Goal: Information Seeking & Learning: Check status

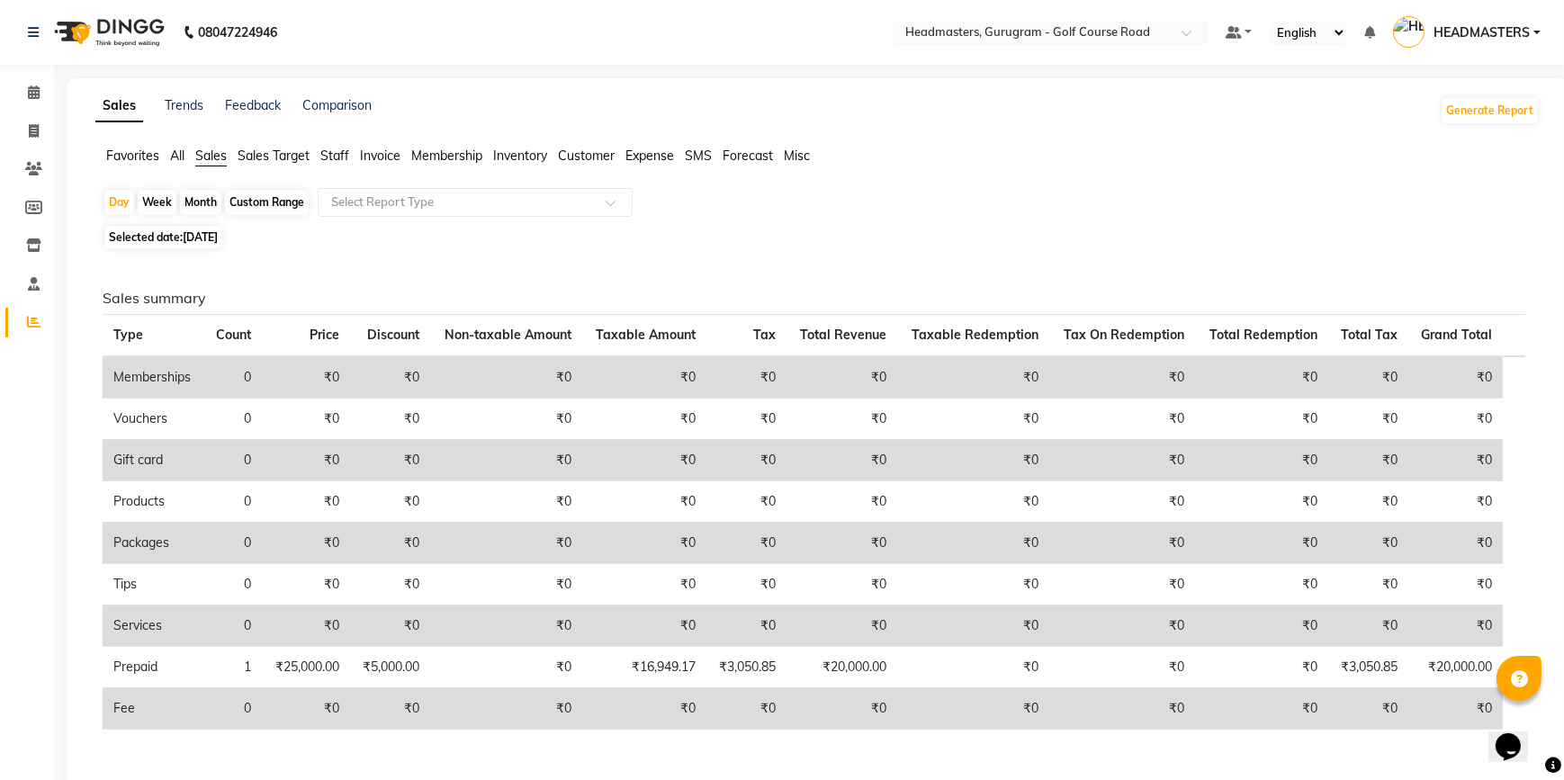
click at [333, 158] on span "Staff" at bounding box center [334, 156] width 29 height 16
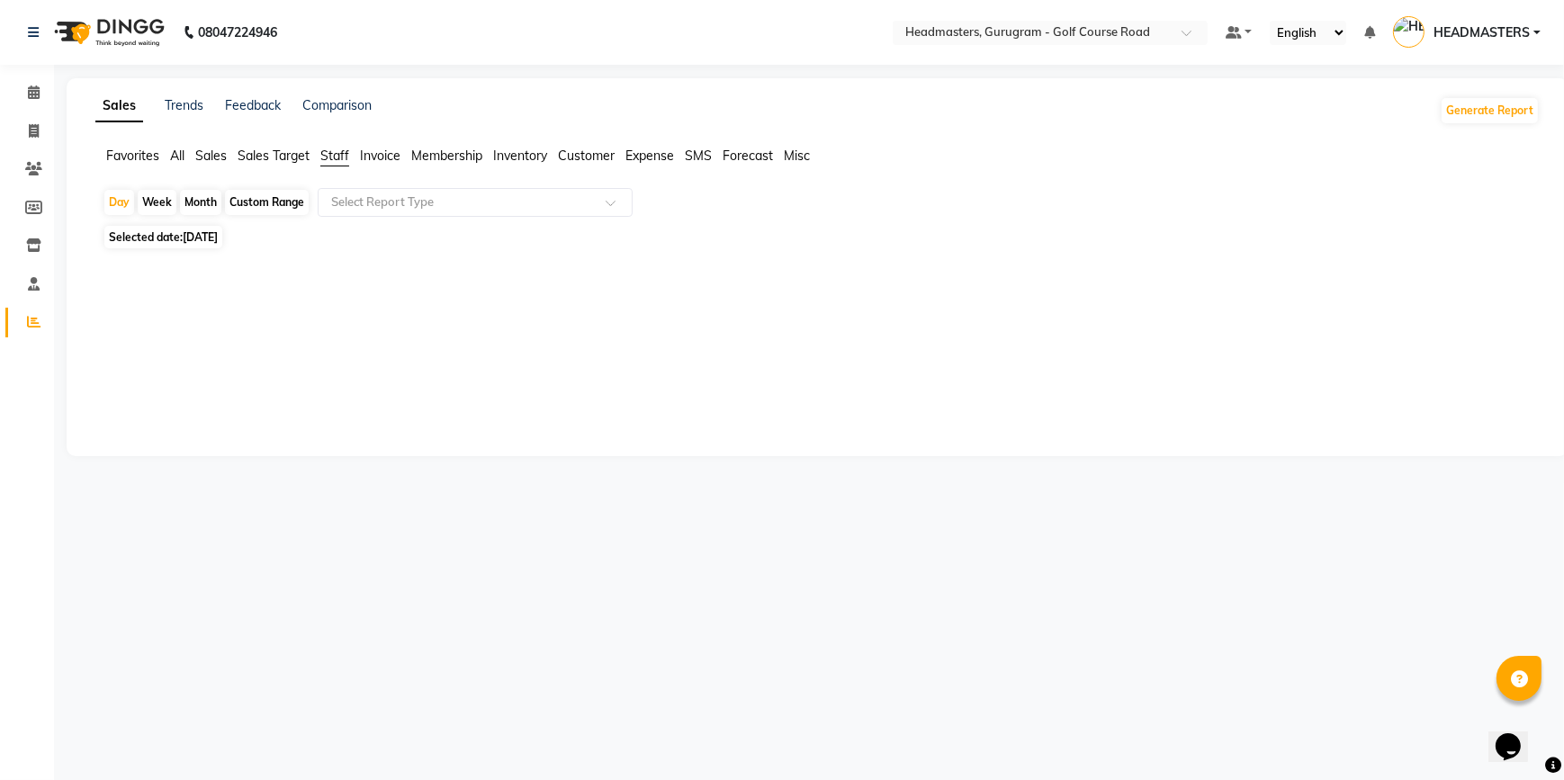
click at [199, 208] on div "Month" at bounding box center [200, 202] width 41 height 25
select select "9"
select select "2025"
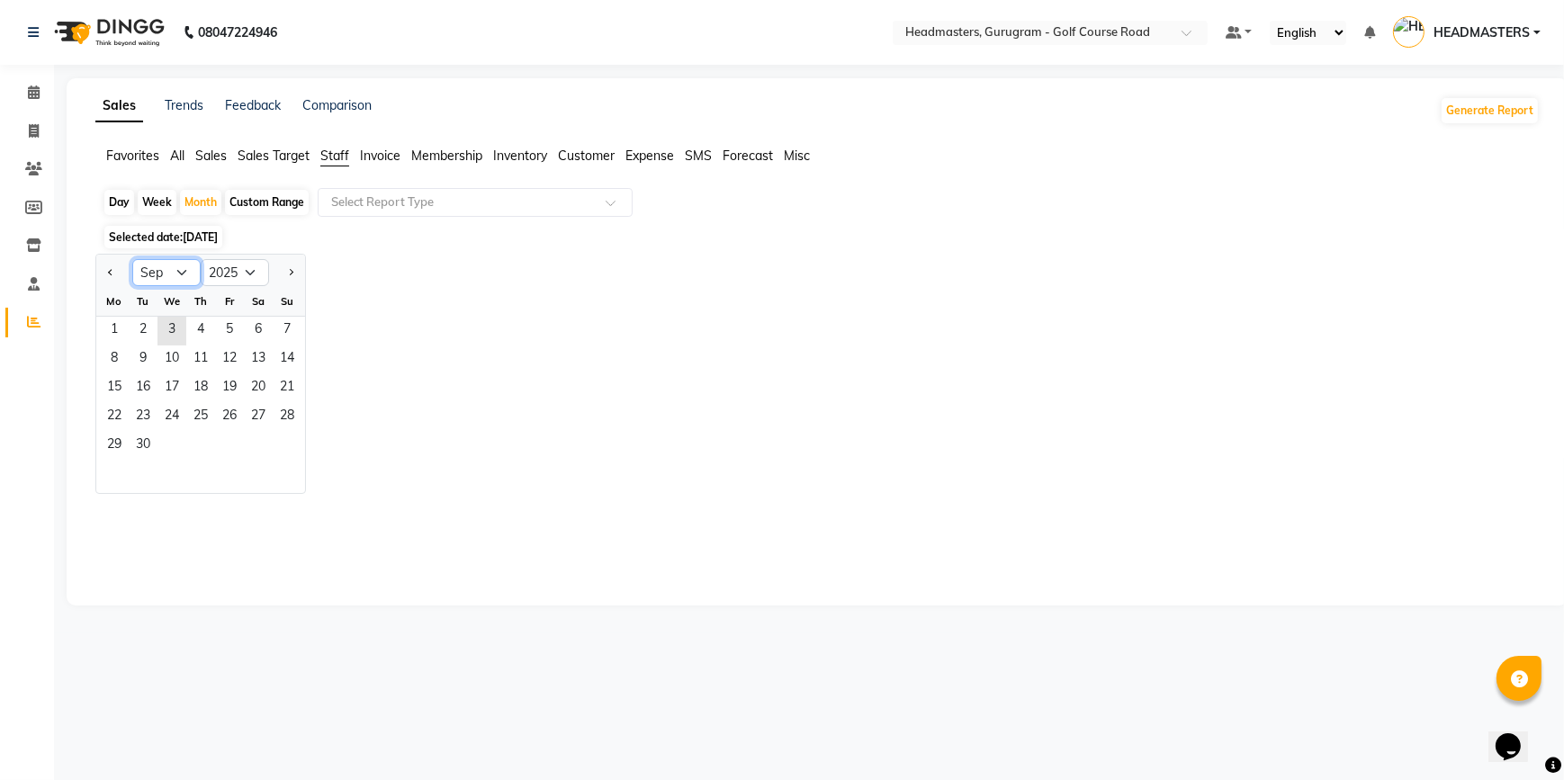
click at [162, 259] on select "Jan Feb Mar Apr May Jun [DATE] Aug Sep Oct Nov Dec" at bounding box center [166, 272] width 68 height 27
select select "8"
click at [132, 259] on select "Jan Feb Mar Apr May Jun [DATE] Aug Sep Oct Nov Dec" at bounding box center [166, 272] width 68 height 27
click at [227, 329] on span "1" at bounding box center [229, 331] width 29 height 29
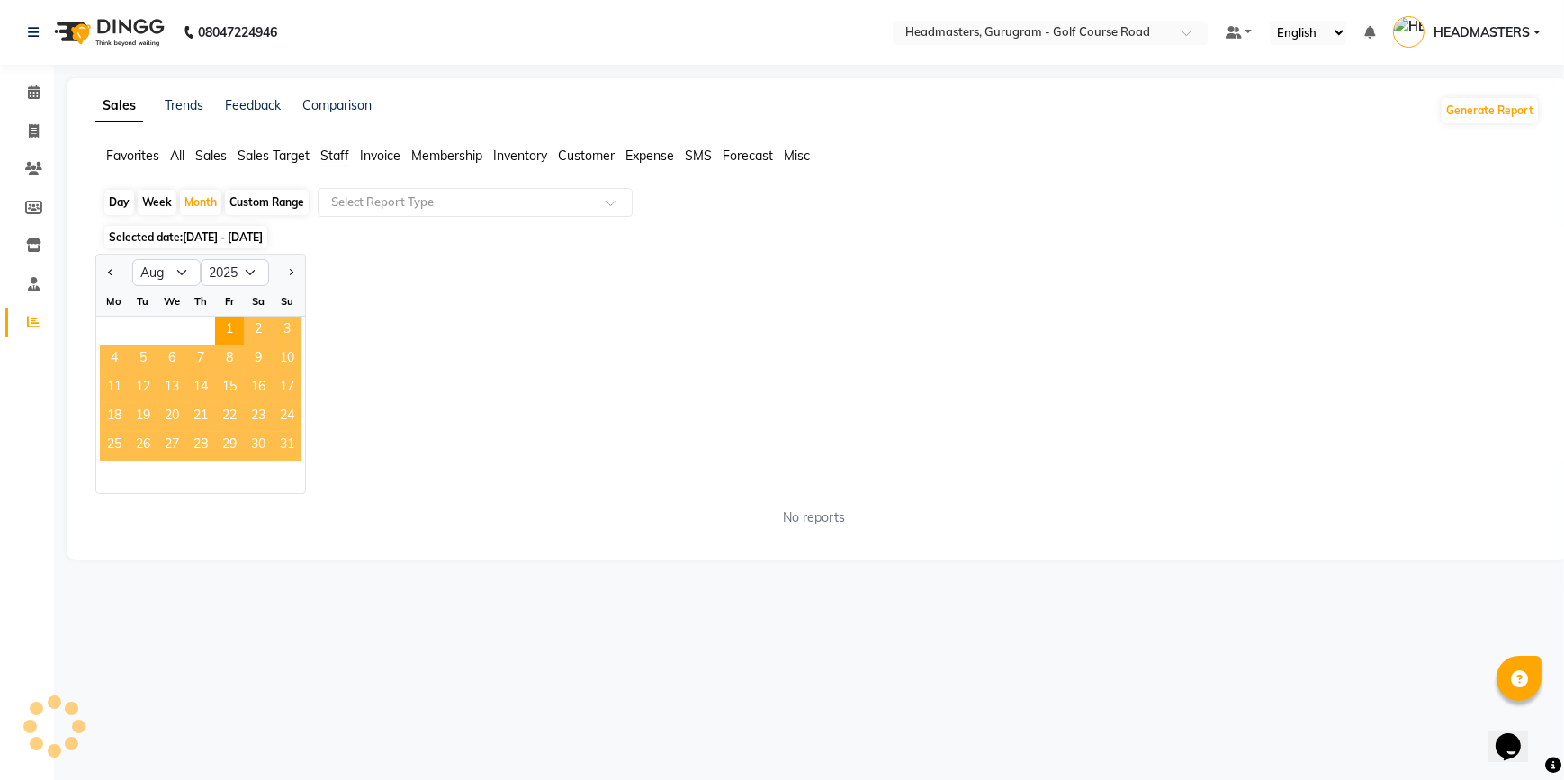
click at [285, 451] on span "31" at bounding box center [287, 446] width 29 height 29
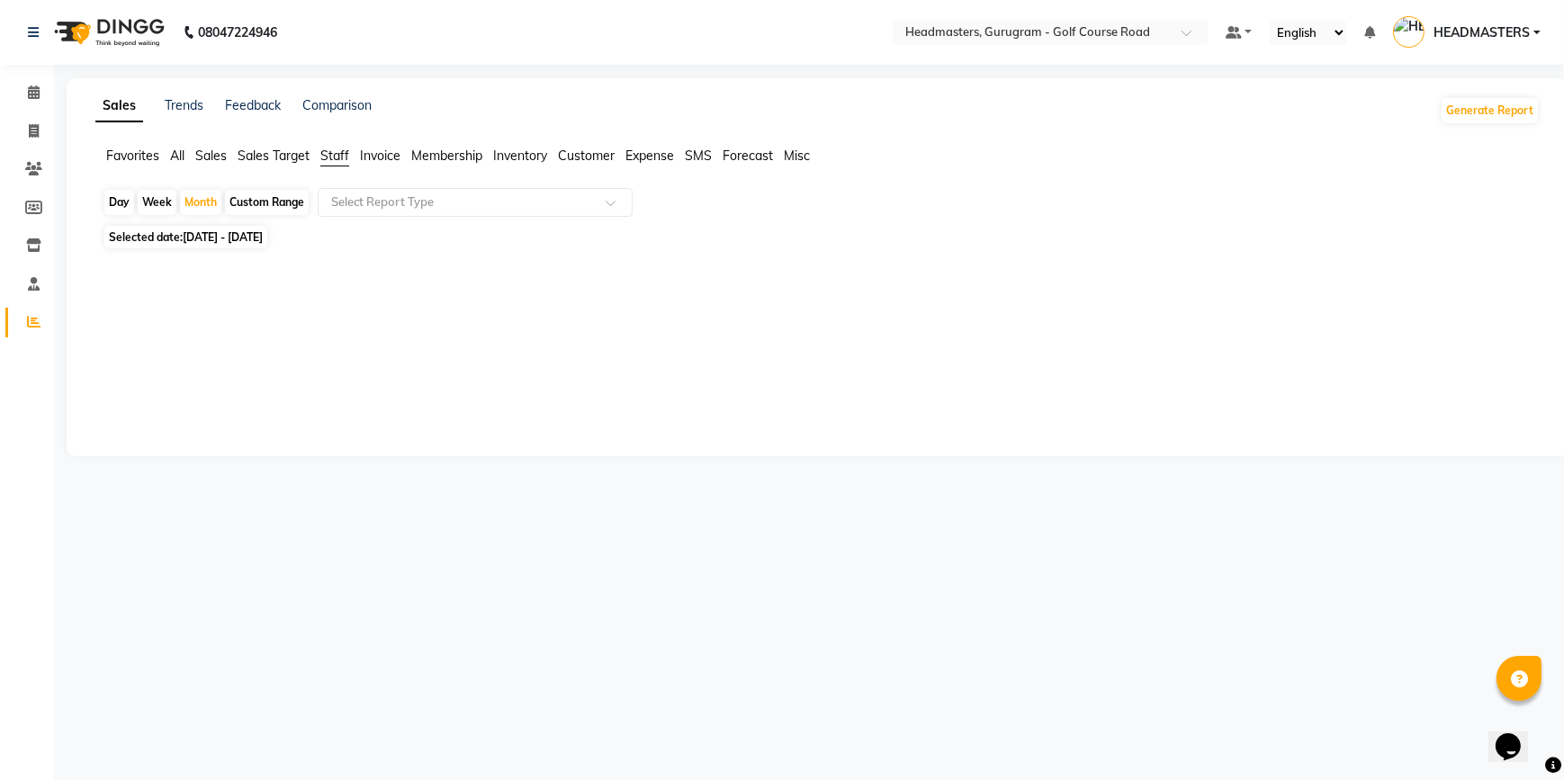
click at [212, 157] on span "Sales" at bounding box center [211, 156] width 32 height 16
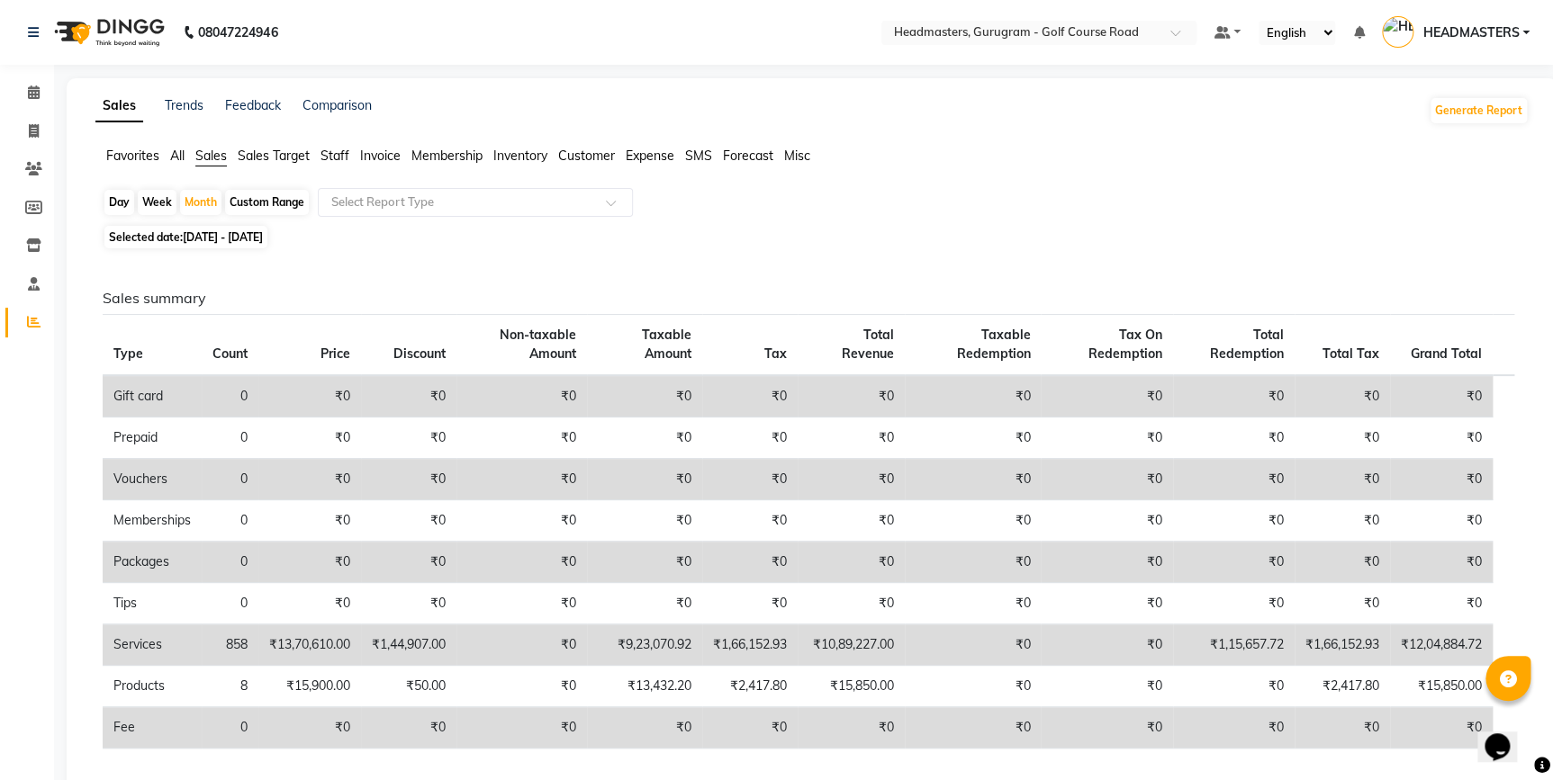
click at [286, 157] on span "Sales Target" at bounding box center [274, 156] width 72 height 16
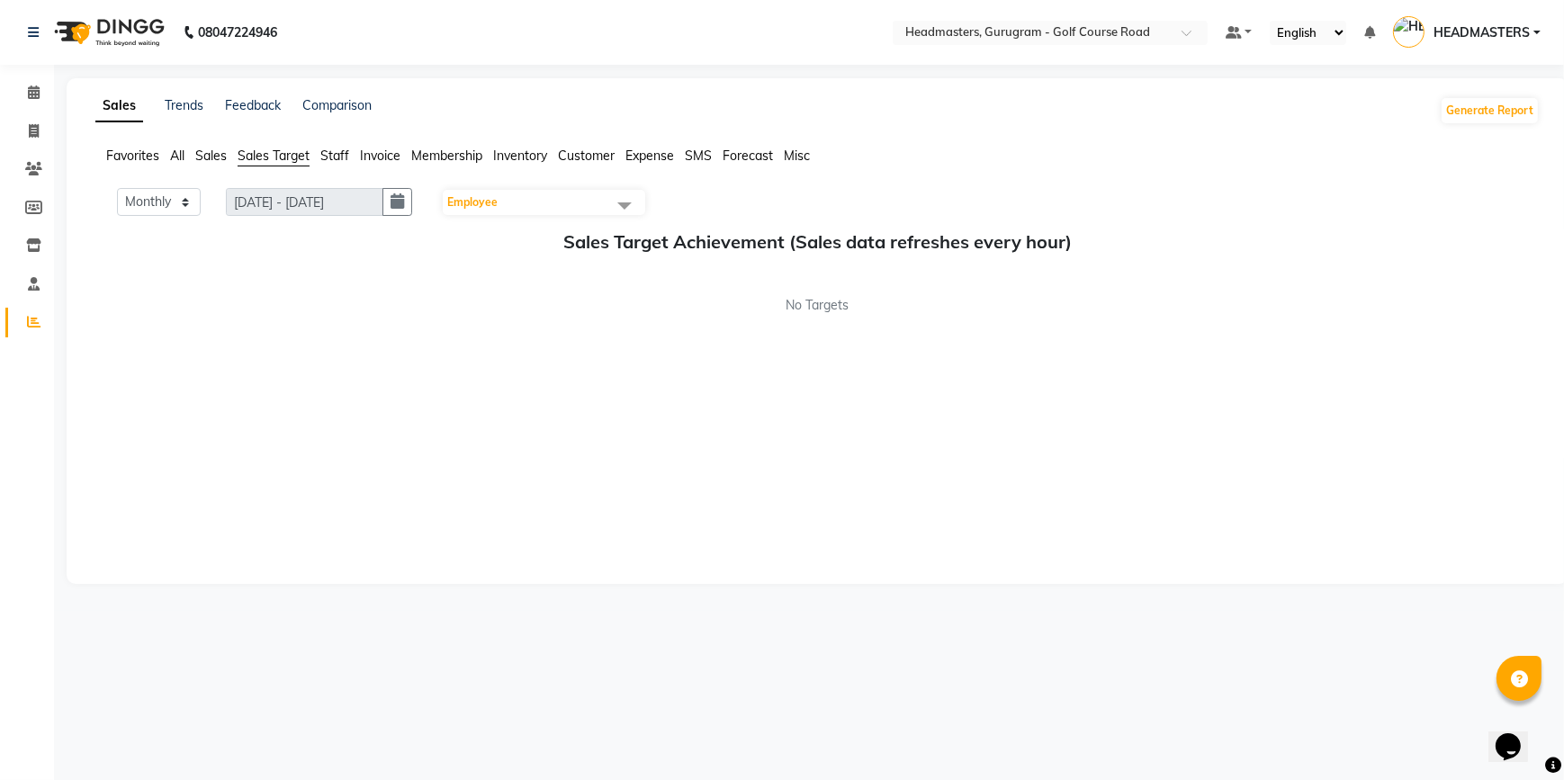
click at [334, 158] on span "Staff" at bounding box center [334, 156] width 29 height 16
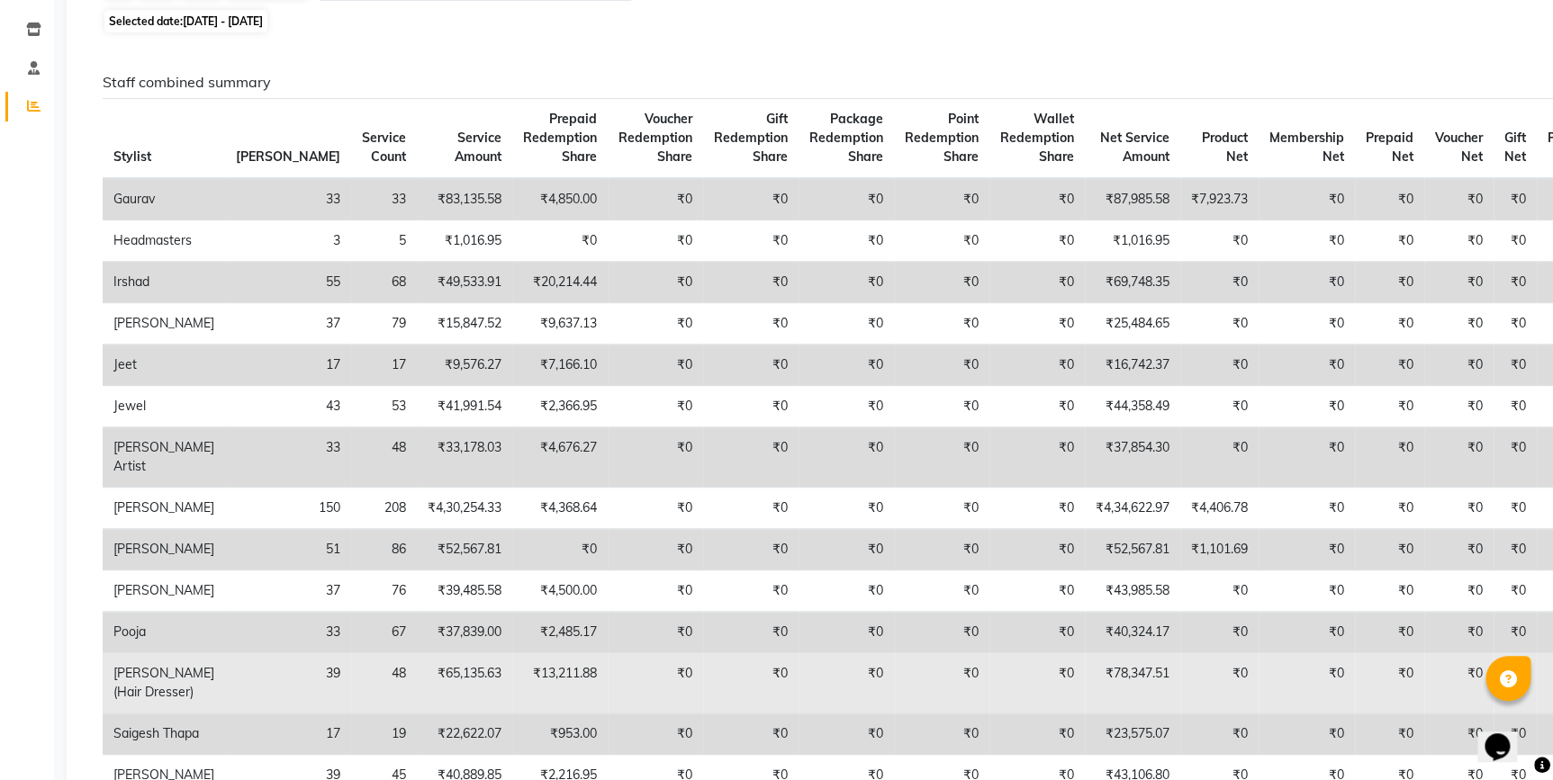
scroll to position [245, 0]
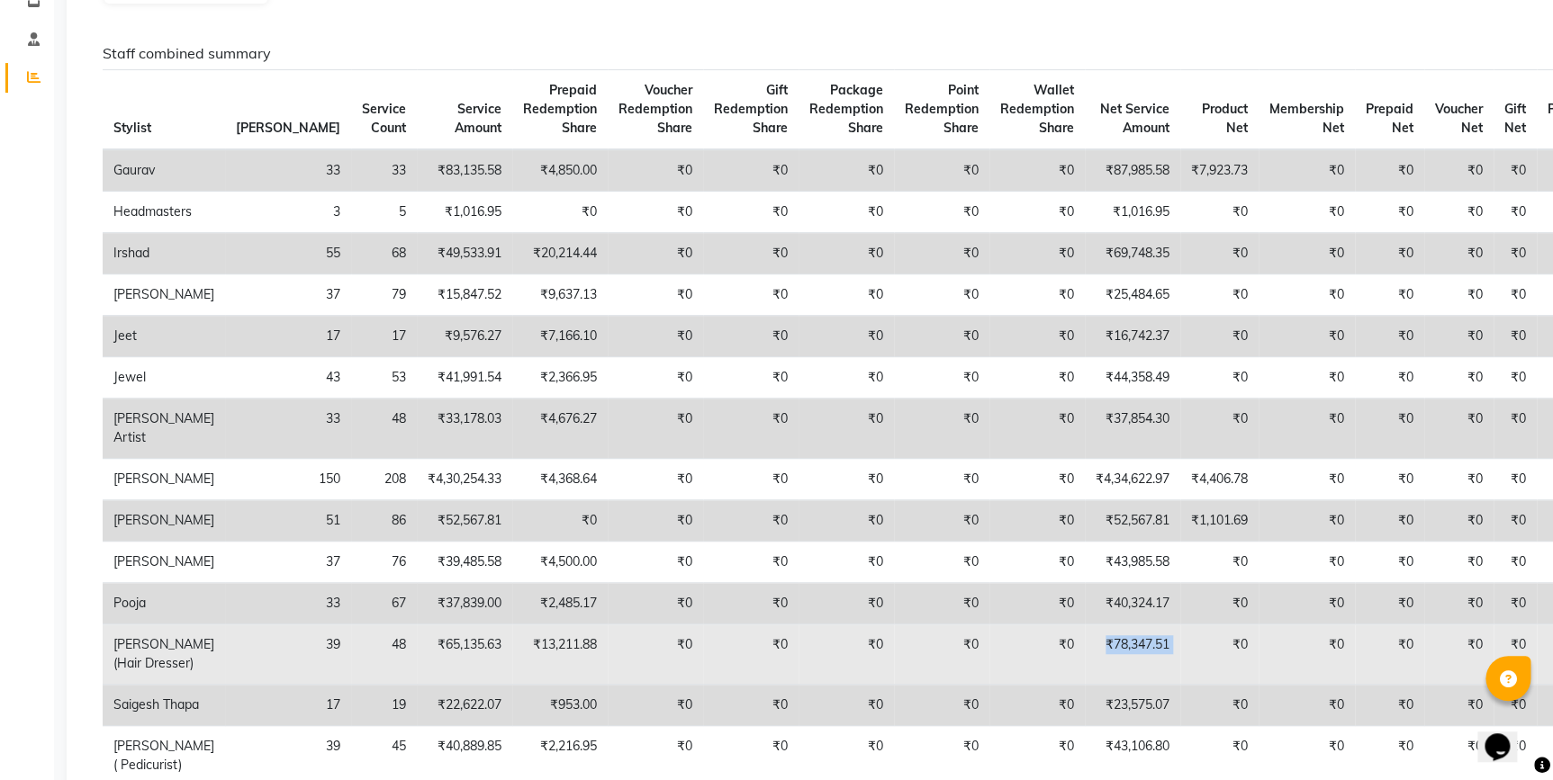
drag, startPoint x: 1088, startPoint y: 640, endPoint x: 1007, endPoint y: 637, distance: 81.1
click at [1007, 637] on tr "Ravi Kumar (Hair Dresser) 39 48 ₹65,135.63 ₹13,211.88 ₹0 ₹0 ₹0 ₹0 ₹0 ₹78,347.51…" at bounding box center [857, 655] width 1509 height 60
drag, startPoint x: 1007, startPoint y: 637, endPoint x: 1077, endPoint y: 660, distance: 72.9
click at [1085, 660] on td "₹78,347.51" at bounding box center [1132, 655] width 95 height 60
drag, startPoint x: 1077, startPoint y: 647, endPoint x: 1008, endPoint y: 636, distance: 70.1
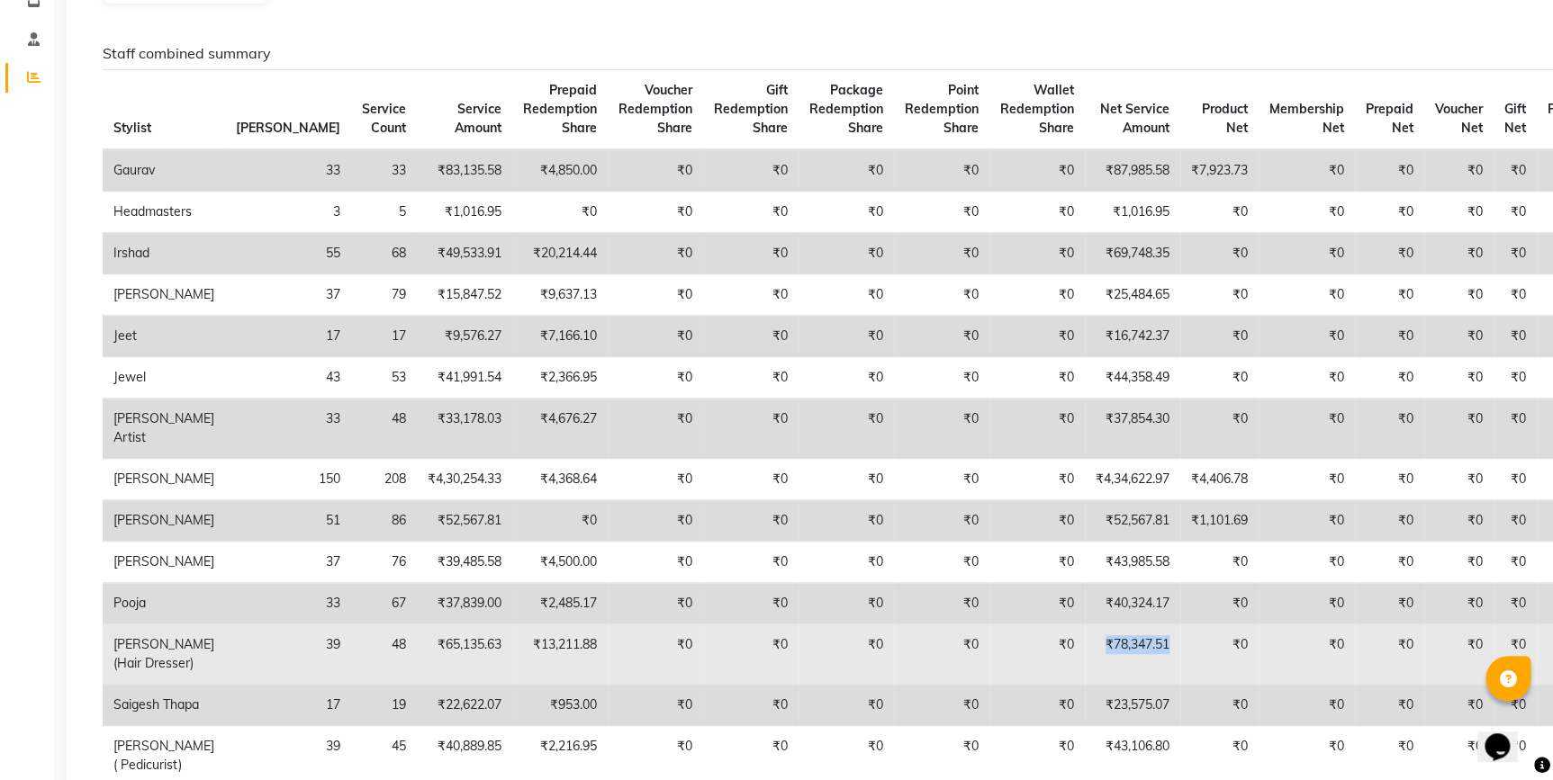
click at [1085, 636] on td "₹78,347.51" at bounding box center [1132, 655] width 95 height 60
drag, startPoint x: 1008, startPoint y: 636, endPoint x: 1029, endPoint y: 636, distance: 20.7
copy td "₹78,347.51"
drag, startPoint x: 107, startPoint y: 638, endPoint x: 1389, endPoint y: 654, distance: 1281.9
click at [1389, 654] on tr "Ravi Kumar (Hair Dresser) 39 48 ₹65,135.63 ₹13,211.88 ₹0 ₹0 ₹0 ₹0 ₹0 ₹78,347.51…" at bounding box center [857, 655] width 1509 height 60
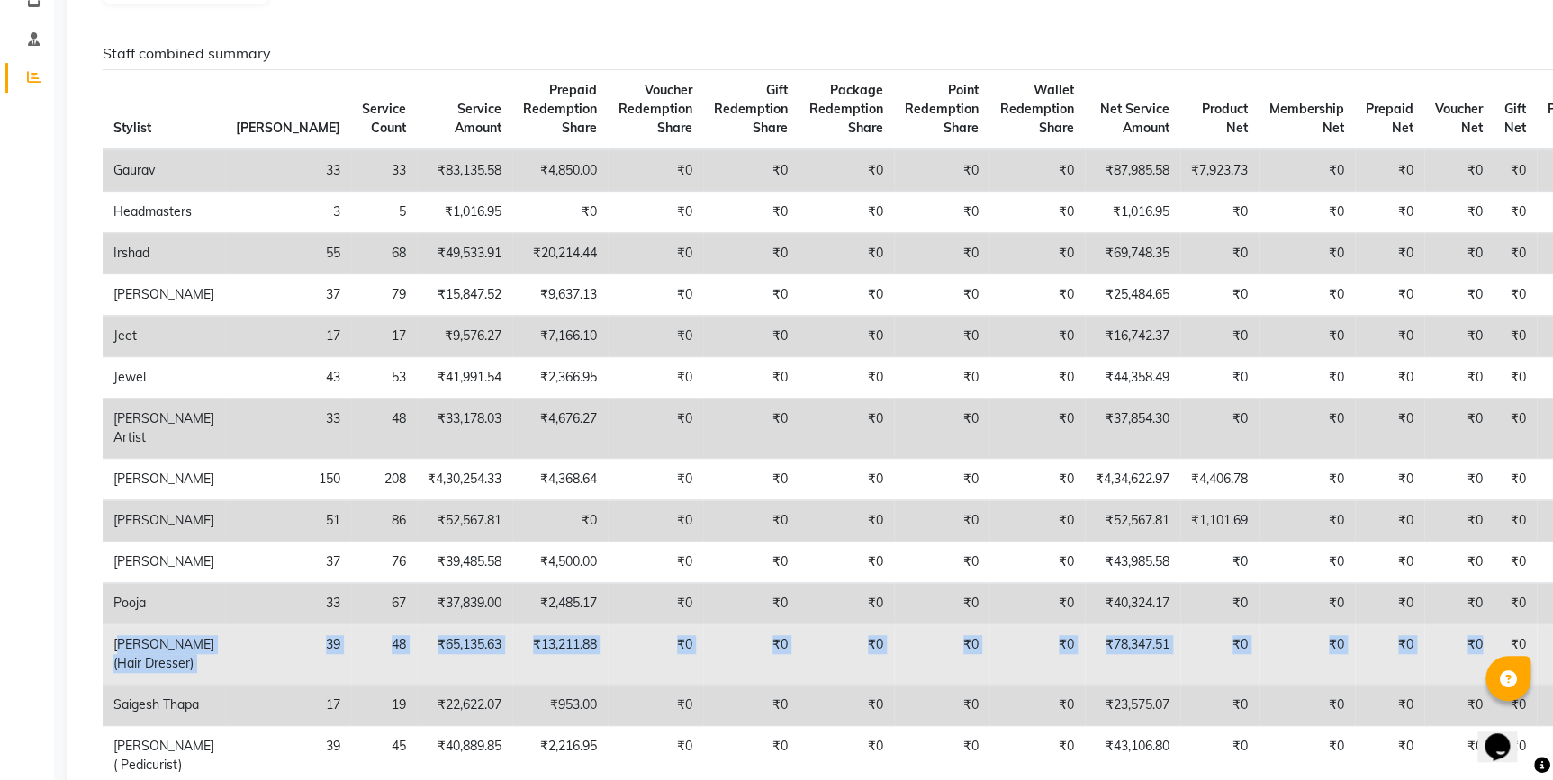
copy tr "Ravi Kumar (Hair Dresser) 39 48 ₹65,135.63 ₹13,211.88 ₹0 ₹0 ₹0 ₹0 ₹0 ₹78,347.51…"
click at [703, 668] on td "₹0" at bounding box center [750, 655] width 95 height 60
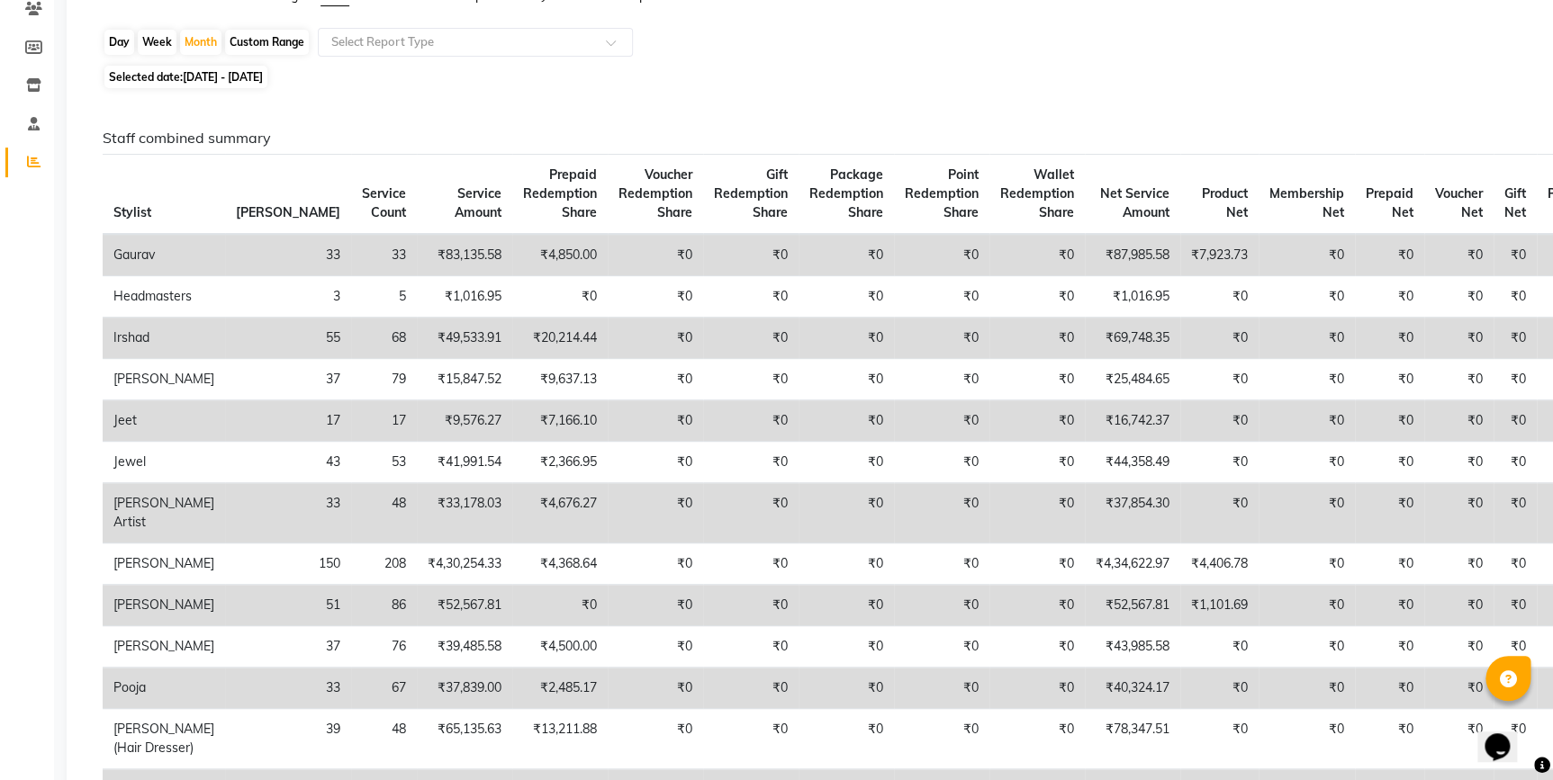
scroll to position [163, 0]
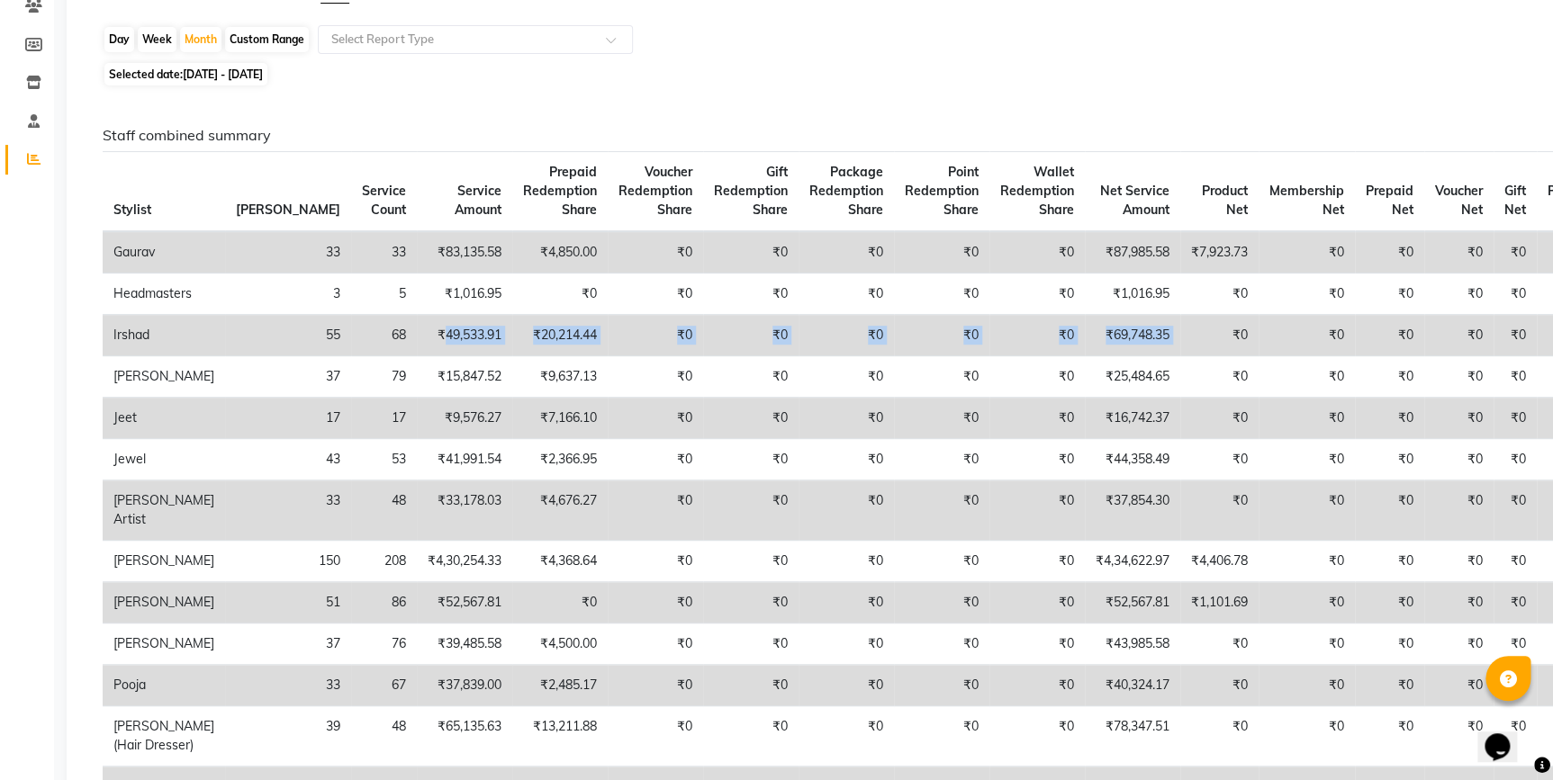
drag, startPoint x: 351, startPoint y: 329, endPoint x: 1117, endPoint y: 340, distance: 766.1
click at [1117, 340] on tr "Irshad 55 68 ₹49,533.91 ₹20,214.44 ₹0 ₹0 ₹0 ₹0 ₹0 ₹69,748.35 ₹0 ₹0 ₹0 ₹0 ₹0 ₹0" at bounding box center [857, 335] width 1509 height 41
drag, startPoint x: 1117, startPoint y: 340, endPoint x: 1043, endPoint y: 337, distance: 73.9
copy tr "49,533.91 ₹20,214.44 ₹0 ₹0 ₹0 ₹0 ₹0 ₹69,748.35"
click at [845, 81] on div "Selected date: 01-08-2025 - 31-08-2025" at bounding box center [816, 74] width 1426 height 19
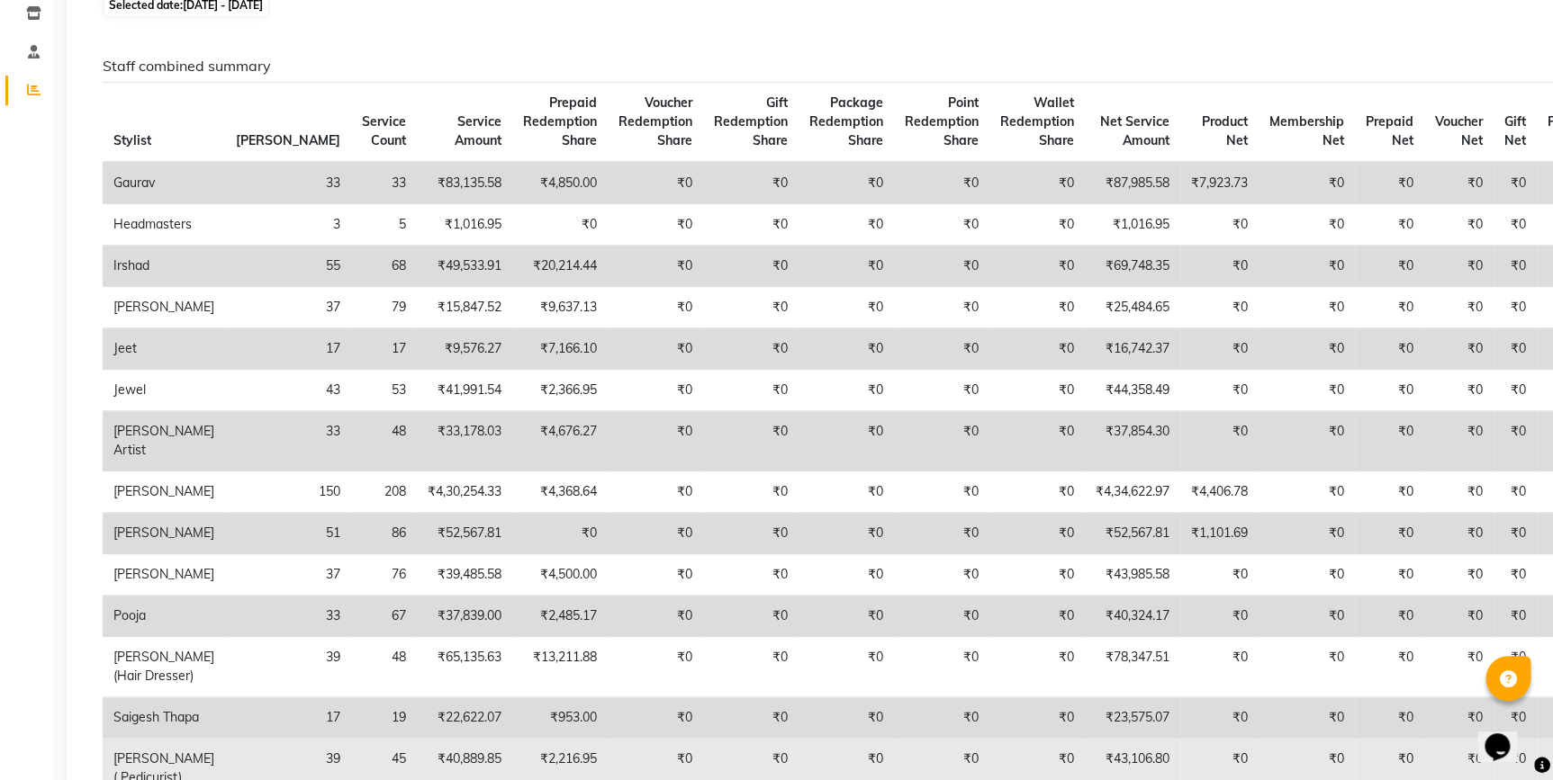
scroll to position [491, 0]
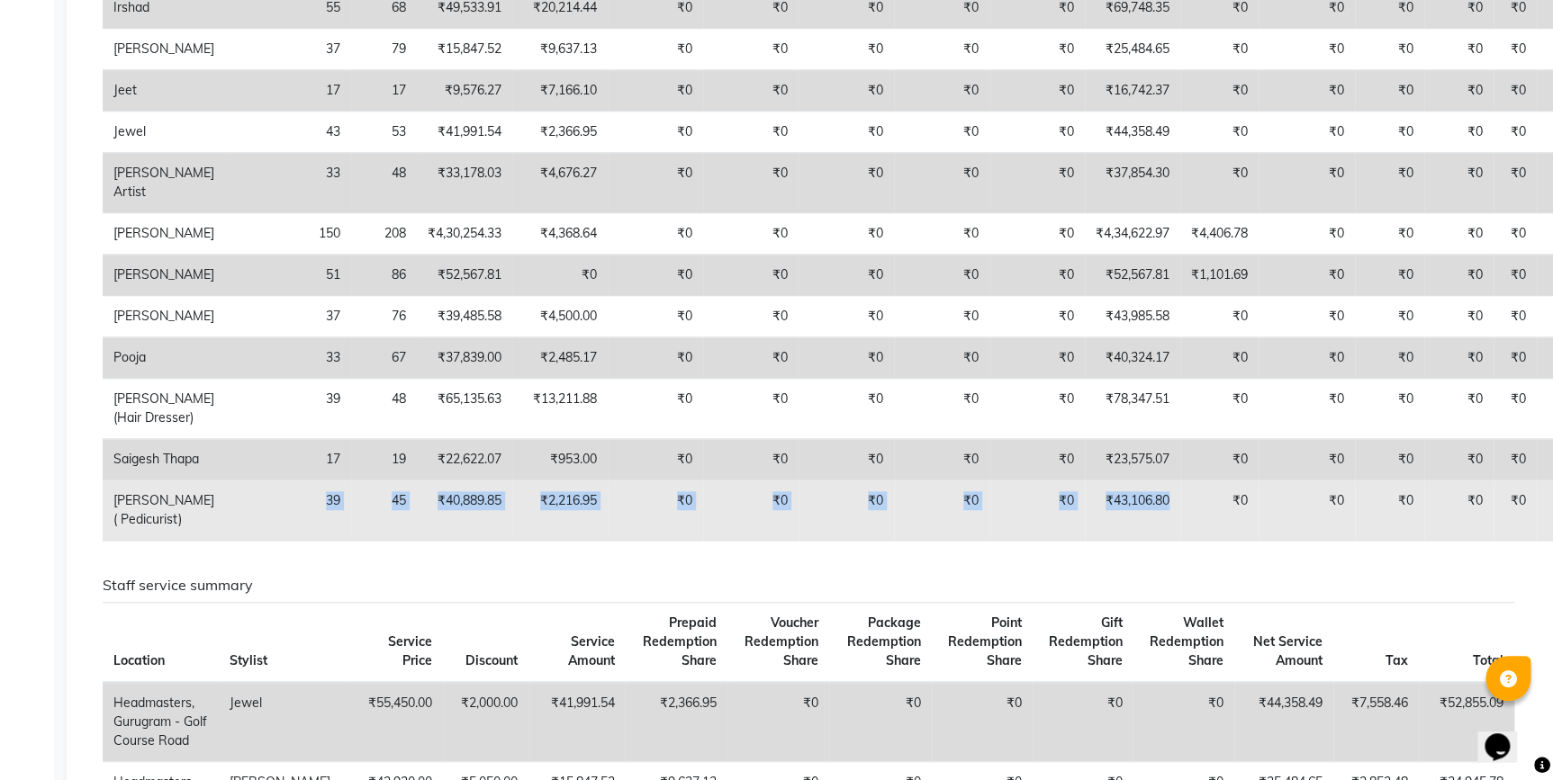
drag, startPoint x: 1086, startPoint y: 529, endPoint x: 224, endPoint y: 540, distance: 862.4
click at [224, 540] on tr "Vivek ( Pedicurist) 39 45 ₹40,889.85 ₹2,216.95 ₹0 ₹0 ₹0 ₹0 ₹0 ₹43,106.80 ₹0 ₹0 …" at bounding box center [857, 511] width 1509 height 60
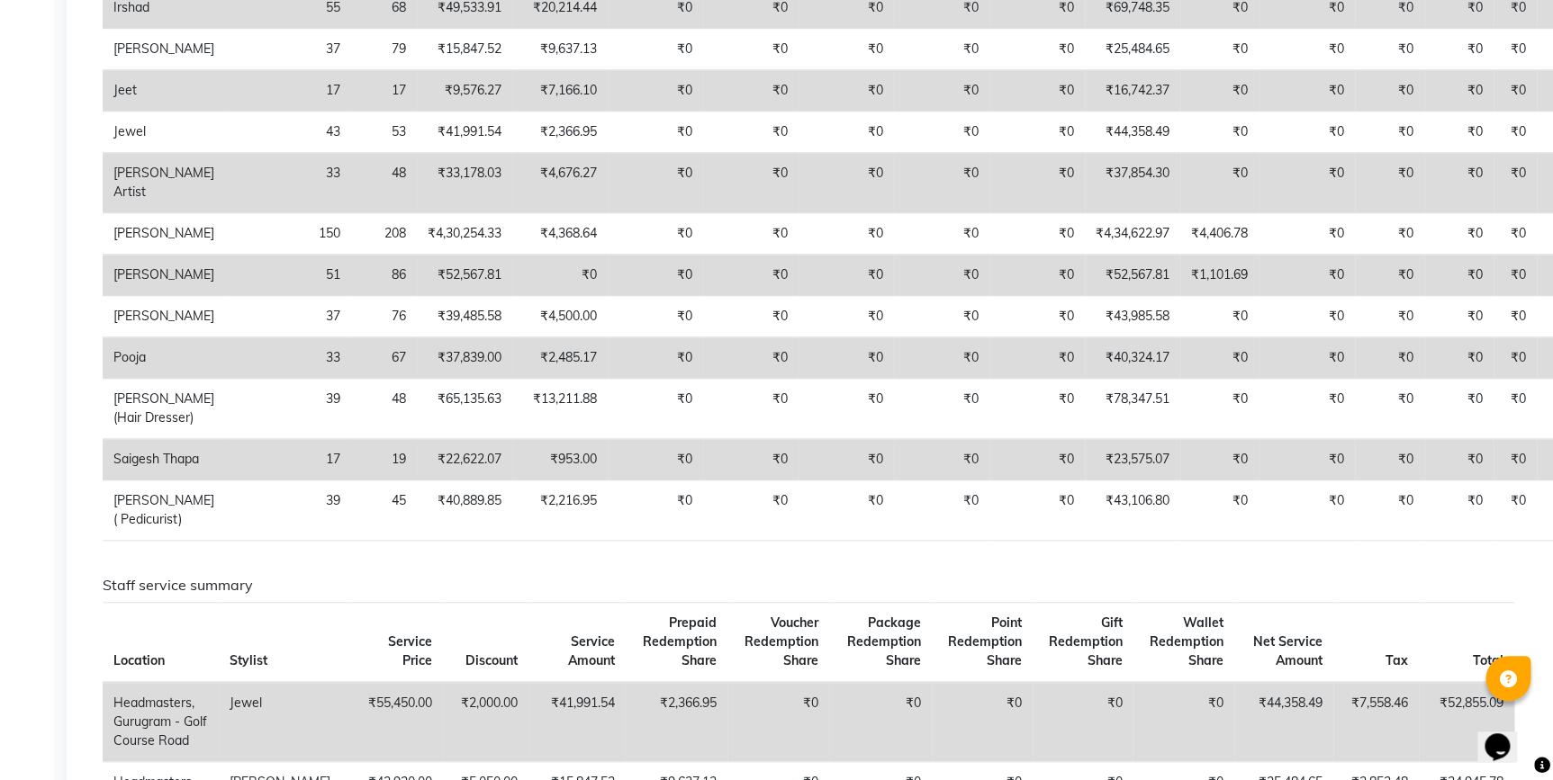
click at [636, 555] on div "Staff combined summary Stylist Bill Count Service Count Service Amount Prepaid …" at bounding box center [808, 177] width 1438 height 756
drag, startPoint x: 347, startPoint y: 354, endPoint x: 1197, endPoint y: 359, distance: 849.7
click at [1197, 359] on tr "Pooja 33 67 ₹37,839.00 ₹2,485.17 ₹0 ₹0 ₹0 ₹0 ₹0 ₹40,324.17 ₹0 ₹0 ₹0 ₹0 ₹0 ₹0" at bounding box center [857, 358] width 1509 height 41
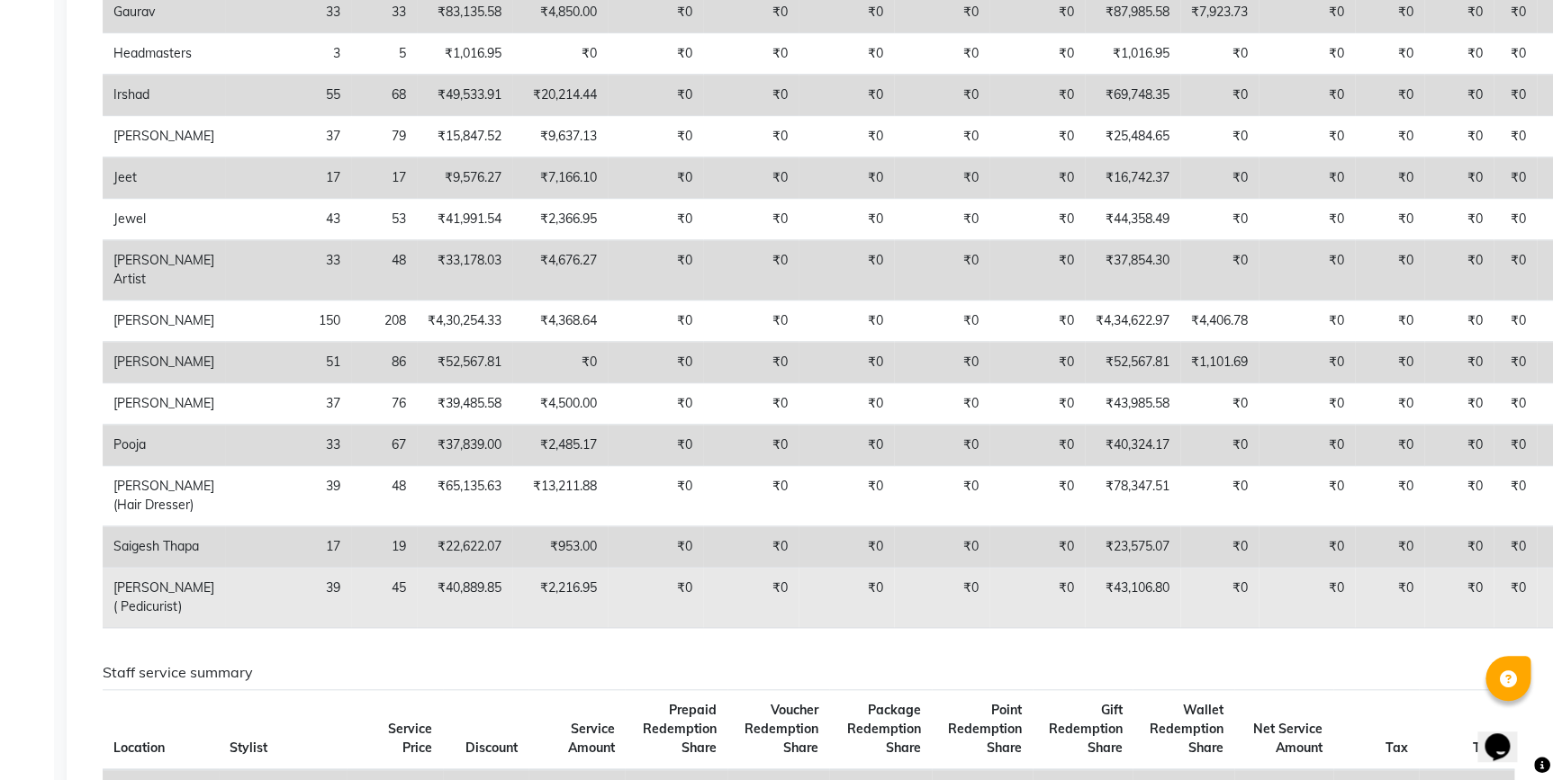
scroll to position [0, 0]
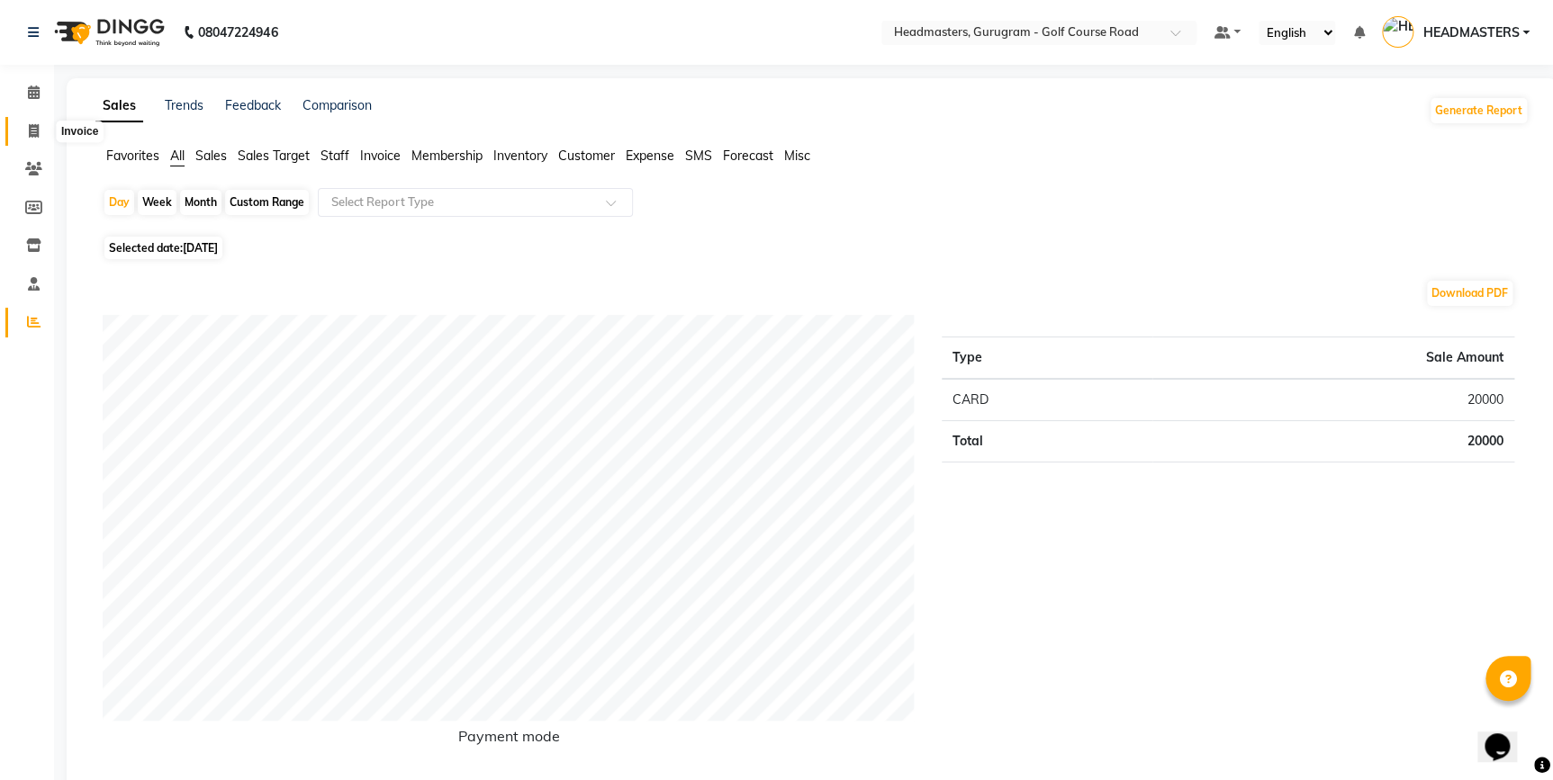
drag, startPoint x: 25, startPoint y: 135, endPoint x: 32, endPoint y: 185, distance: 50.0
click at [25, 135] on span at bounding box center [34, 132] width 32 height 21
select select "service"
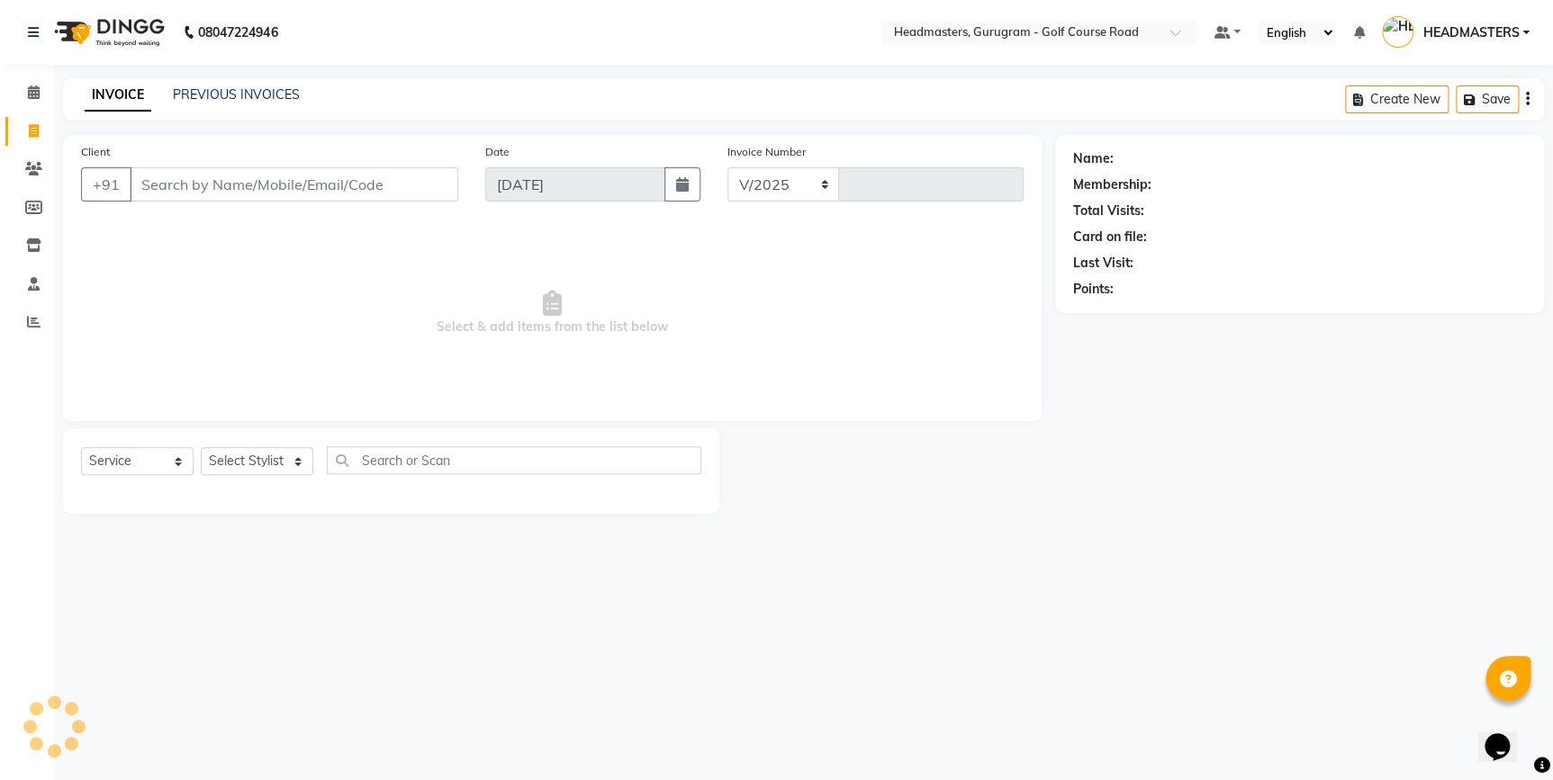
select select "7134"
type input "2520"
click at [30, 167] on icon at bounding box center [33, 169] width 17 height 14
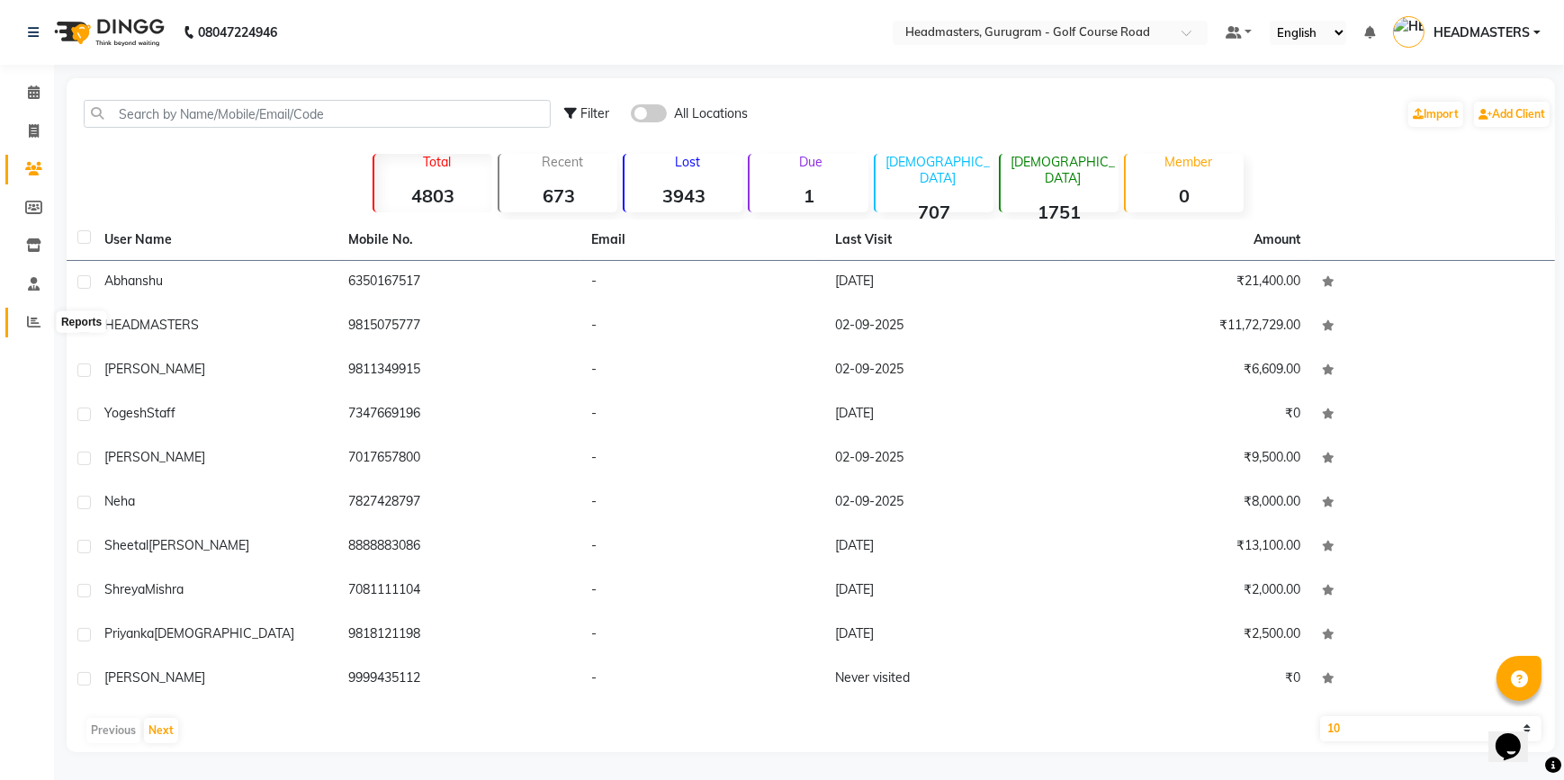
click at [28, 321] on icon at bounding box center [34, 322] width 14 height 14
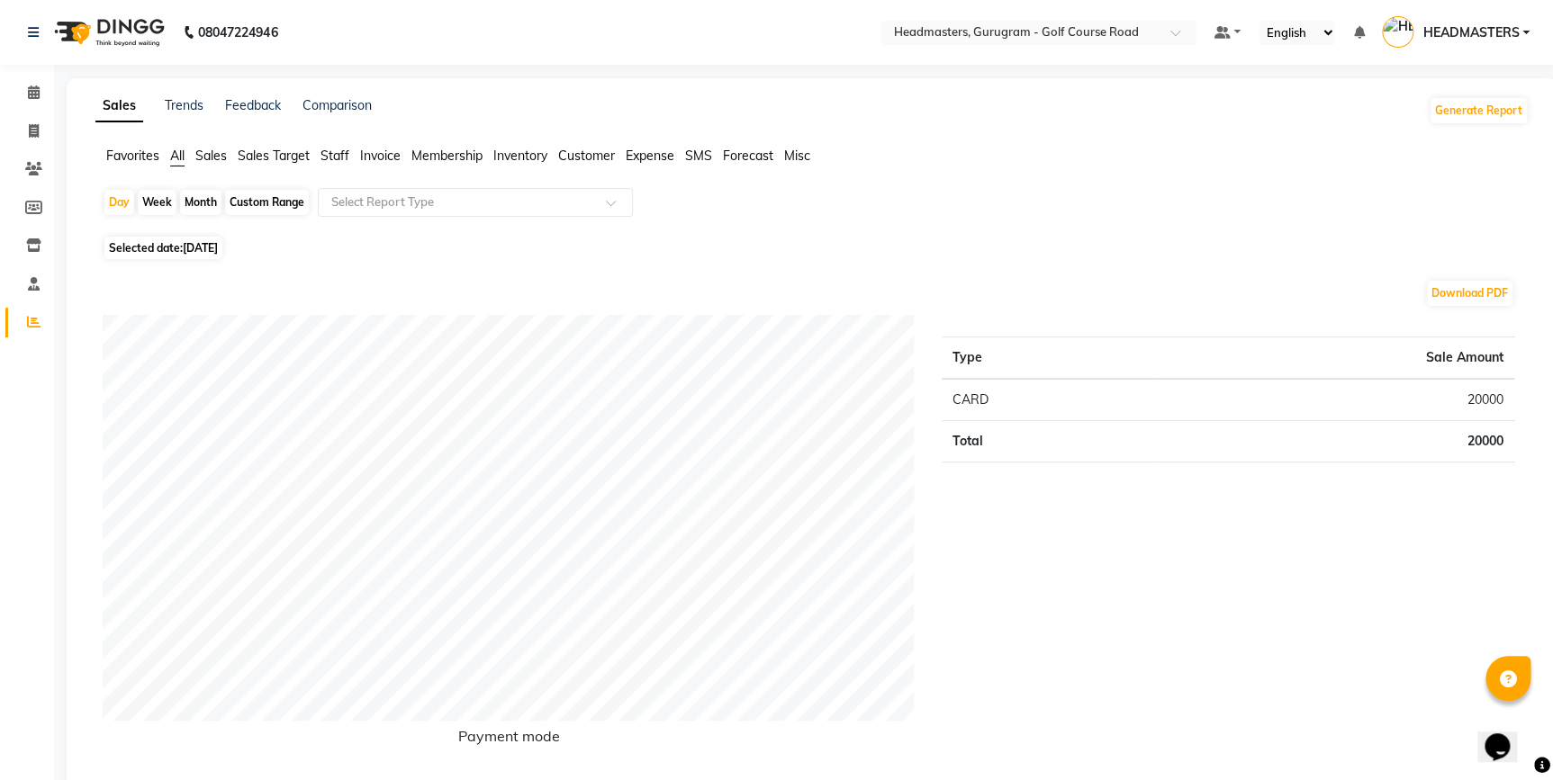
click at [147, 203] on div "Week" at bounding box center [157, 202] width 39 height 25
select select "9"
select select "2025"
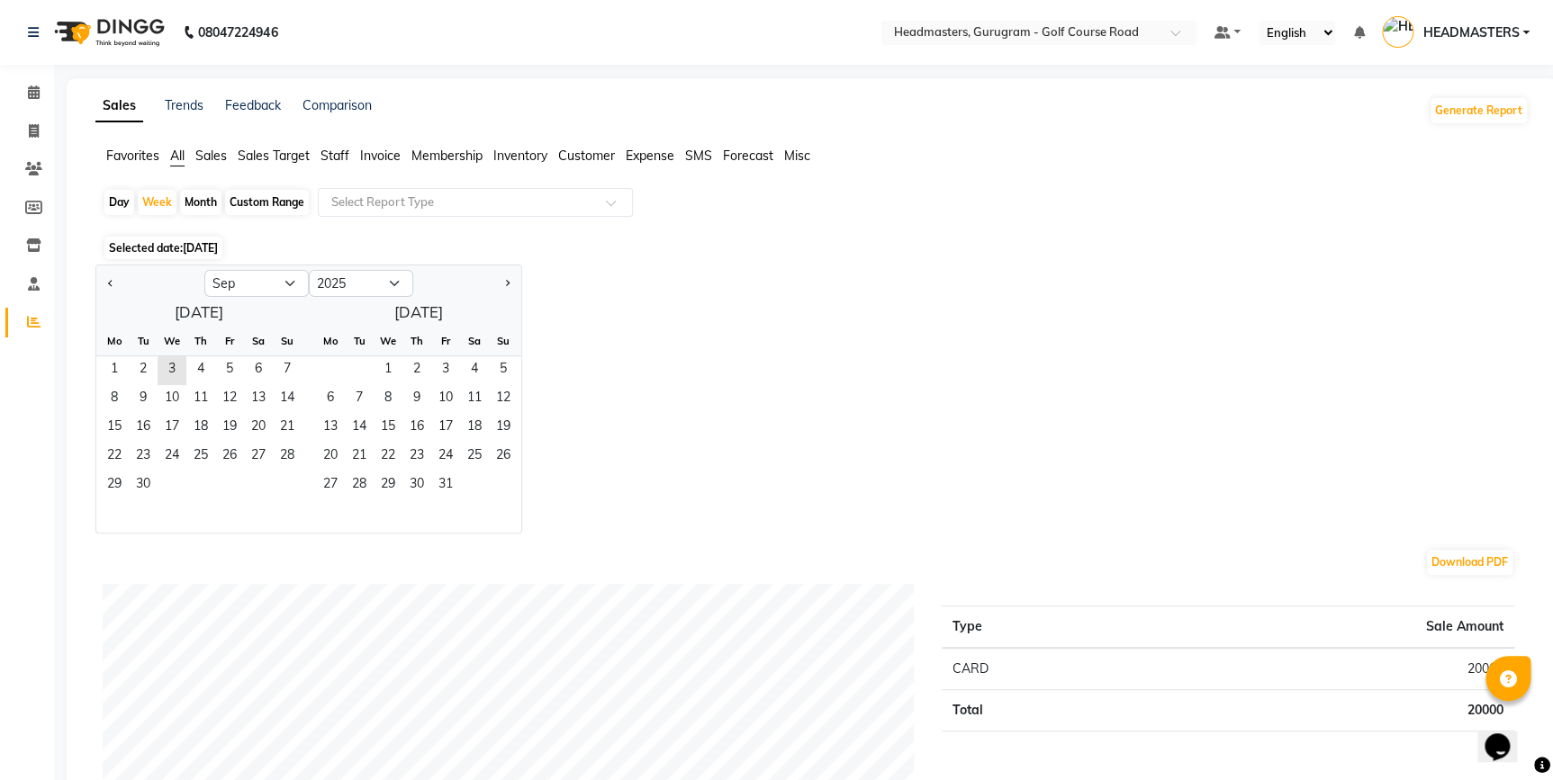
click at [111, 198] on div "Day" at bounding box center [119, 202] width 30 height 25
select select "9"
select select "2025"
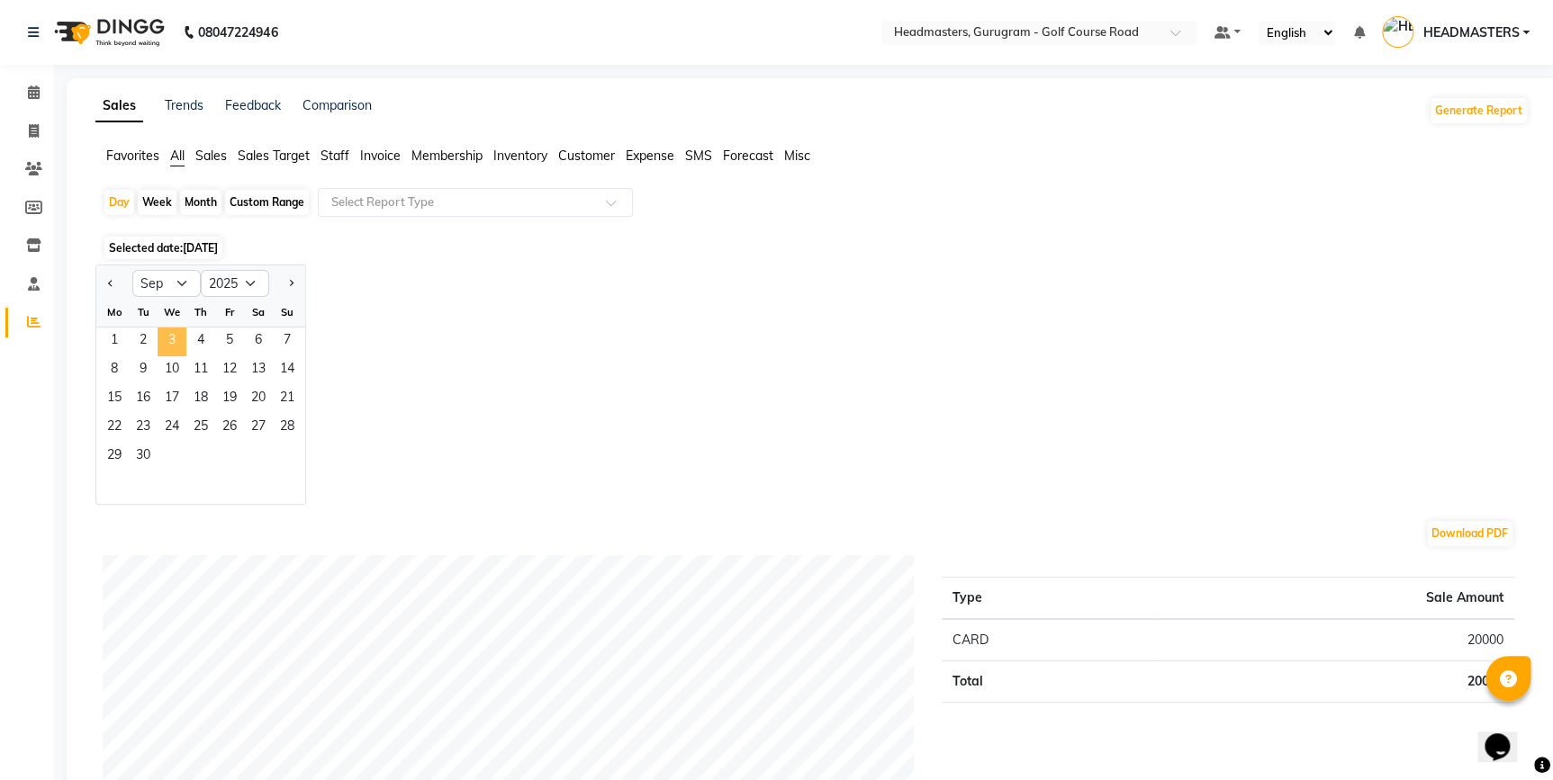
click at [168, 342] on span "3" at bounding box center [172, 342] width 29 height 29
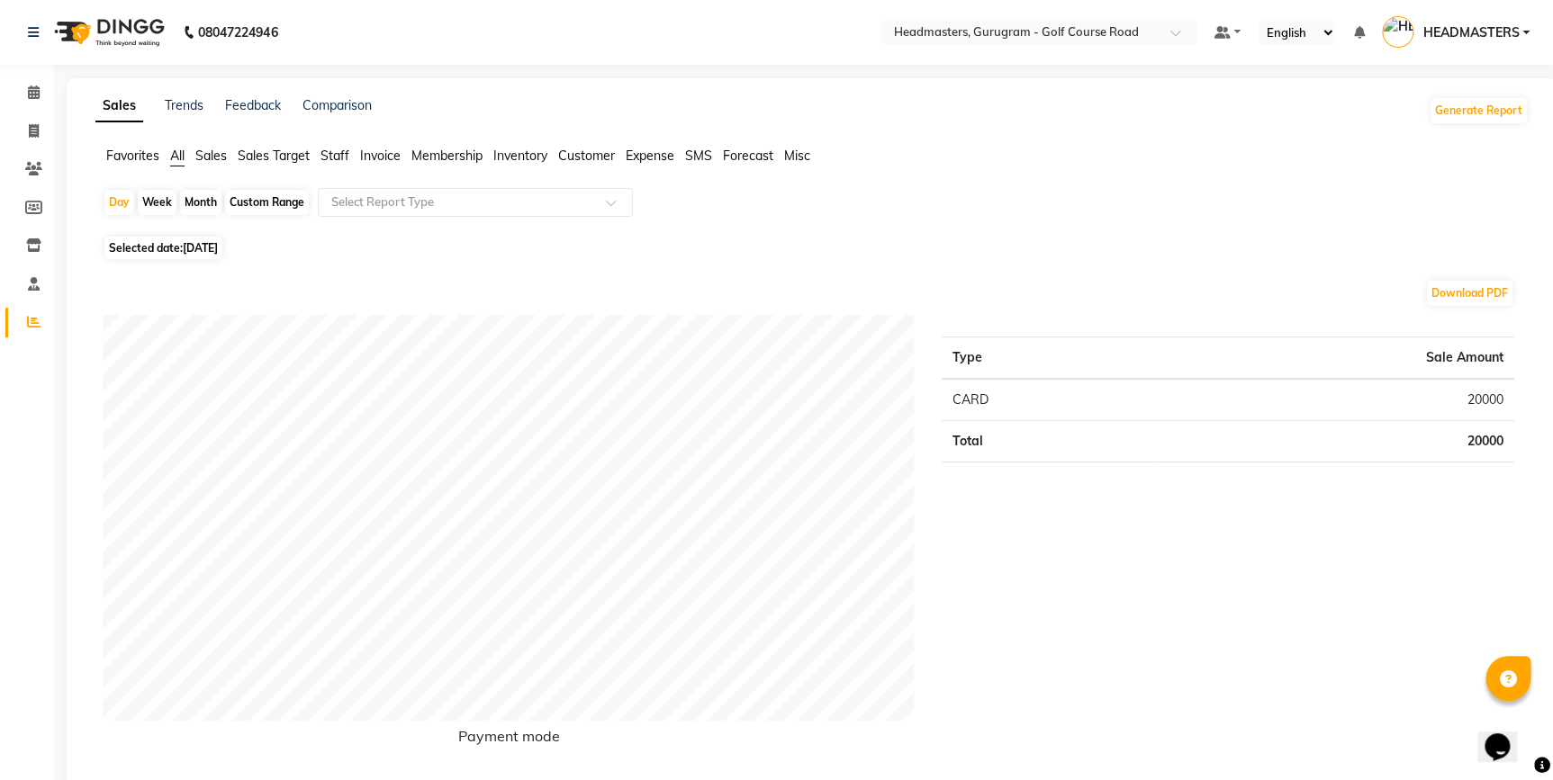
click at [204, 160] on span "Sales" at bounding box center [211, 156] width 32 height 16
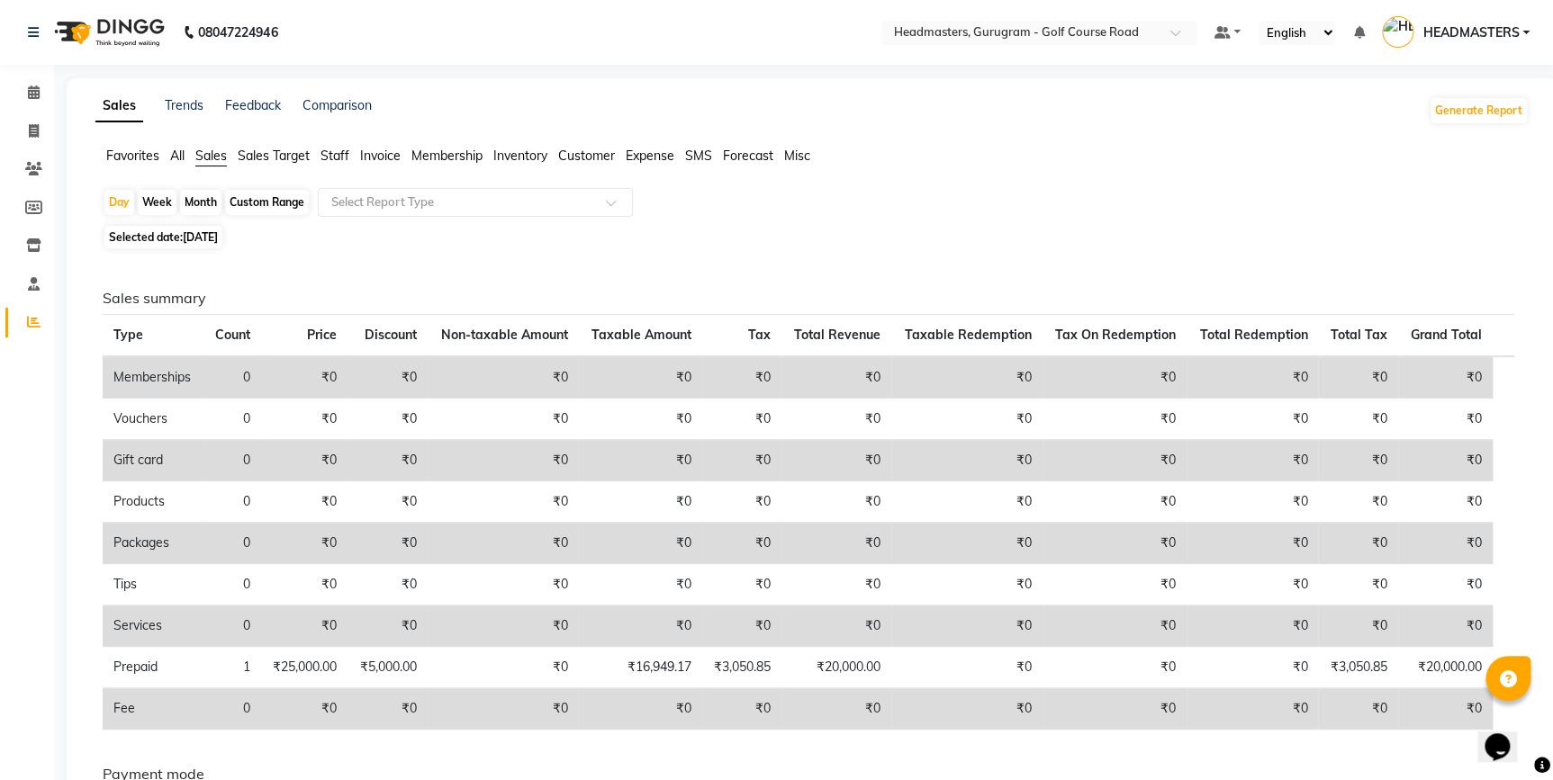
click at [137, 243] on span "Selected date: [DATE]" at bounding box center [163, 237] width 118 height 23
select select "9"
select select "2025"
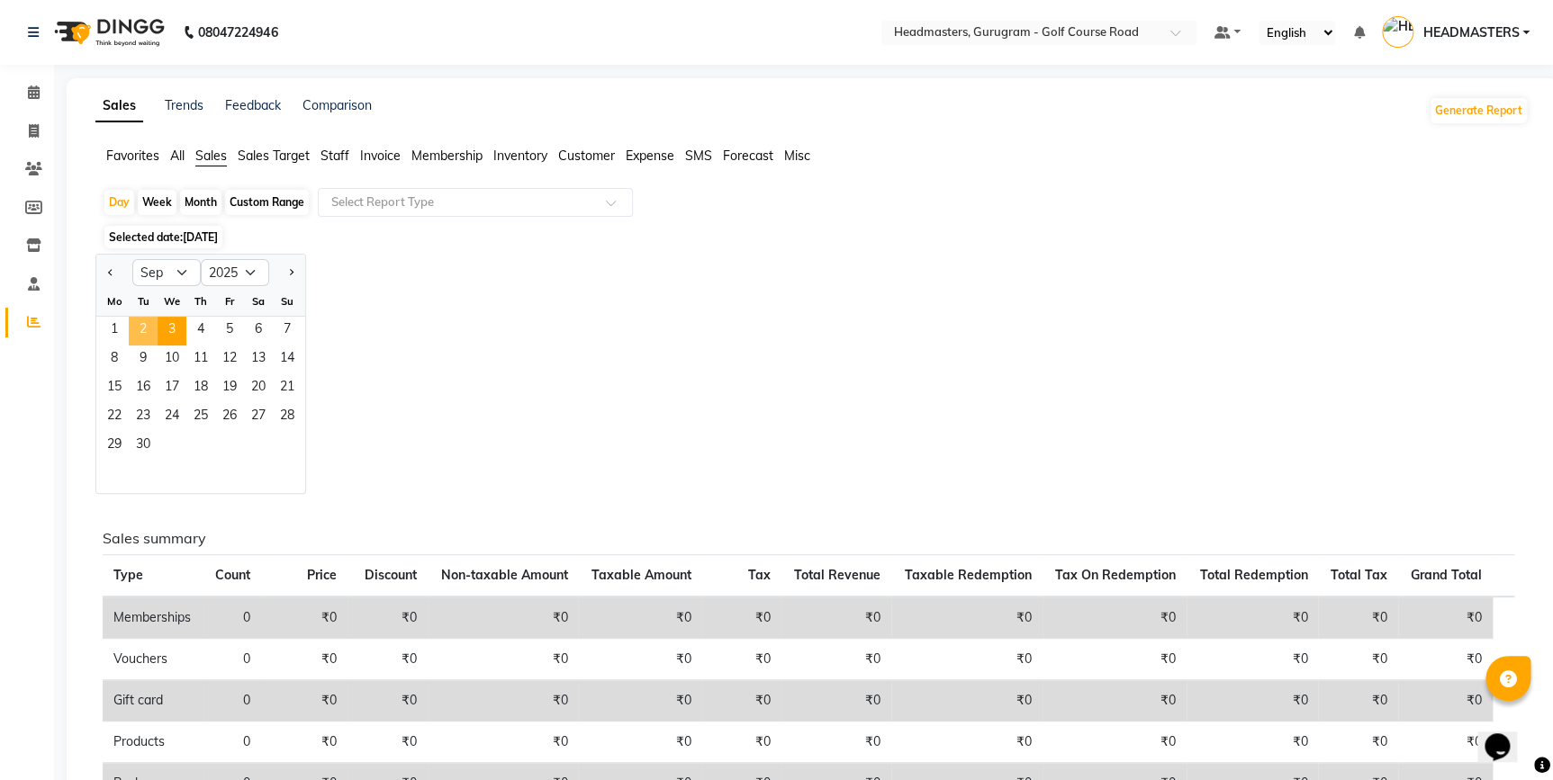
click at [152, 325] on span "2" at bounding box center [143, 331] width 29 height 29
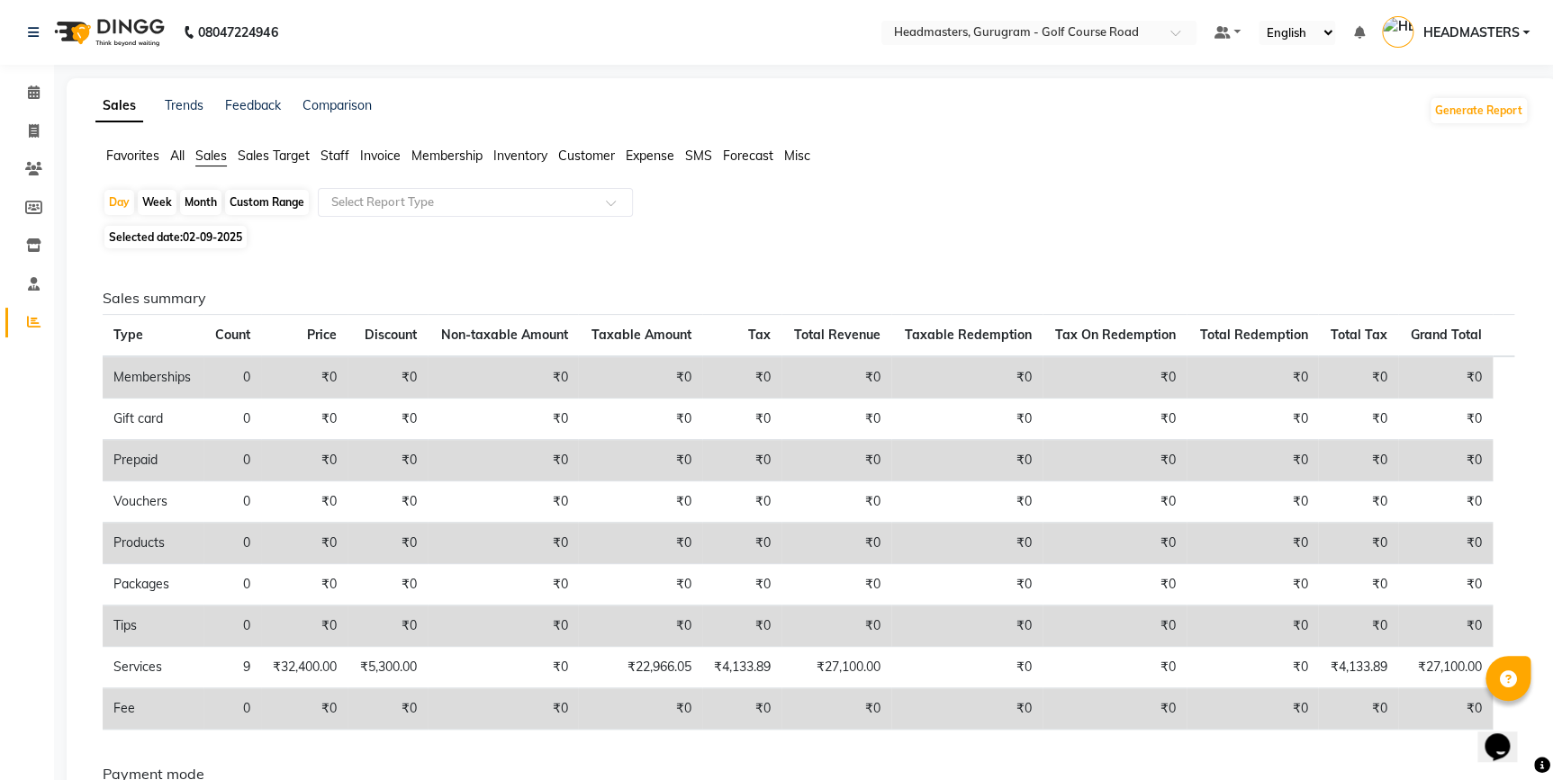
click at [262, 151] on span "Sales Target" at bounding box center [274, 156] width 72 height 16
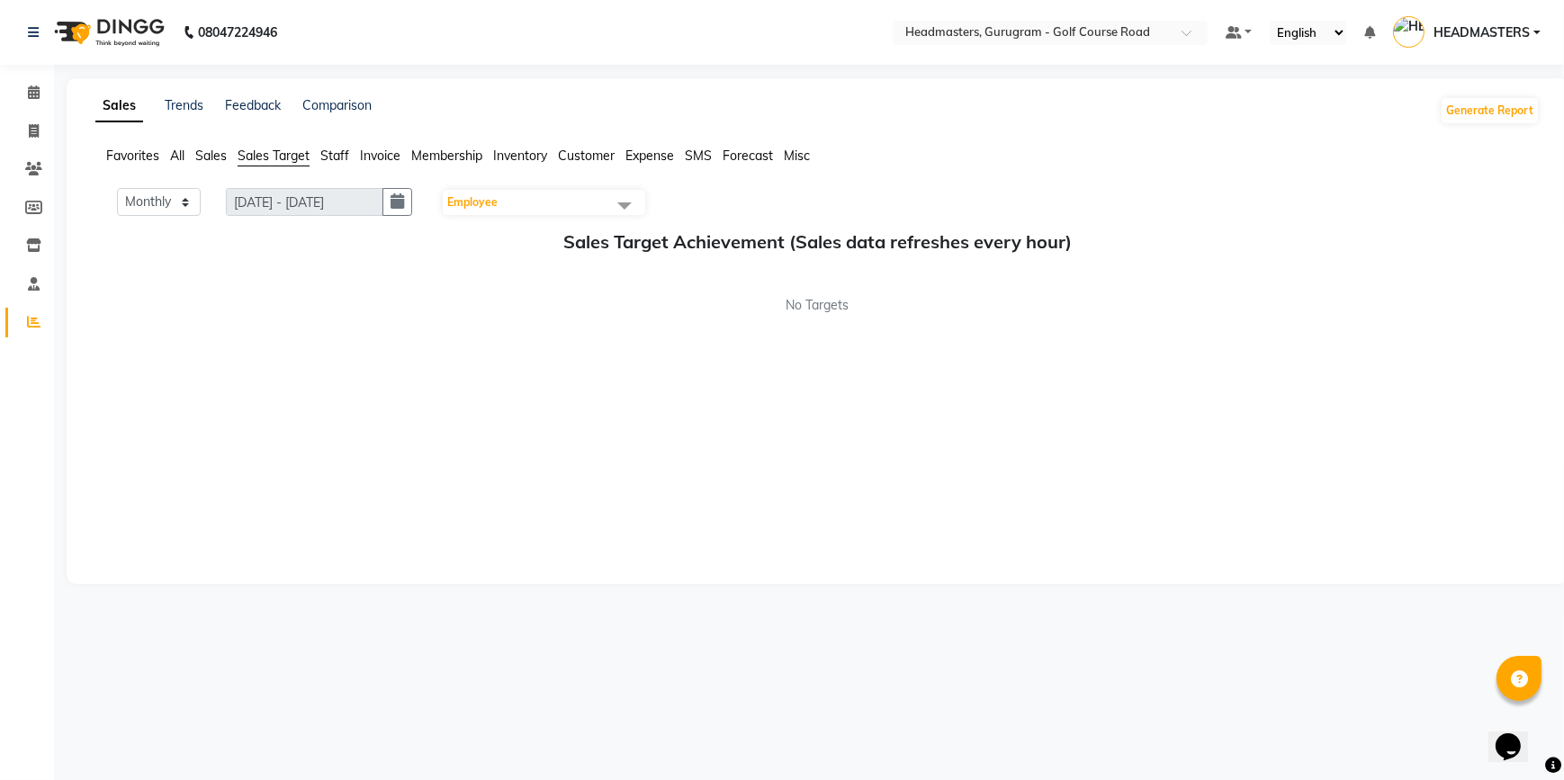
click at [212, 152] on span "Sales" at bounding box center [211, 156] width 32 height 16
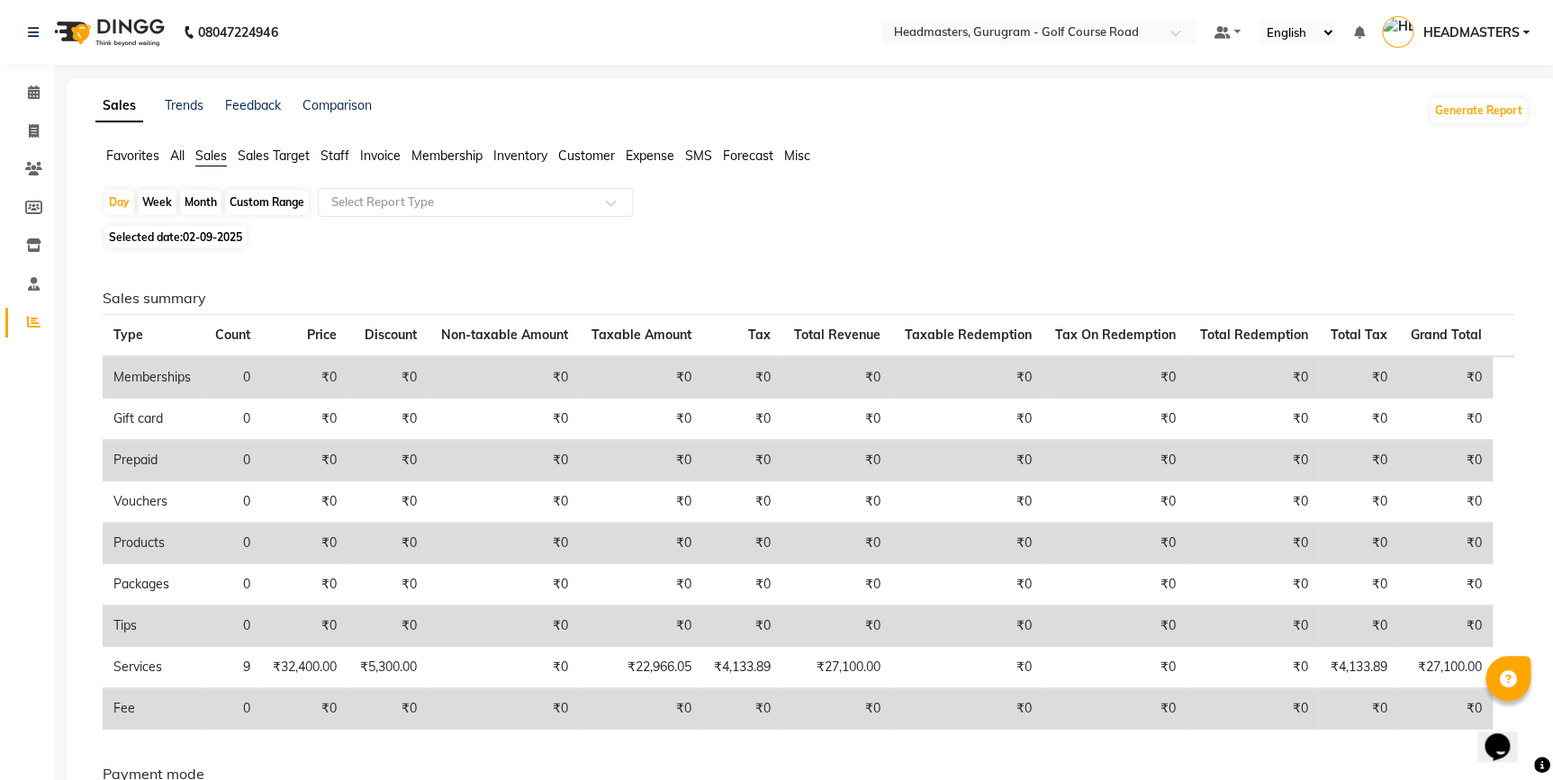
click at [152, 200] on div "Week" at bounding box center [157, 202] width 39 height 25
select select "9"
select select "2025"
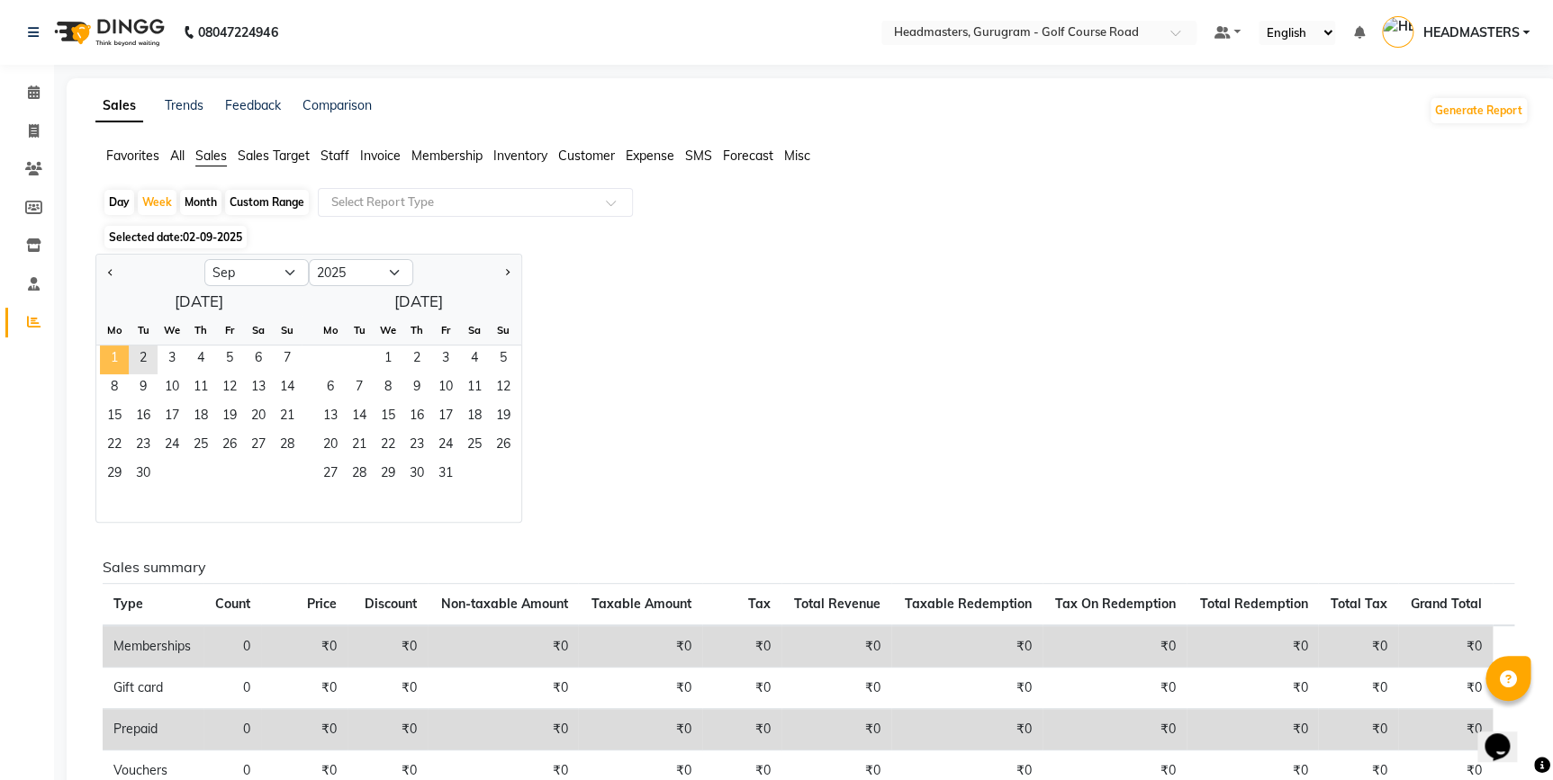
click at [117, 357] on span "1" at bounding box center [114, 360] width 29 height 29
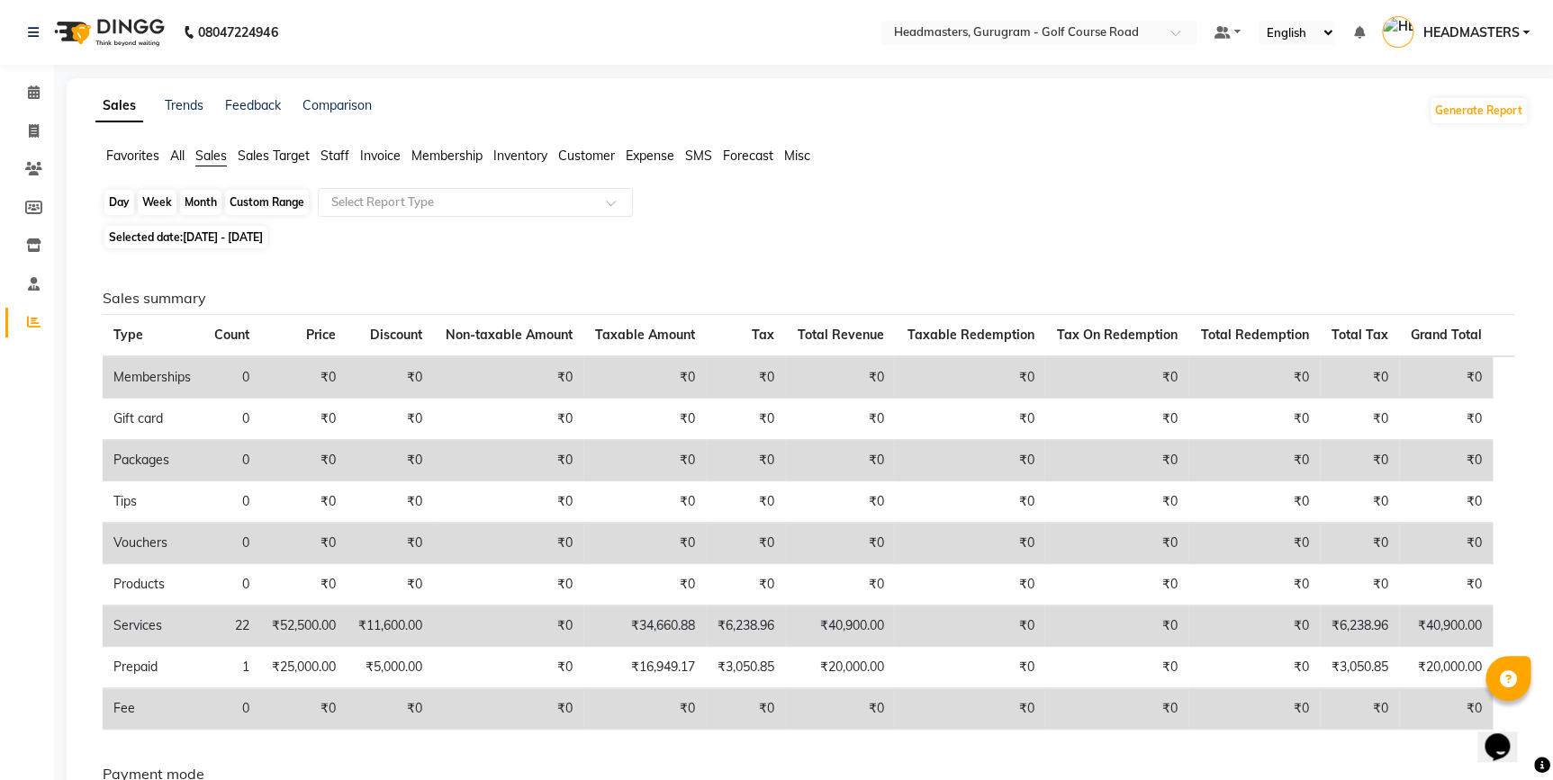
click at [153, 203] on div "Week" at bounding box center [157, 202] width 39 height 25
select select "9"
select select "2025"
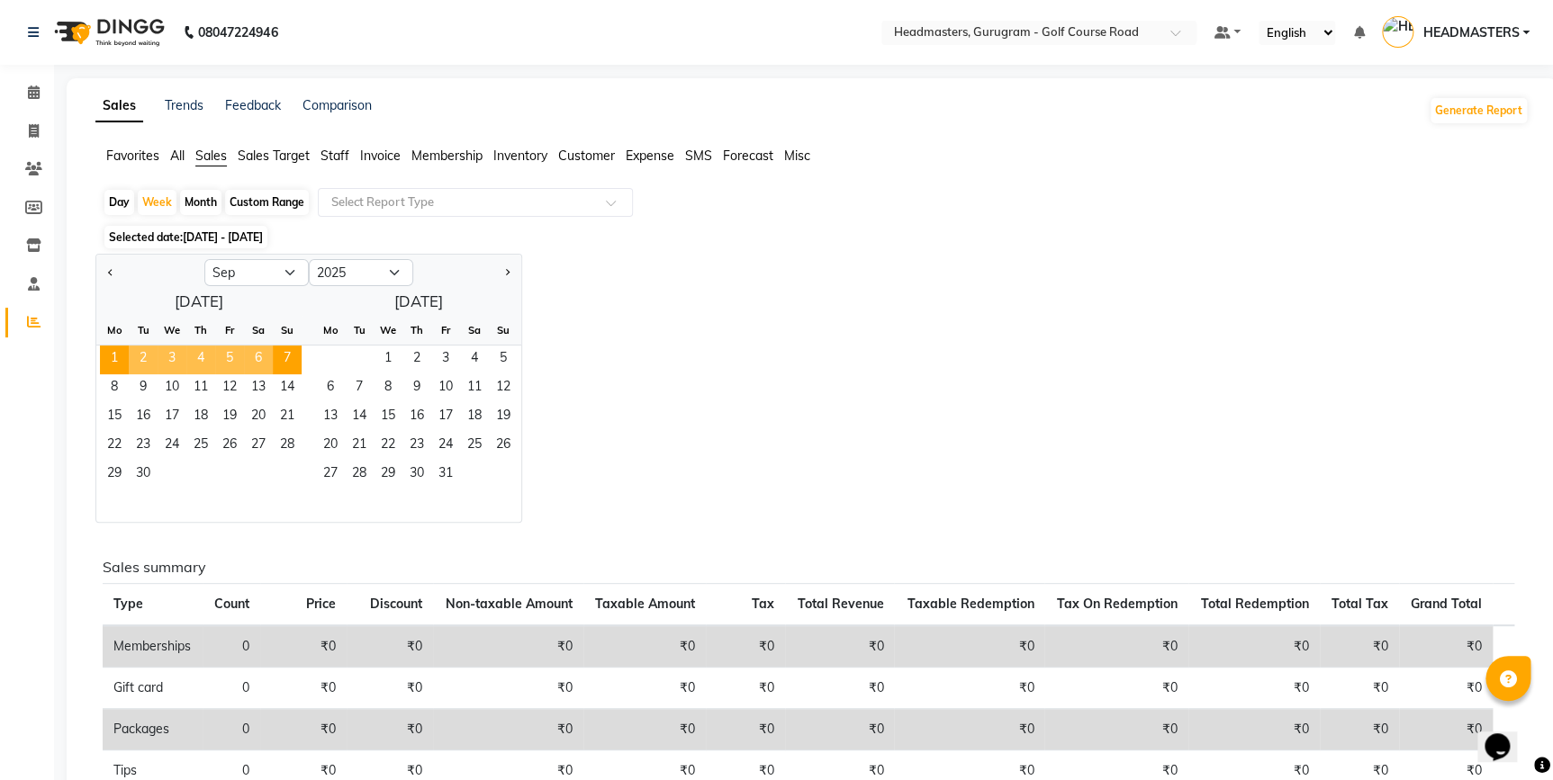
click at [146, 360] on span "2" at bounding box center [143, 360] width 29 height 29
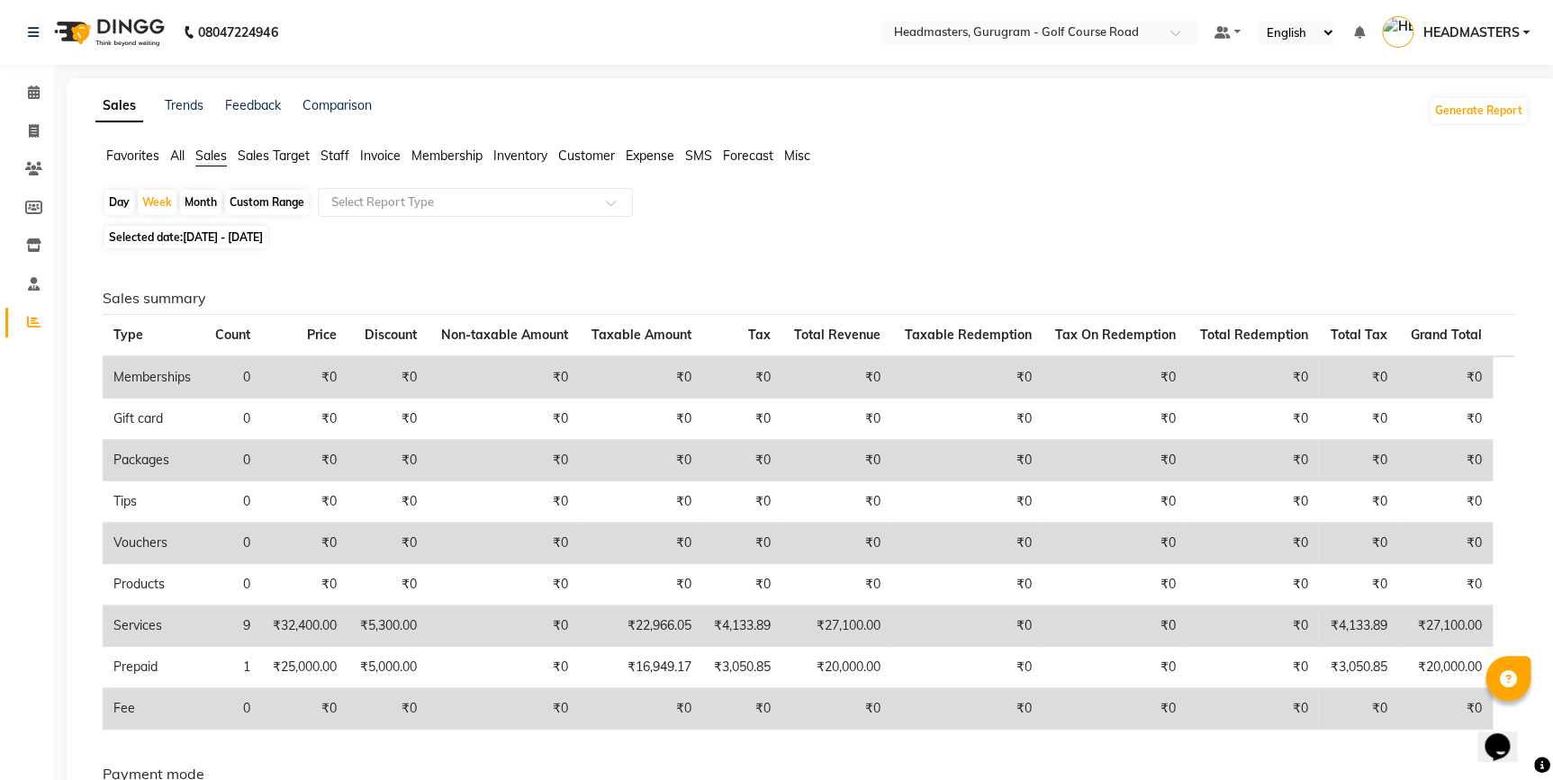
click at [388, 278] on div "Sales summary Type Count Price Discount Non-taxable Amount Taxable Amount Tax T…" at bounding box center [808, 610] width 1440 height 713
click at [126, 200] on div "Day" at bounding box center [119, 202] width 30 height 25
select select "9"
select select "2025"
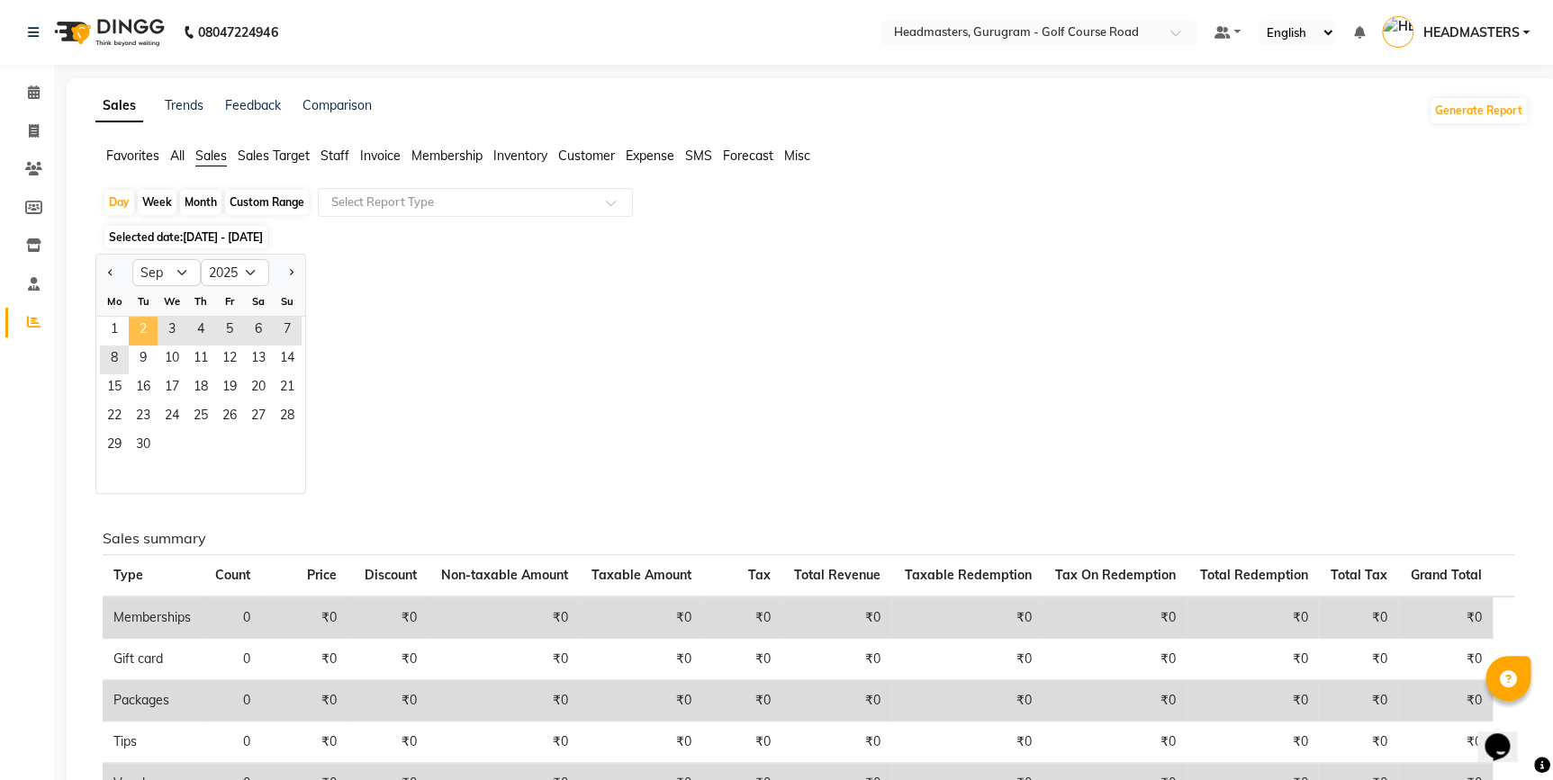
click at [140, 329] on span "2" at bounding box center [143, 331] width 29 height 29
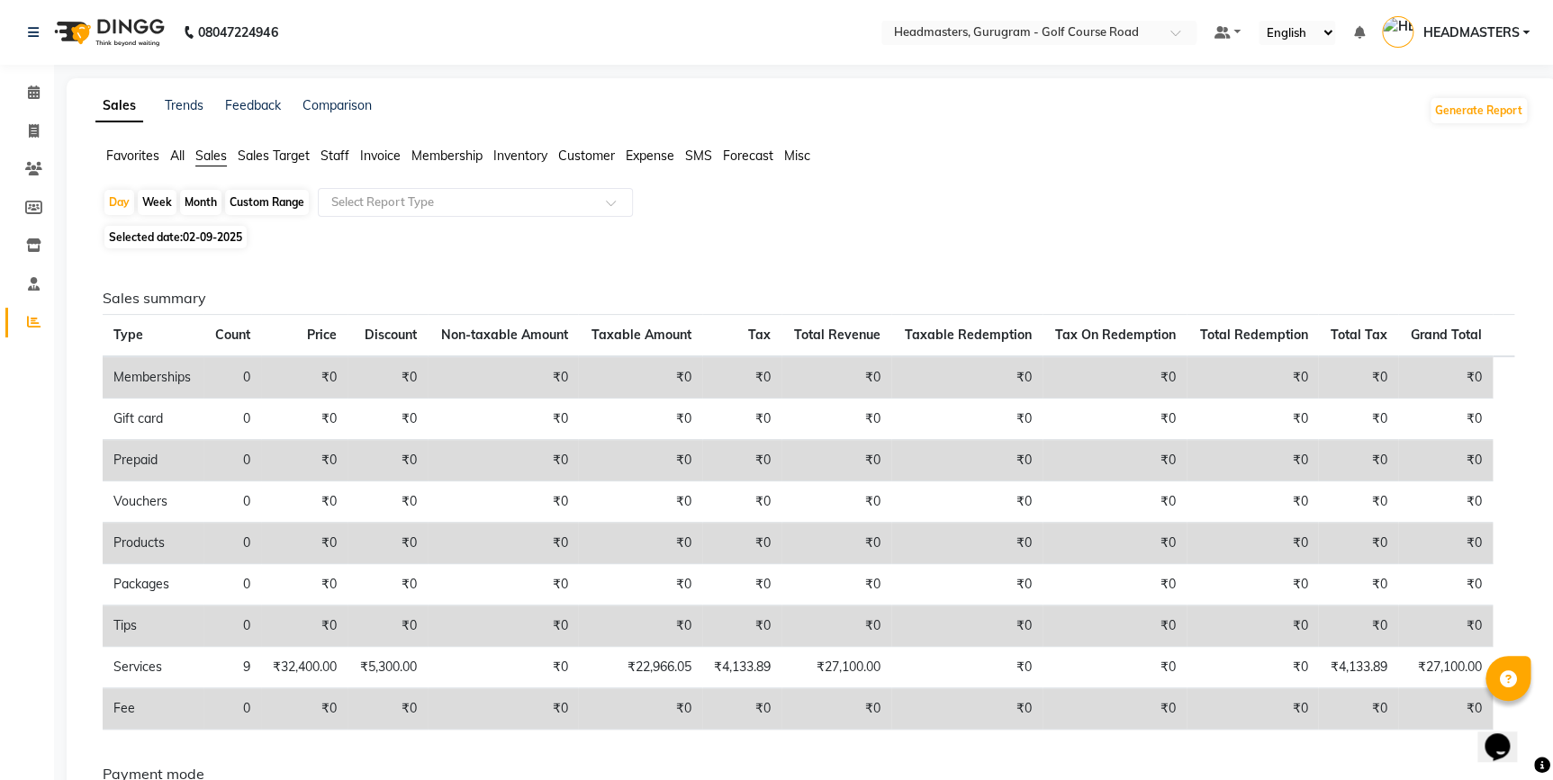
click at [173, 154] on span "All" at bounding box center [177, 156] width 14 height 16
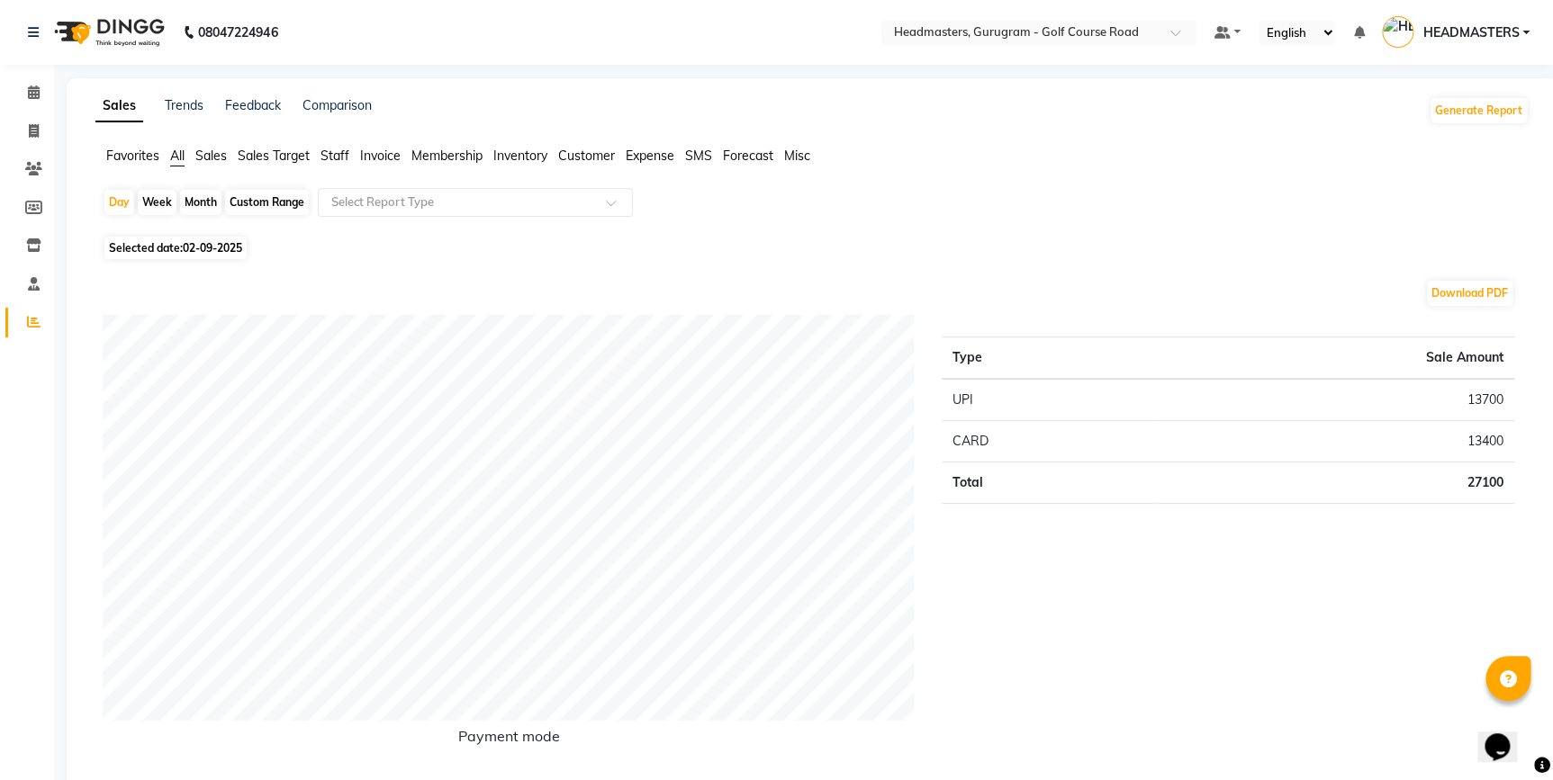
click at [685, 239] on div "Selected date: [DATE]" at bounding box center [816, 248] width 1426 height 19
drag, startPoint x: 200, startPoint y: 161, endPoint x: 211, endPoint y: 162, distance: 10.8
click at [200, 161] on span "Sales" at bounding box center [211, 156] width 32 height 16
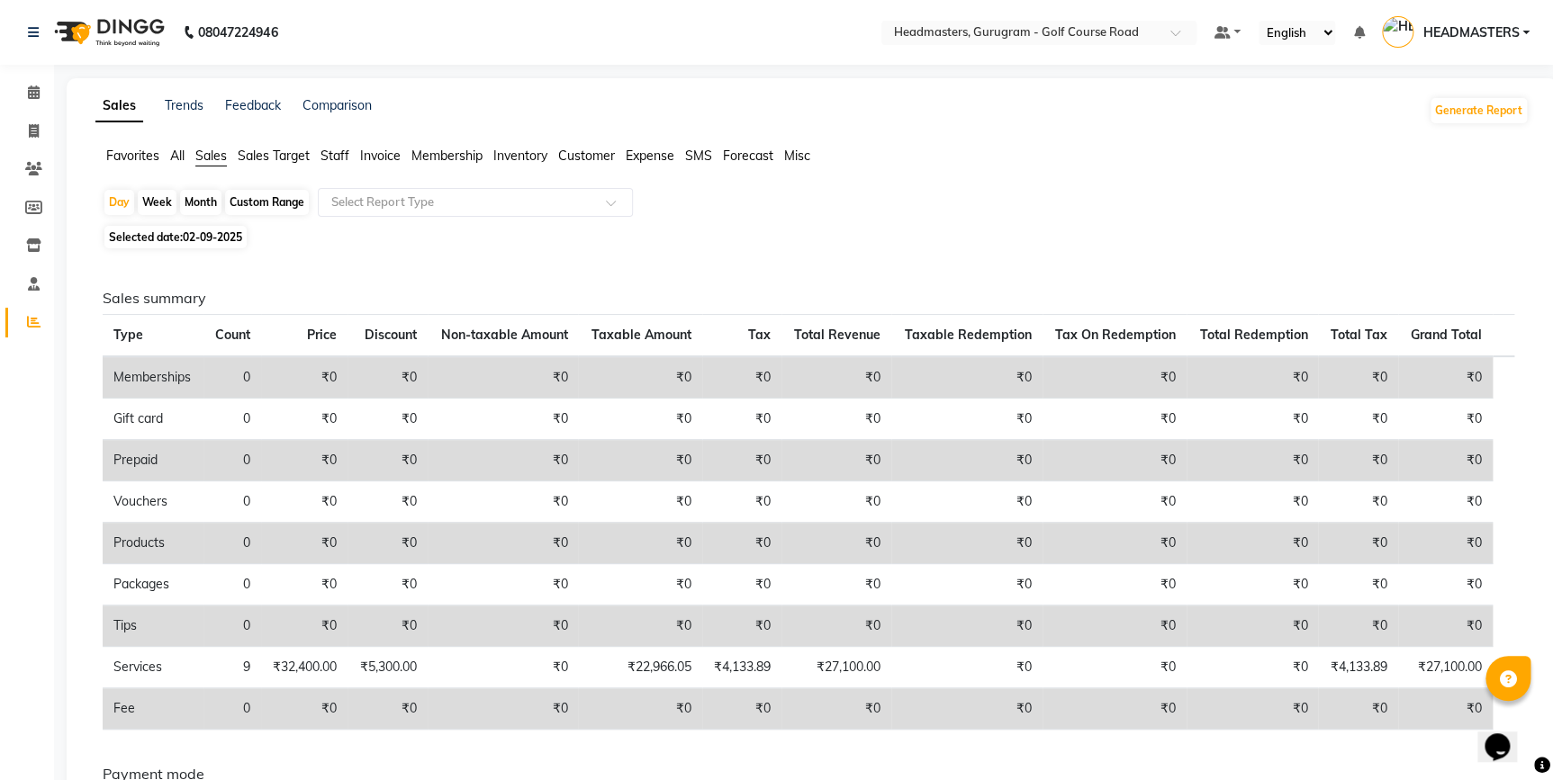
click at [257, 154] on span "Sales Target" at bounding box center [274, 156] width 72 height 16
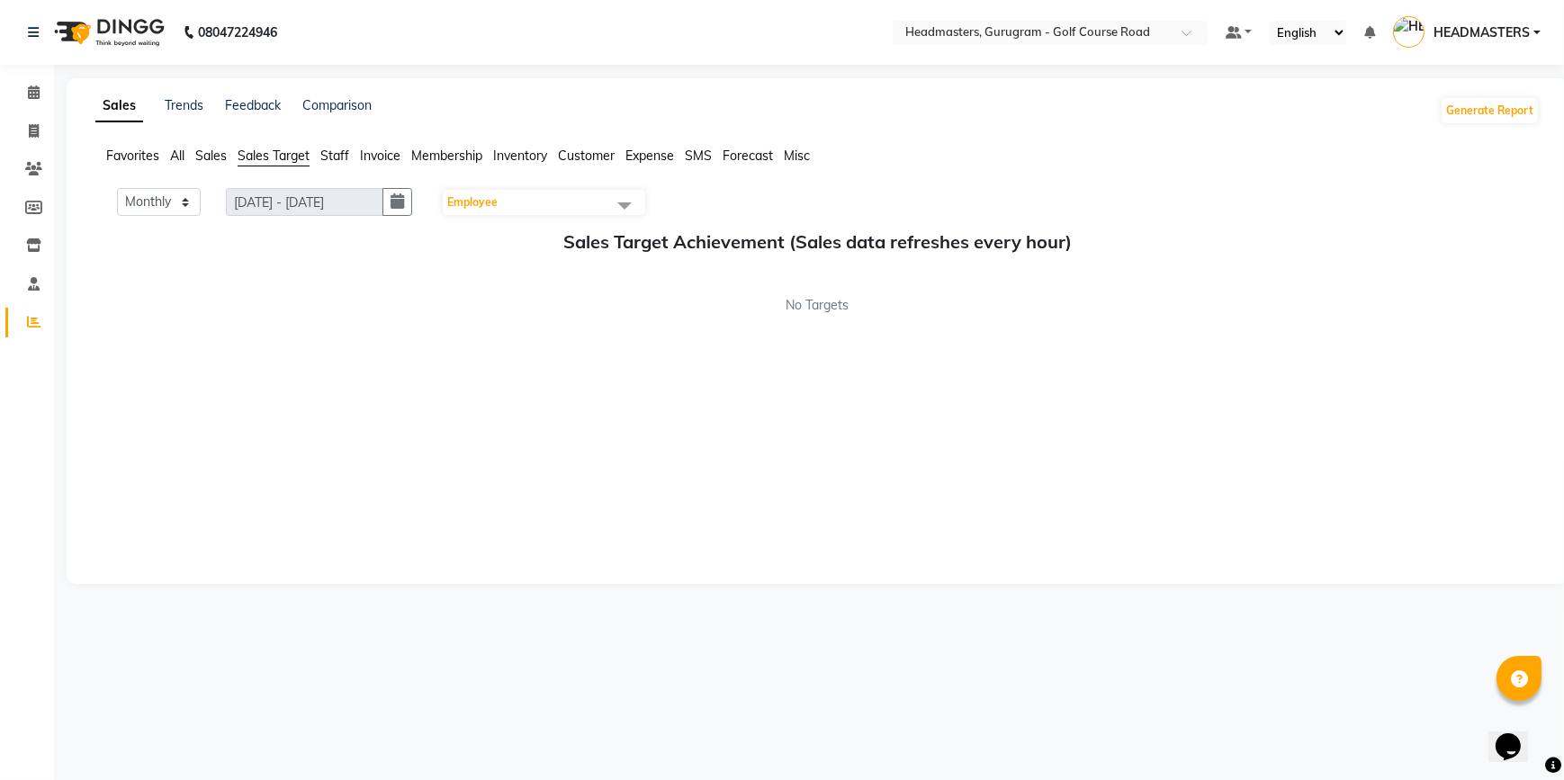
click at [211, 157] on span "Sales" at bounding box center [211, 156] width 32 height 16
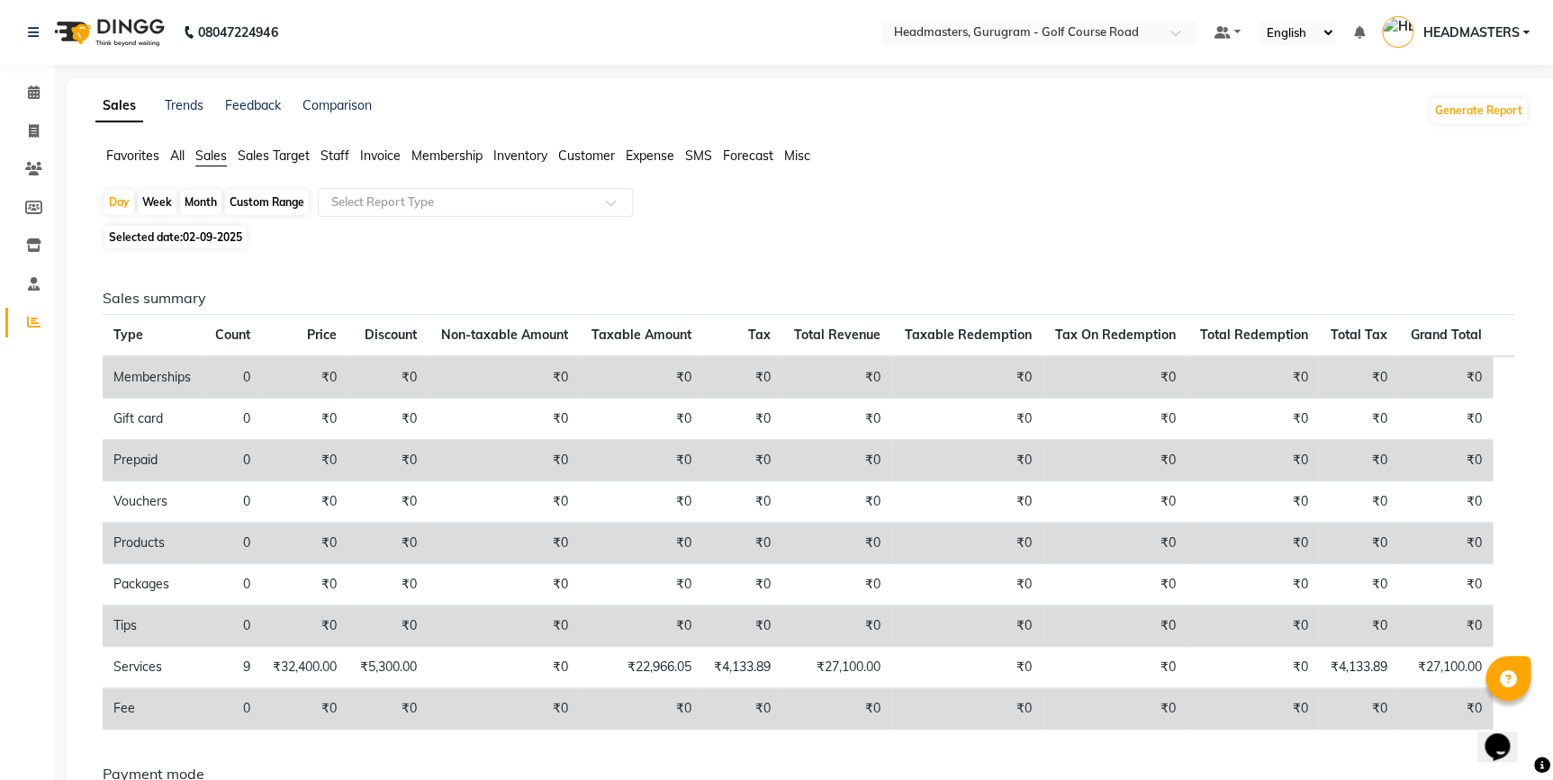
click at [182, 158] on span "All" at bounding box center [177, 156] width 14 height 16
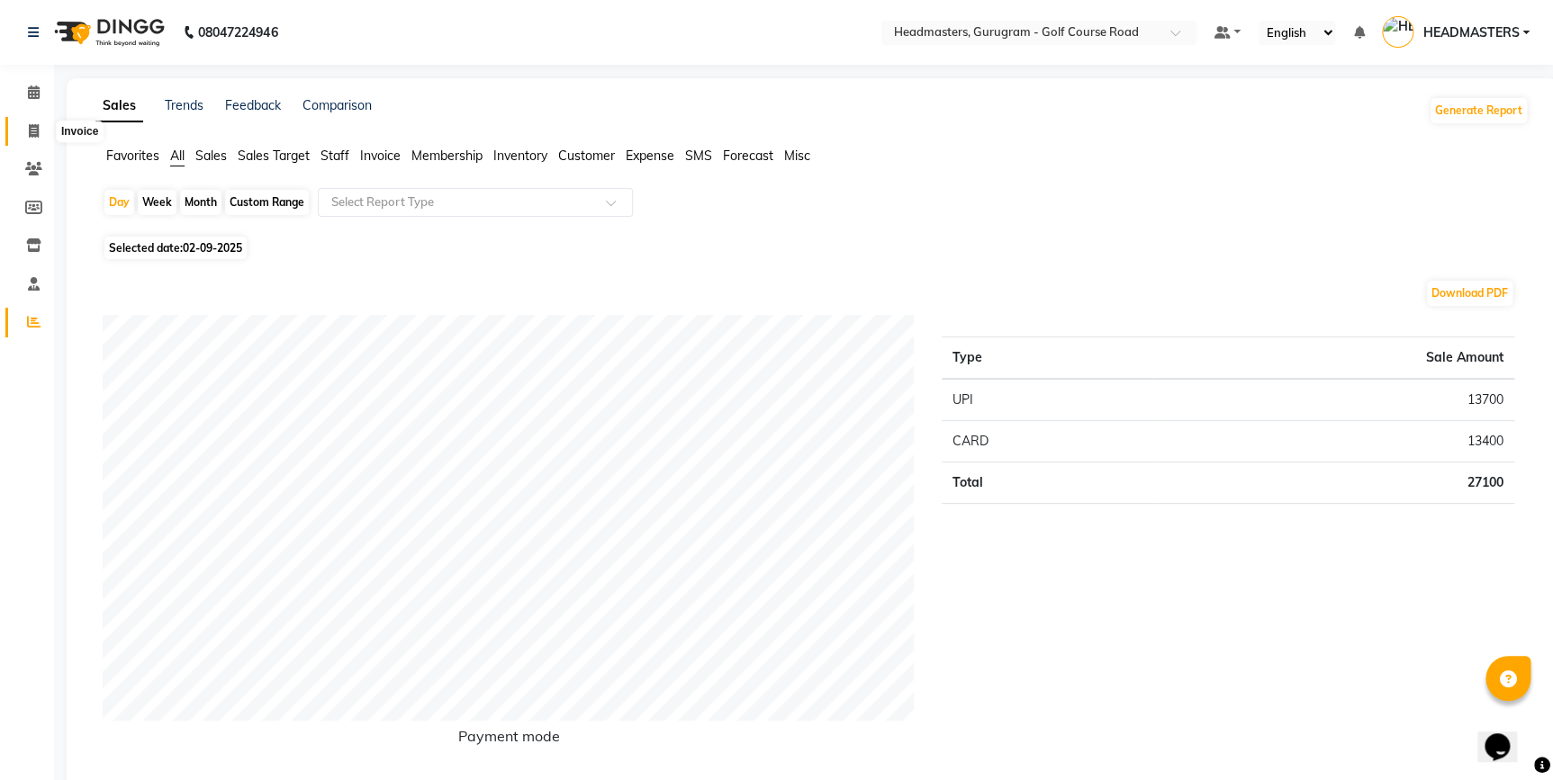
drag, startPoint x: 26, startPoint y: 130, endPoint x: 8, endPoint y: 130, distance: 18.0
click at [26, 130] on span at bounding box center [34, 132] width 32 height 21
select select "service"
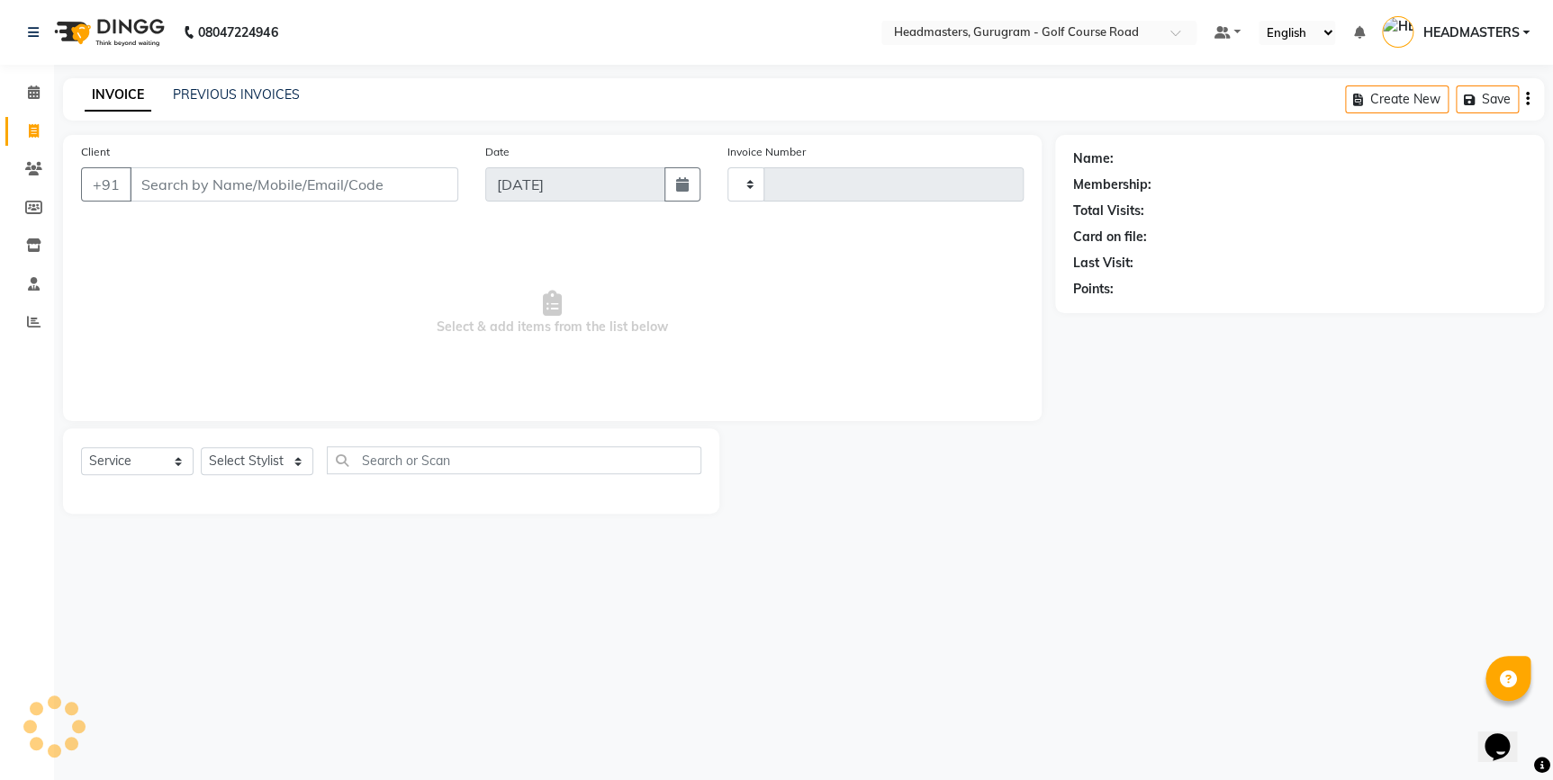
type input "2520"
select select "7134"
click at [28, 159] on span at bounding box center [34, 169] width 32 height 21
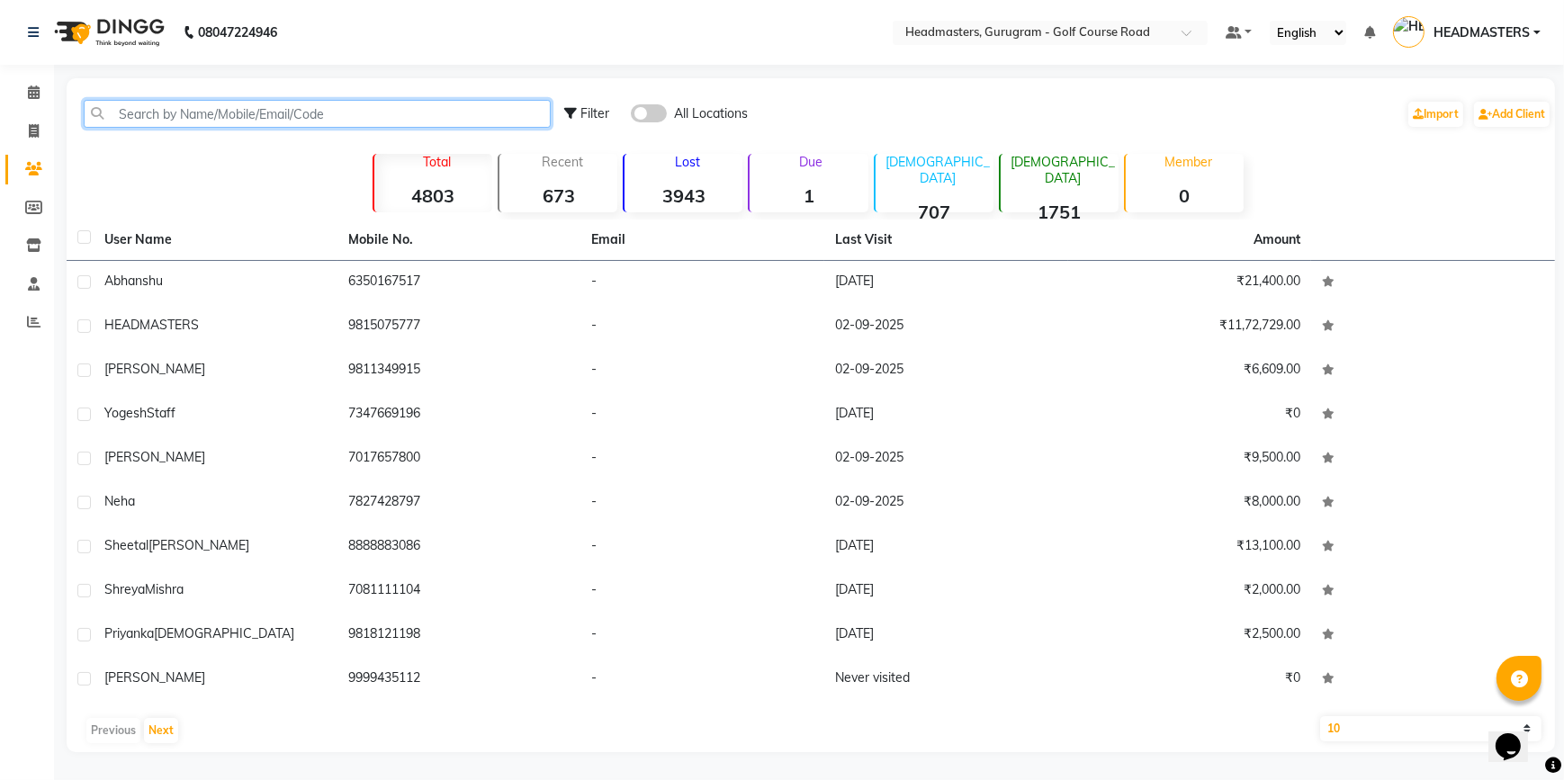
click at [230, 116] on input "text" at bounding box center [317, 114] width 467 height 28
click at [21, 319] on span at bounding box center [34, 322] width 32 height 21
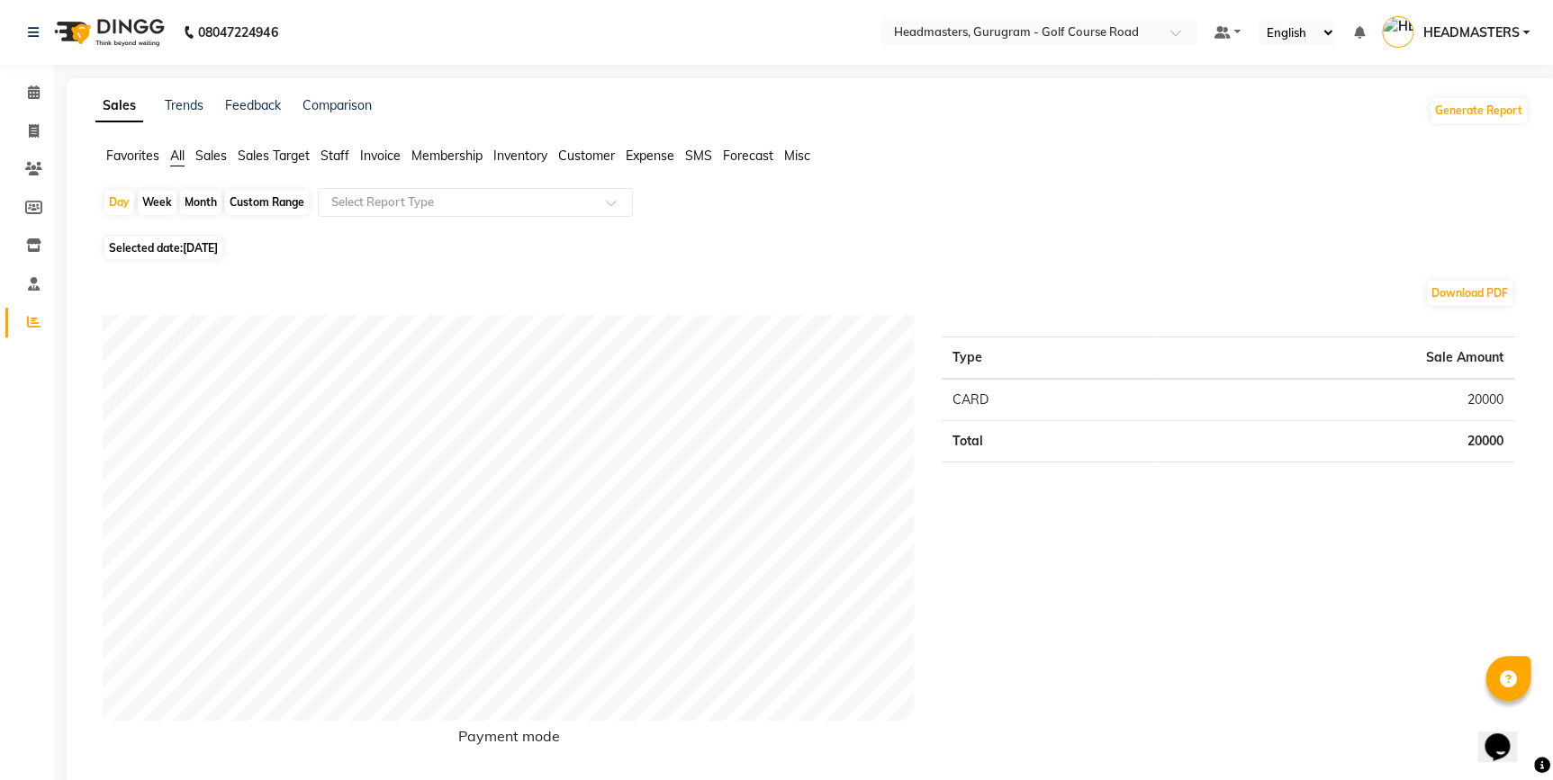
click at [199, 200] on div "Month" at bounding box center [200, 202] width 41 height 25
select select "9"
select select "2025"
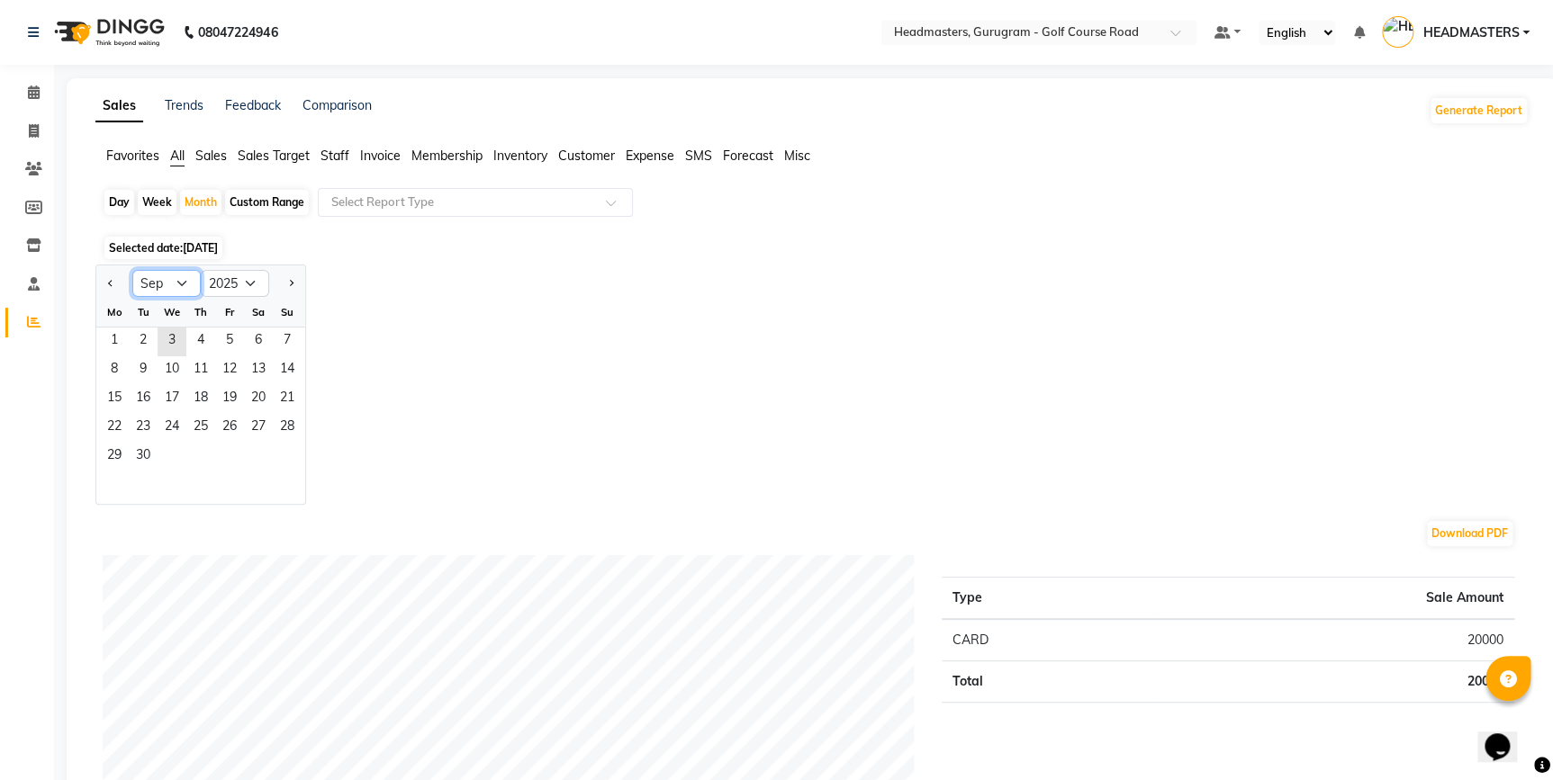
click at [139, 279] on select "Jan Feb Mar Apr May Jun [DATE] Aug Sep Oct Nov Dec" at bounding box center [166, 283] width 68 height 27
select select "8"
click at [132, 270] on select "Jan Feb Mar Apr May Jun [DATE] Aug Sep Oct Nov Dec" at bounding box center [166, 283] width 68 height 27
click at [222, 345] on span "1" at bounding box center [229, 342] width 29 height 29
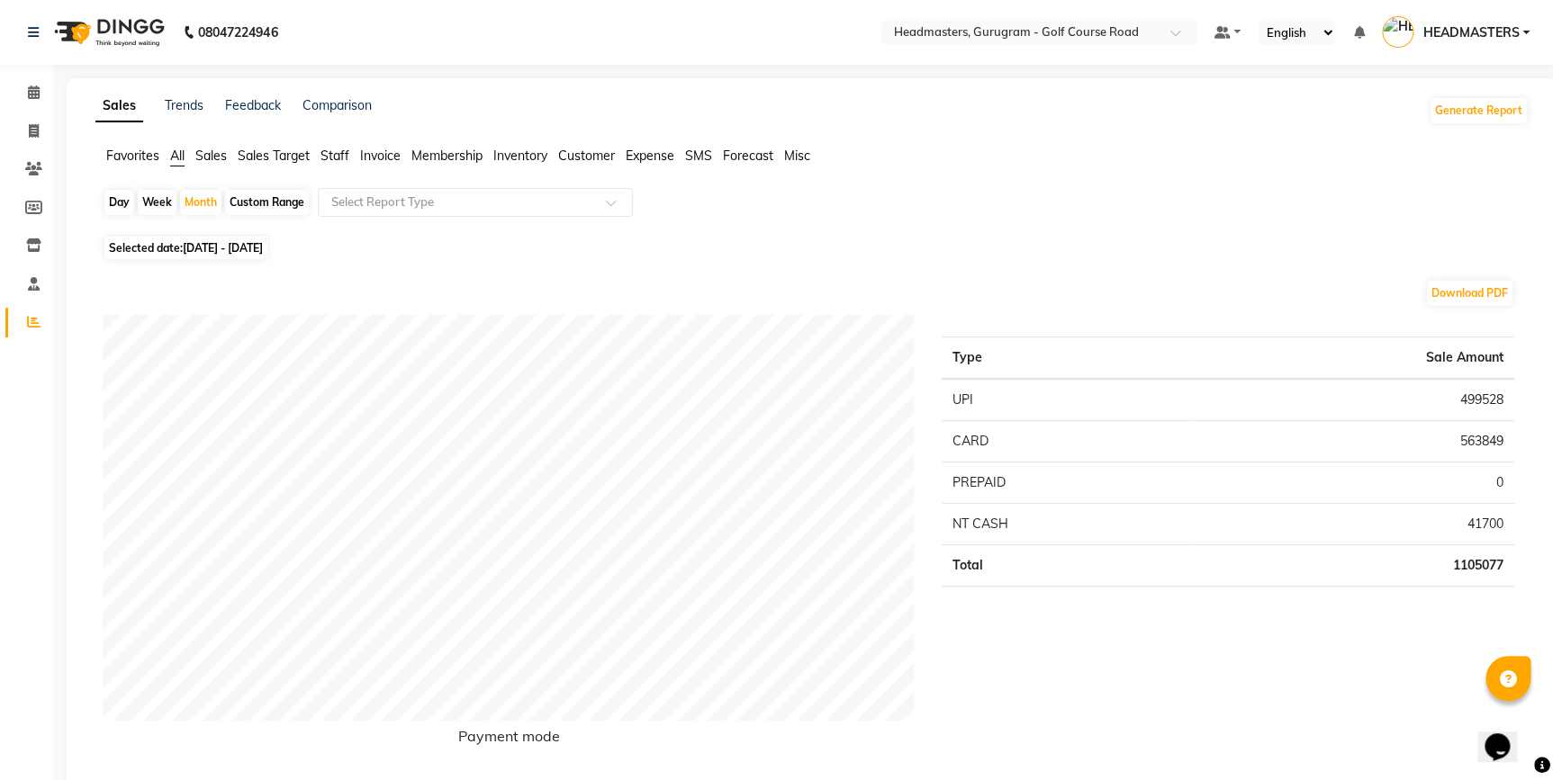
click at [201, 155] on span "Sales" at bounding box center [211, 156] width 32 height 16
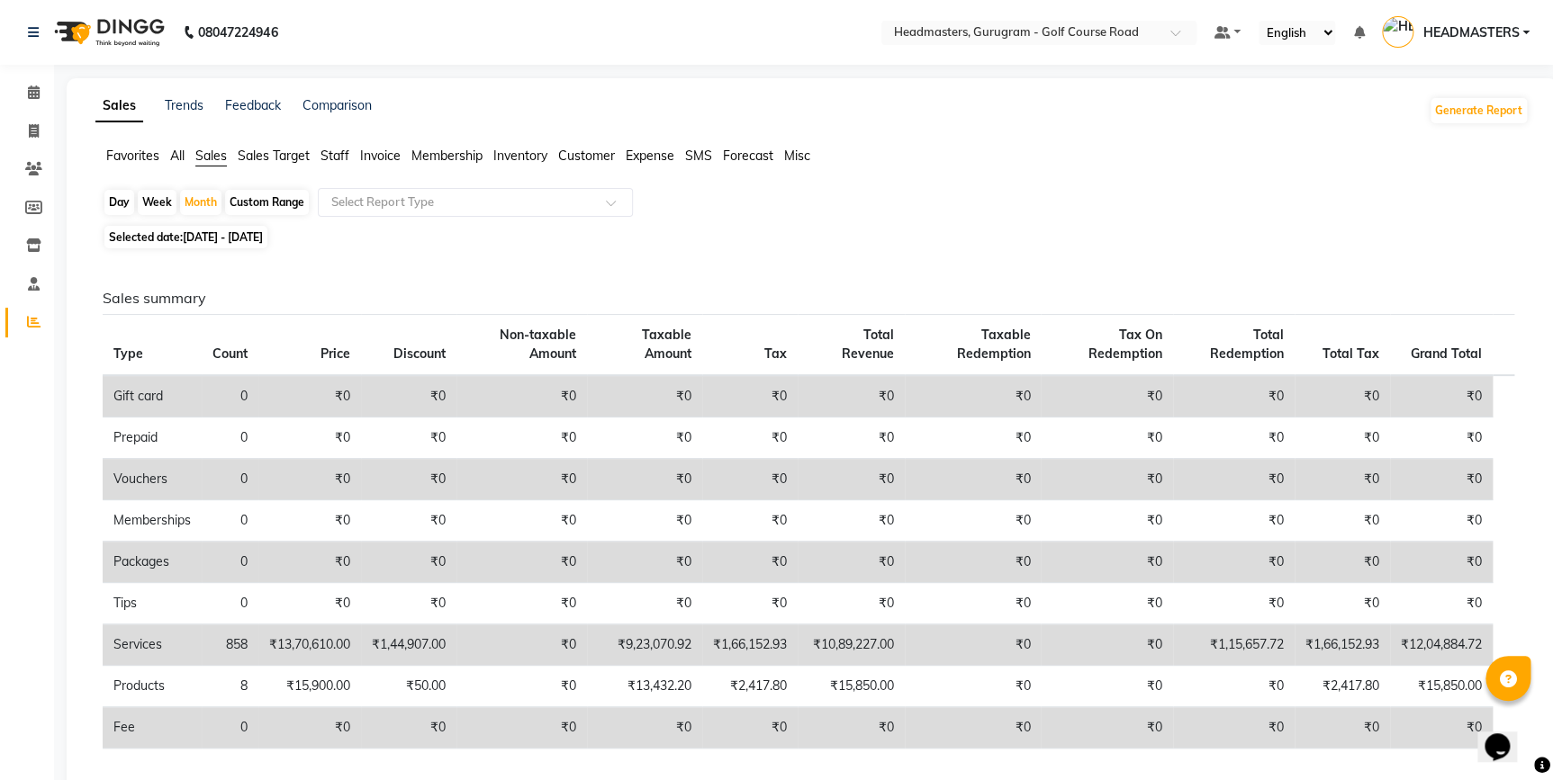
click at [114, 203] on div "Day" at bounding box center [119, 202] width 30 height 25
select select "8"
select select "2025"
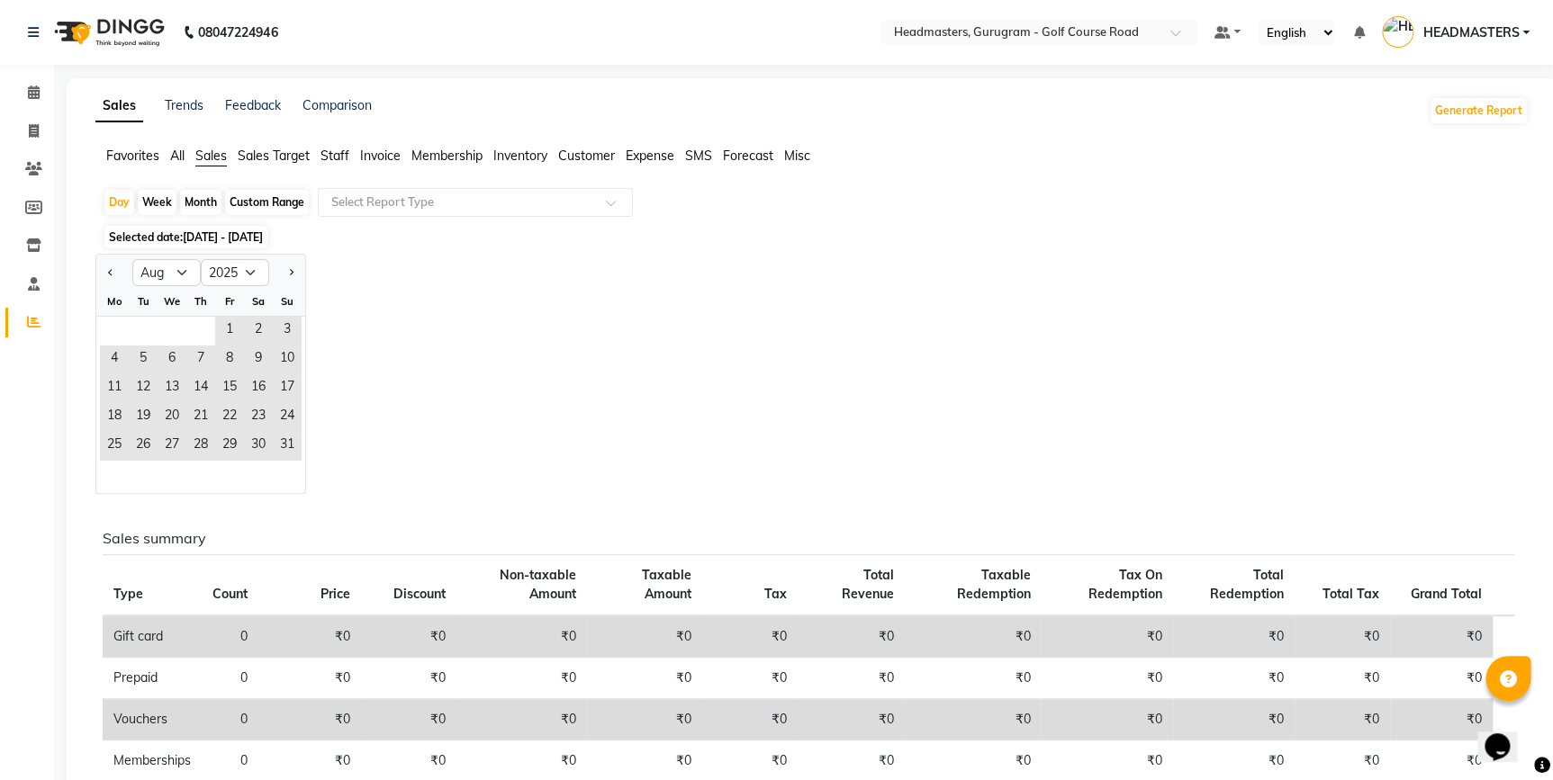
click at [644, 356] on div "Jan Feb Mar Apr May Jun [DATE] Aug Sep Oct Nov [DATE] 2016 2017 2018 2019 2020 …" at bounding box center [811, 374] width 1433 height 240
click at [593, 162] on span "Customer" at bounding box center [586, 156] width 57 height 16
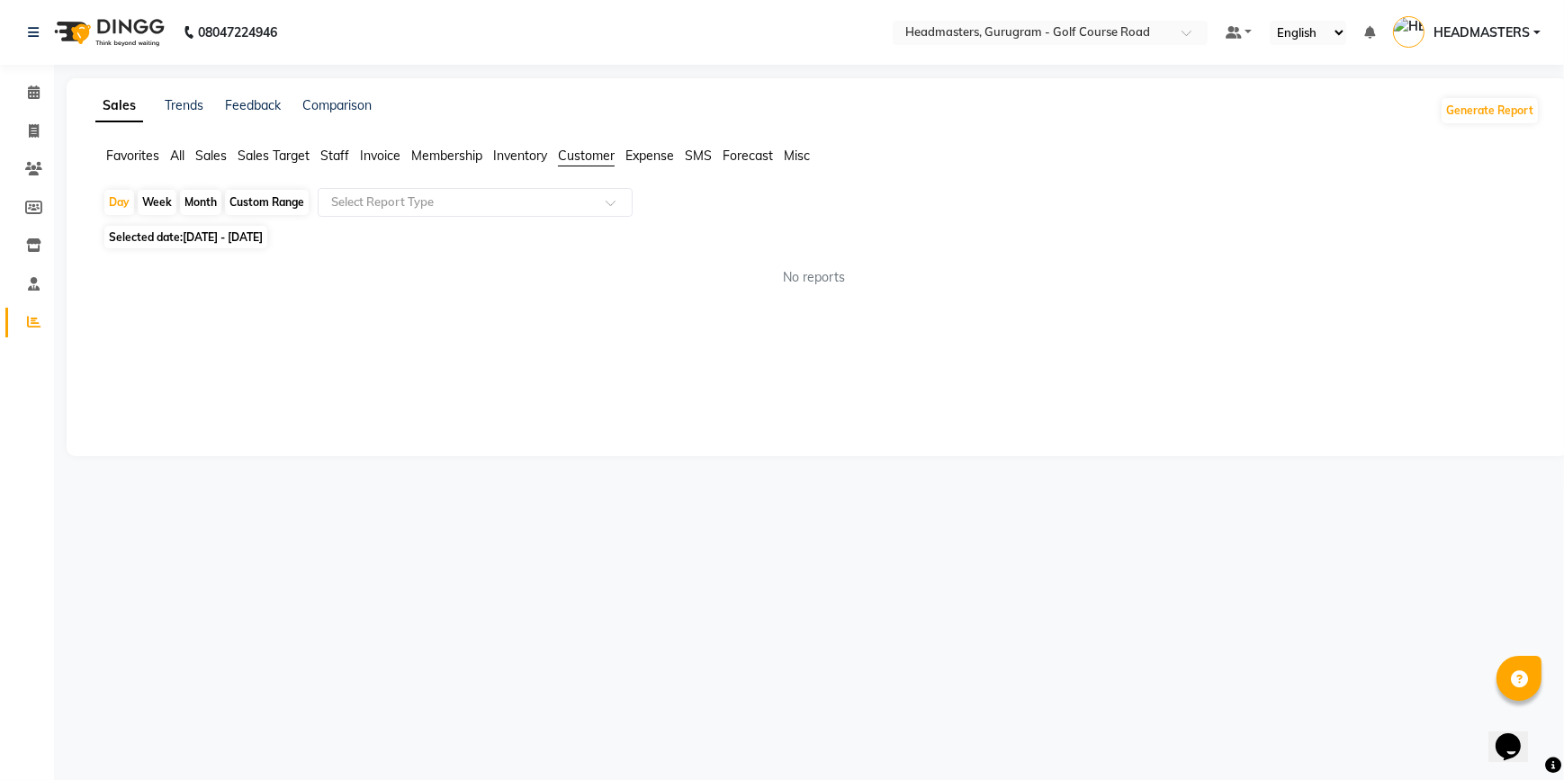
click at [121, 152] on span "Favorites" at bounding box center [132, 156] width 53 height 16
click at [662, 155] on span "Expense" at bounding box center [650, 156] width 49 height 16
click at [662, 140] on div "Sales Trends Feedback Comparison Generate Report Favorites All Sales Sales Targ…" at bounding box center [818, 267] width 1502 height 378
click at [400, 160] on span "Invoice" at bounding box center [380, 156] width 41 height 16
click at [387, 154] on span "Invoice" at bounding box center [380, 156] width 41 height 16
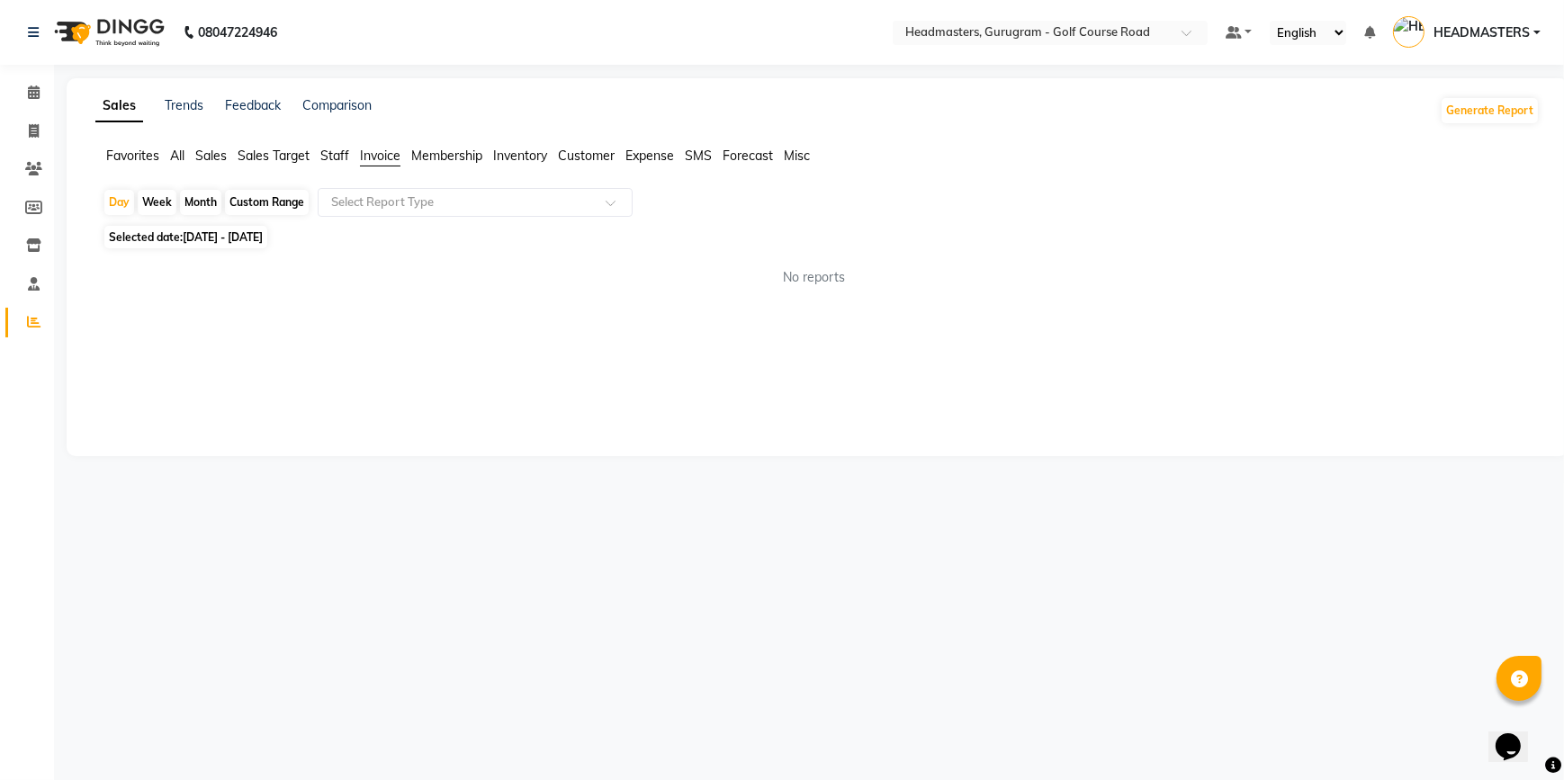
click at [183, 154] on span "All" at bounding box center [177, 156] width 14 height 16
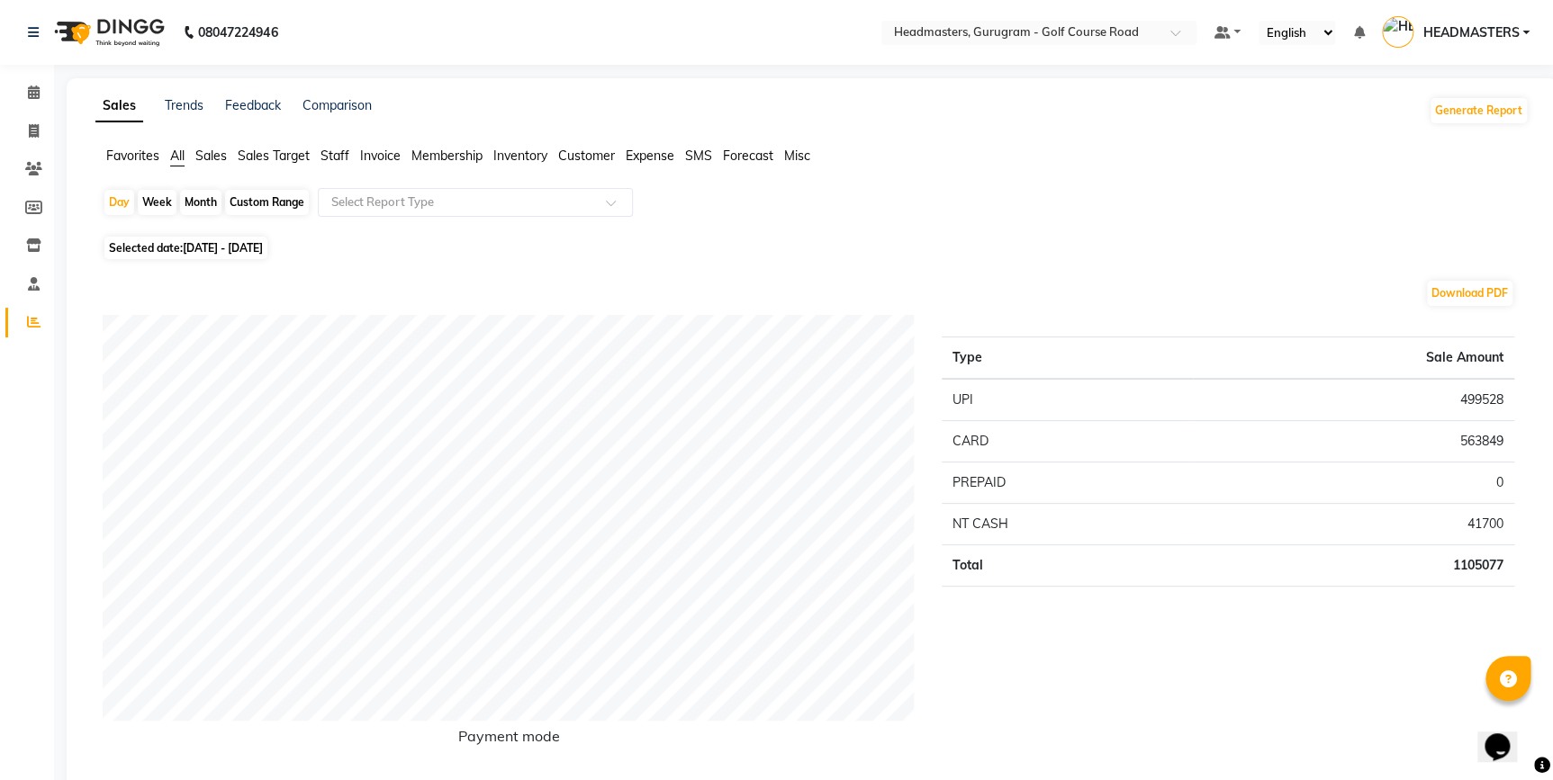
click at [215, 160] on span "Sales" at bounding box center [211, 156] width 32 height 16
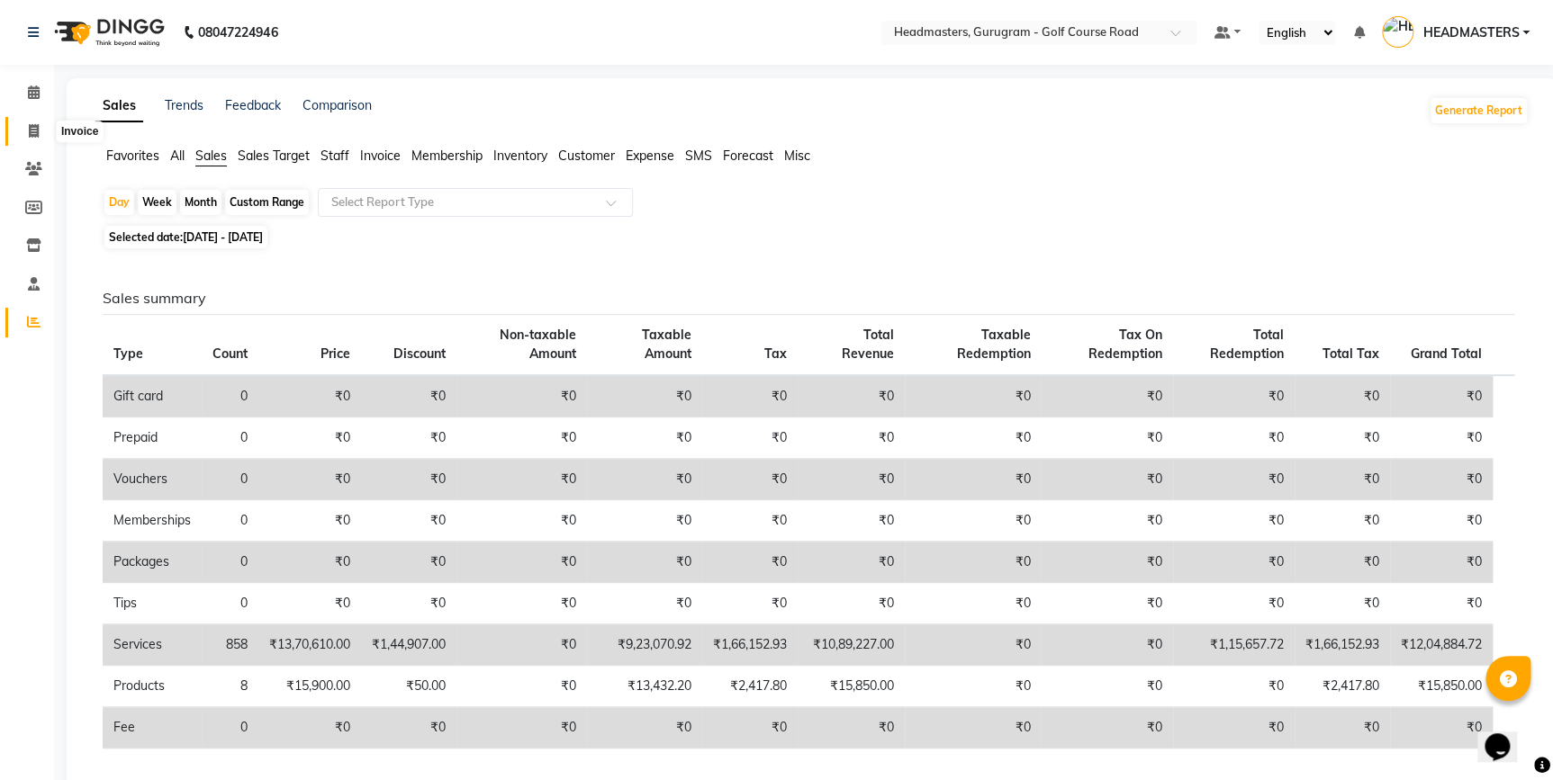
click at [40, 124] on span at bounding box center [34, 132] width 32 height 21
select select "7134"
select select "service"
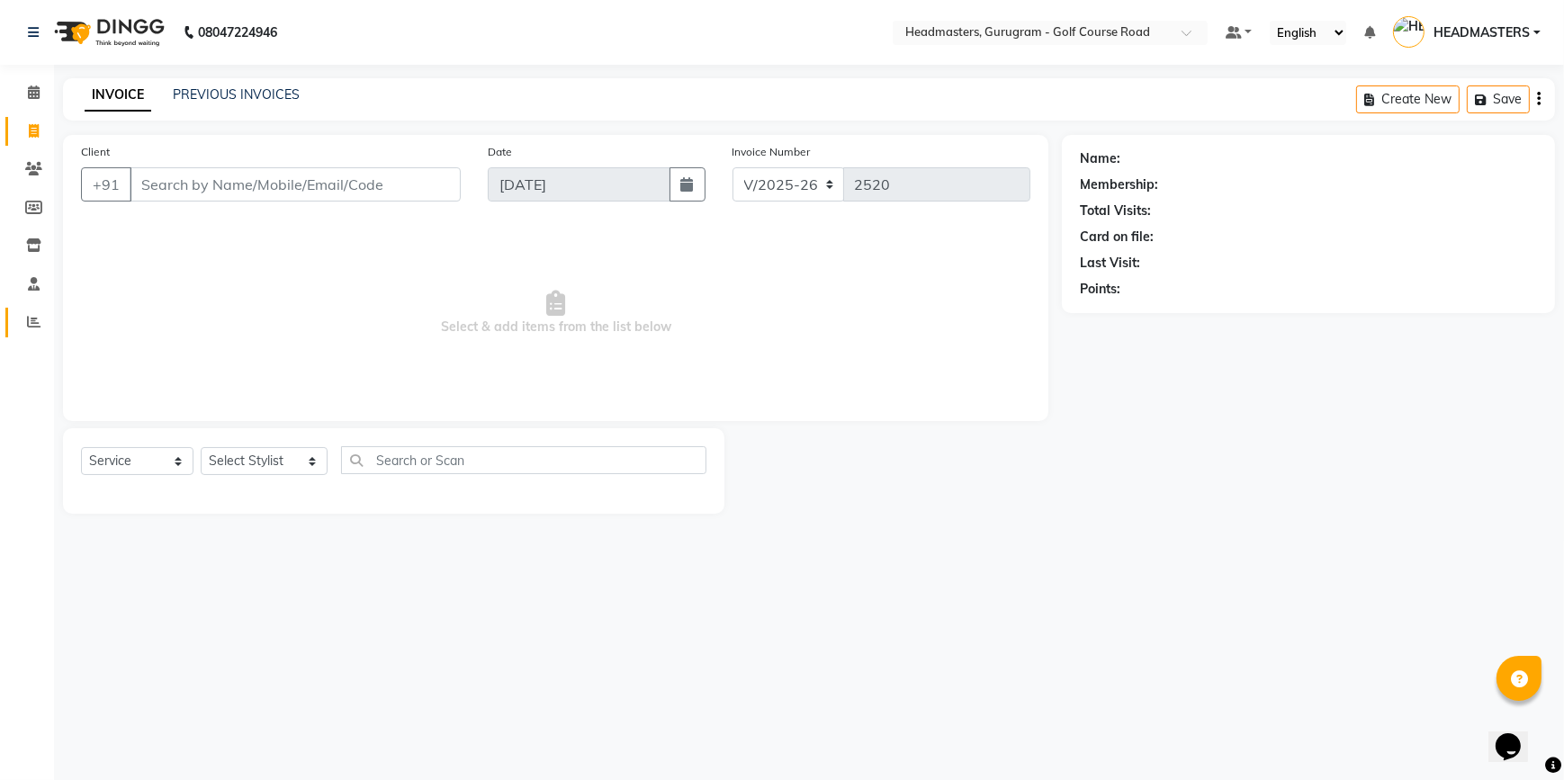
drag, startPoint x: 25, startPoint y: 339, endPoint x: 32, endPoint y: 329, distance: 12.5
click at [28, 336] on li "Reports" at bounding box center [27, 322] width 54 height 39
click at [32, 327] on icon at bounding box center [34, 322] width 14 height 14
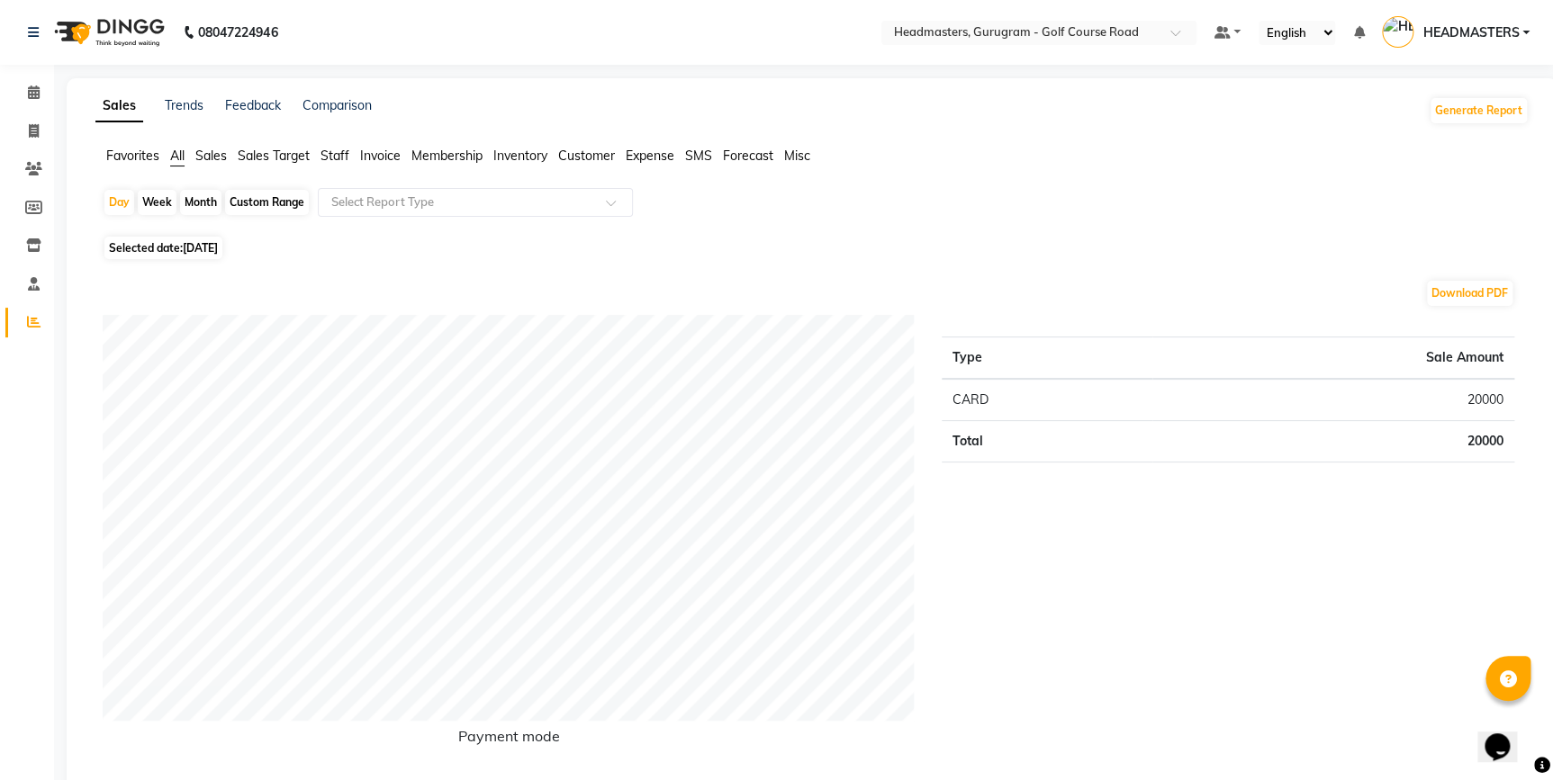
click at [149, 208] on div "Week" at bounding box center [157, 202] width 39 height 25
select select "9"
select select "2025"
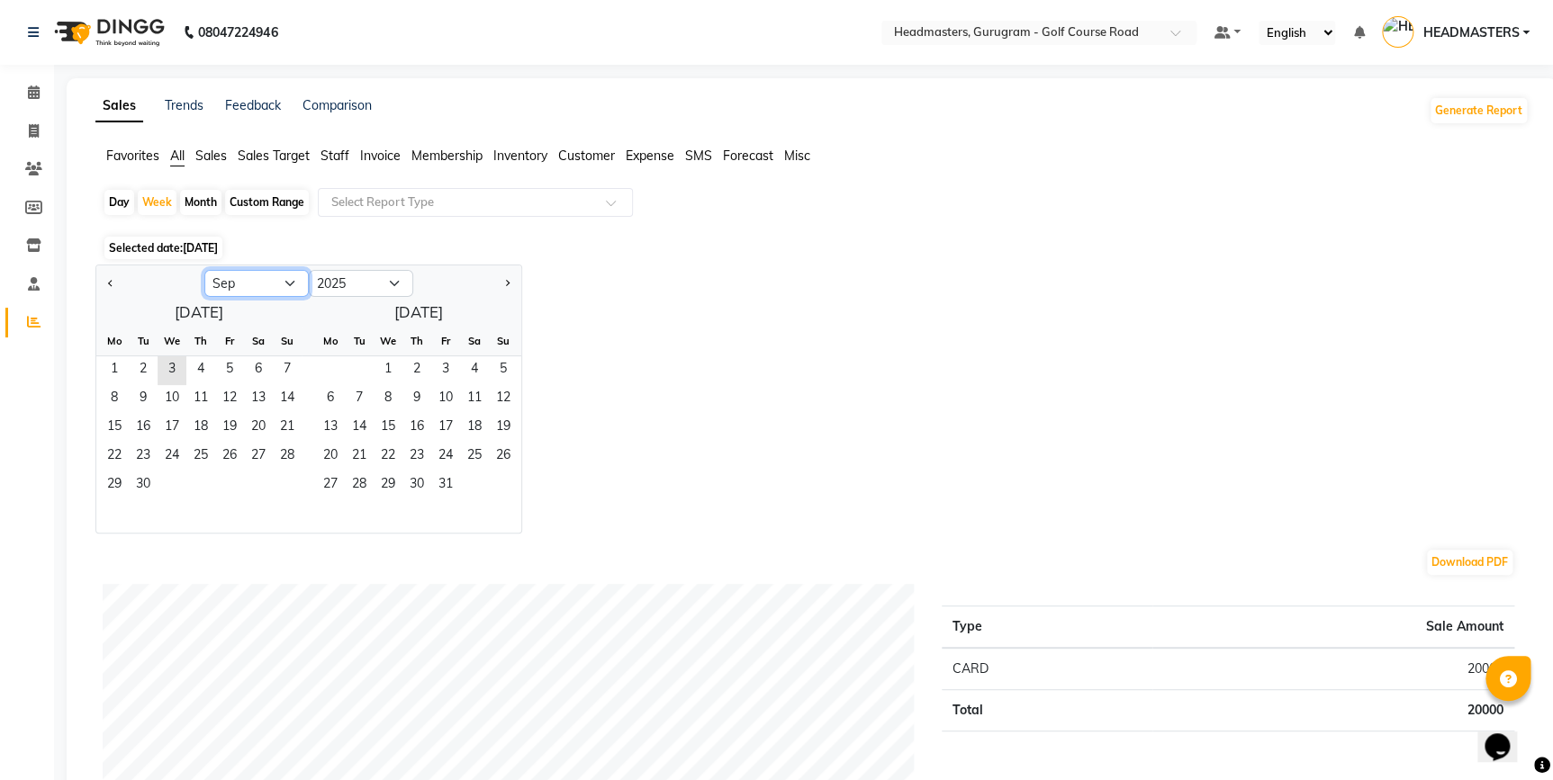
click at [243, 281] on select "Jan Feb Mar Apr May Jun [DATE] Aug Sep Oct Nov Dec" at bounding box center [256, 283] width 104 height 27
select select "8"
click at [204, 270] on select "Jan Feb Mar Apr May Jun [DATE] Aug Sep Oct Nov Dec" at bounding box center [256, 283] width 104 height 27
click at [225, 366] on span "1" at bounding box center [229, 370] width 29 height 29
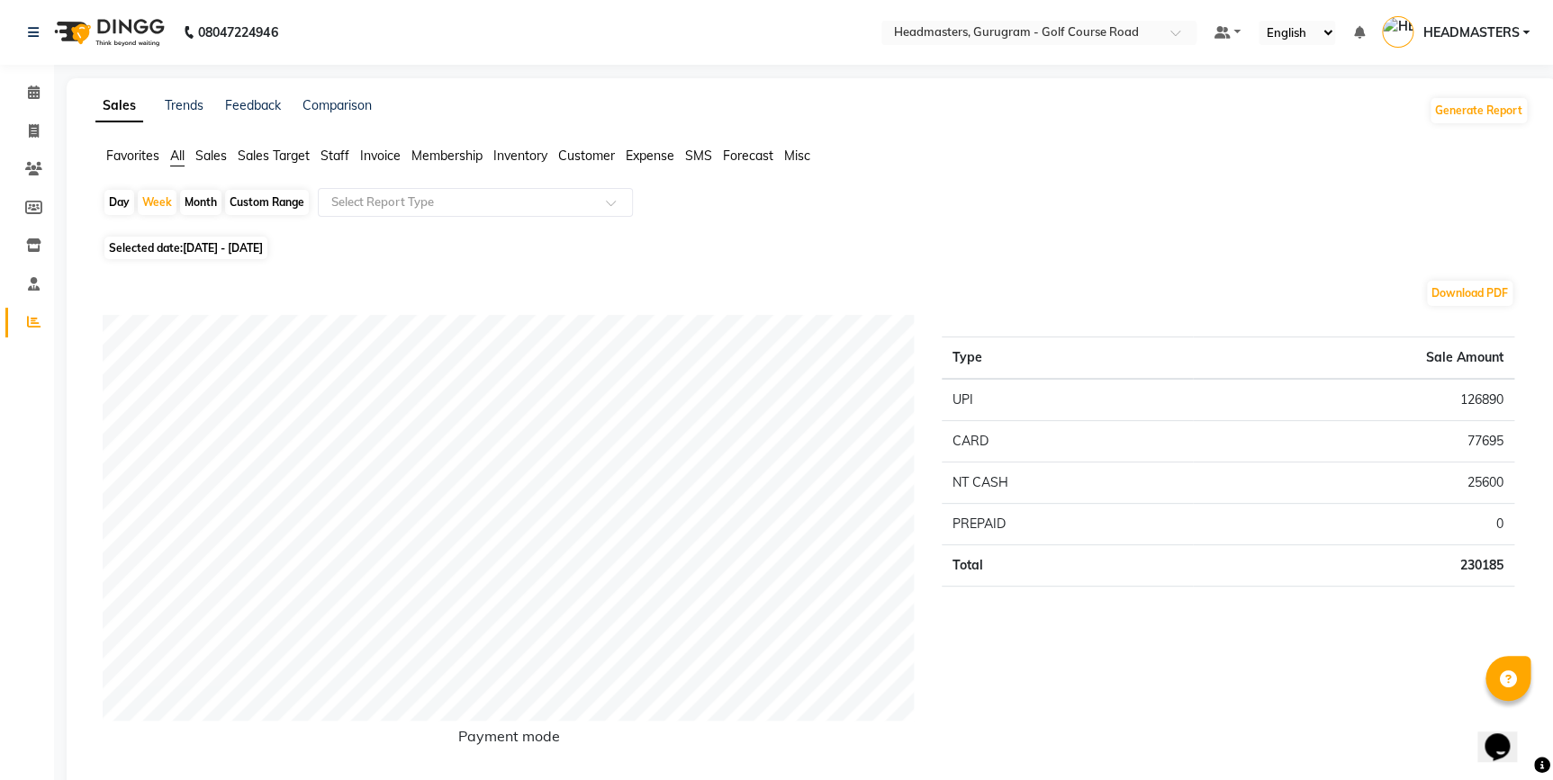
click at [211, 161] on span "Sales" at bounding box center [211, 156] width 32 height 16
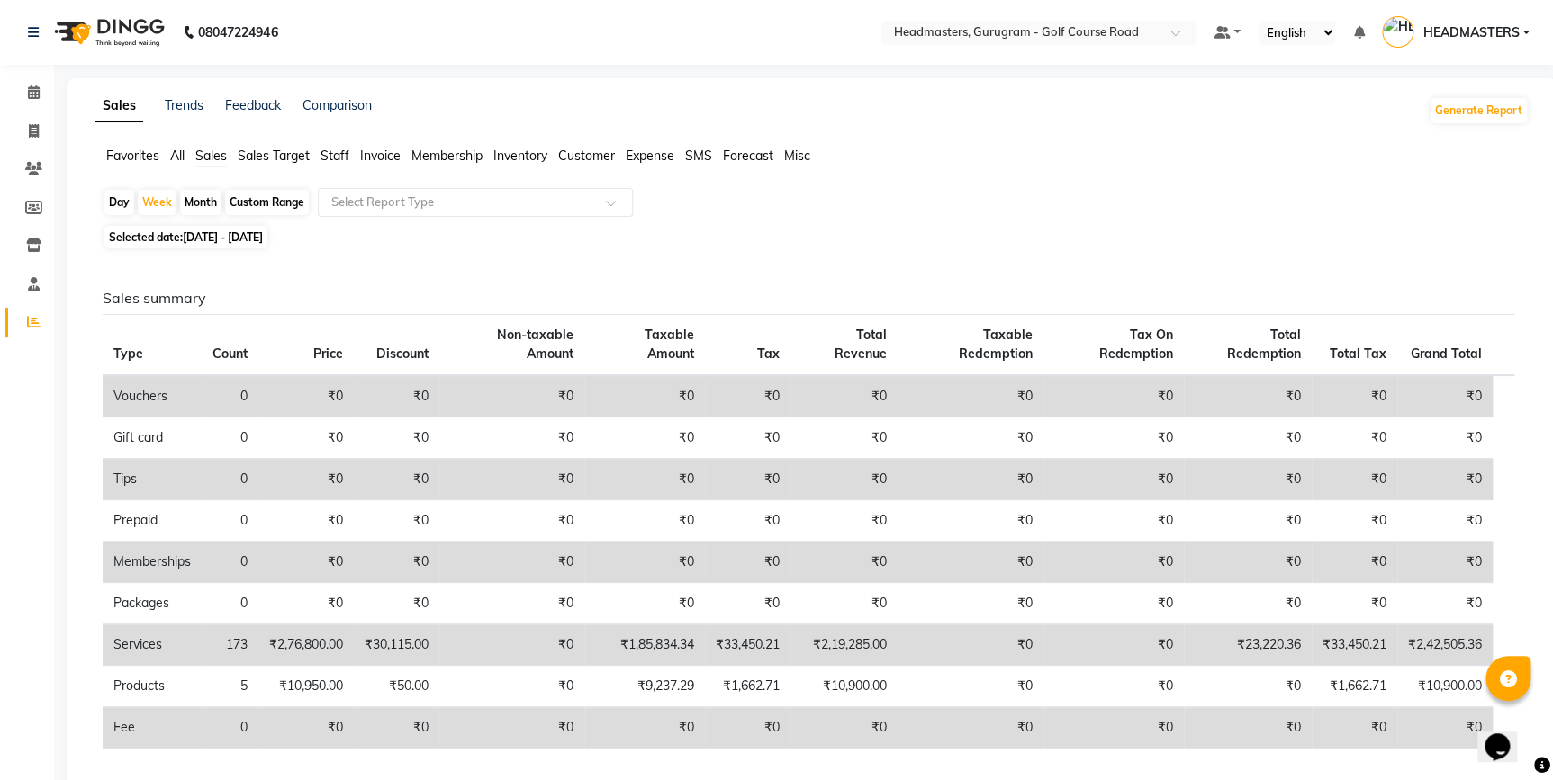
click at [257, 155] on span "Sales Target" at bounding box center [274, 156] width 72 height 16
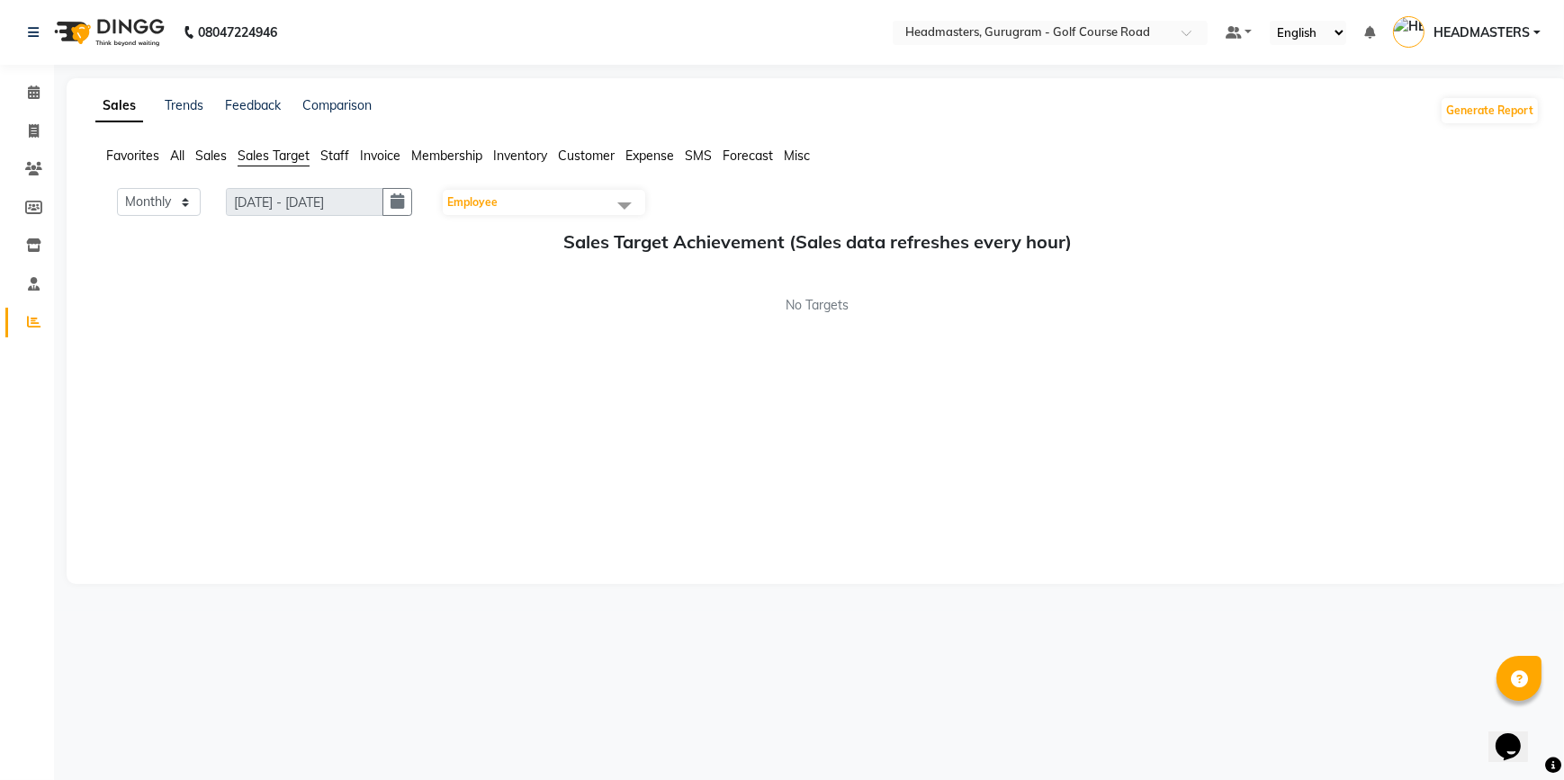
click at [338, 157] on span "Staff" at bounding box center [334, 156] width 29 height 16
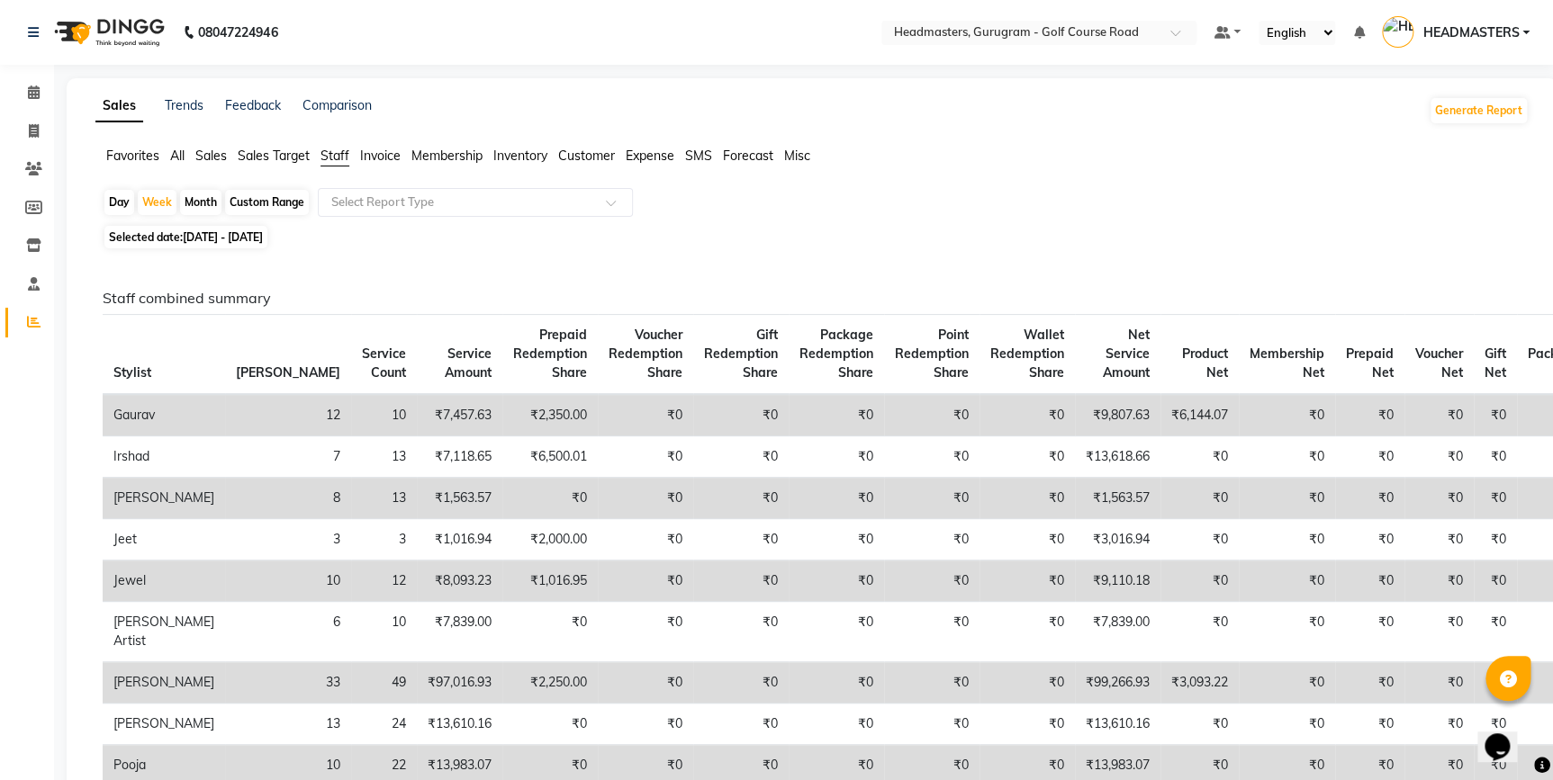
click at [225, 234] on span "[DATE] - [DATE]" at bounding box center [223, 237] width 80 height 14
select select "8"
select select "2025"
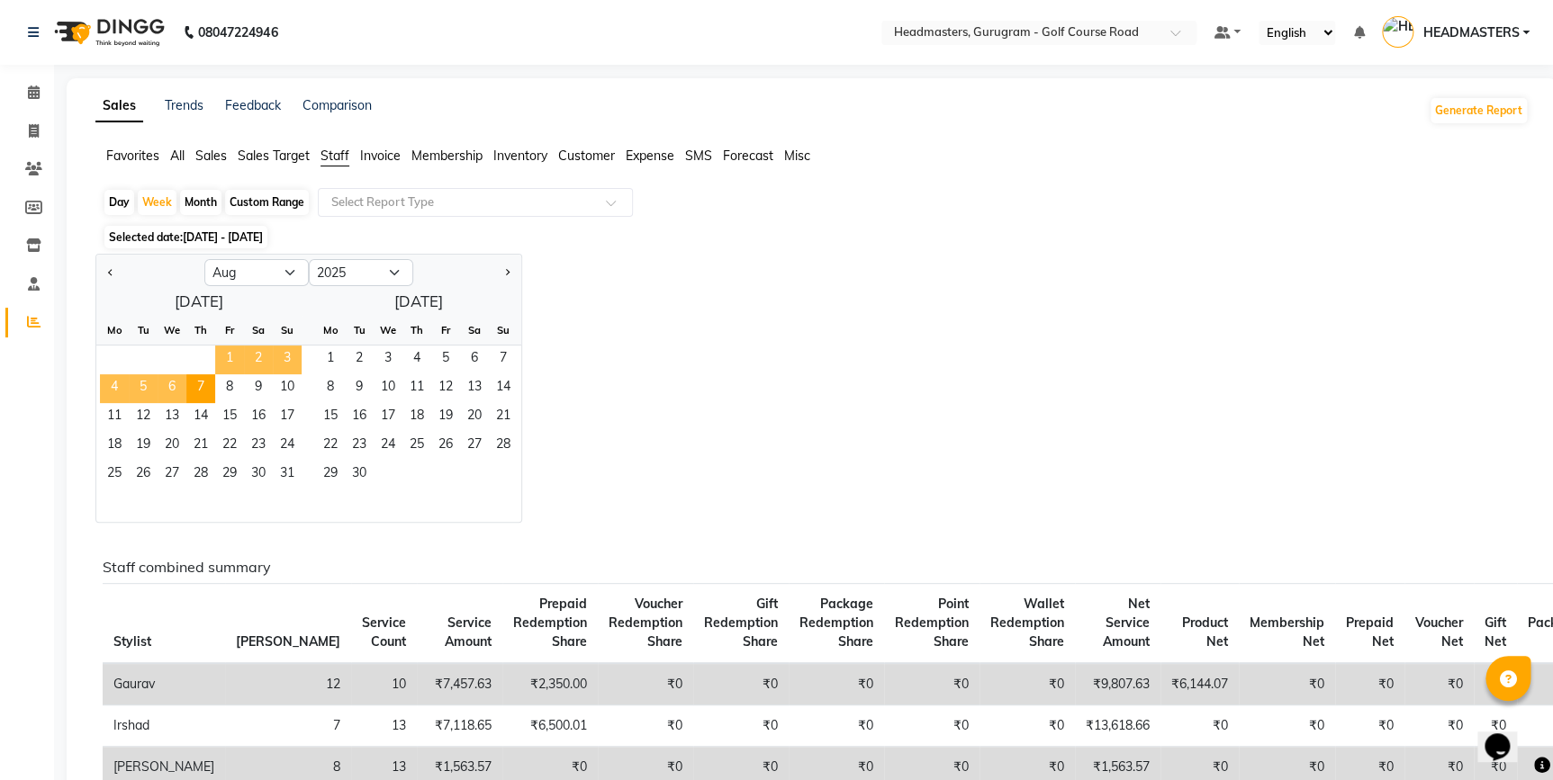
click at [230, 351] on span "1" at bounding box center [229, 360] width 29 height 29
click at [278, 473] on span "31" at bounding box center [287, 475] width 29 height 29
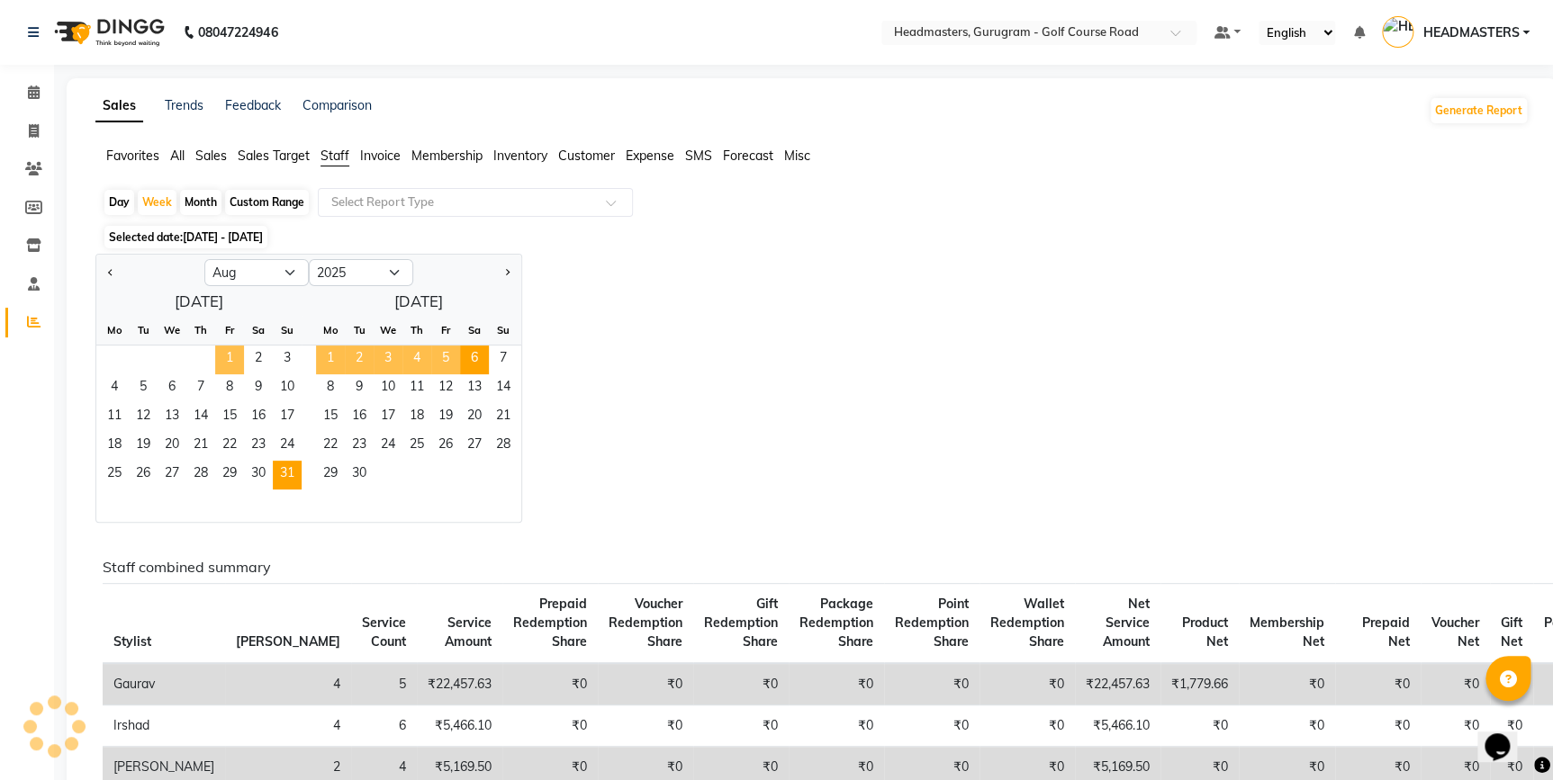
click at [224, 359] on span "1" at bounding box center [229, 360] width 29 height 29
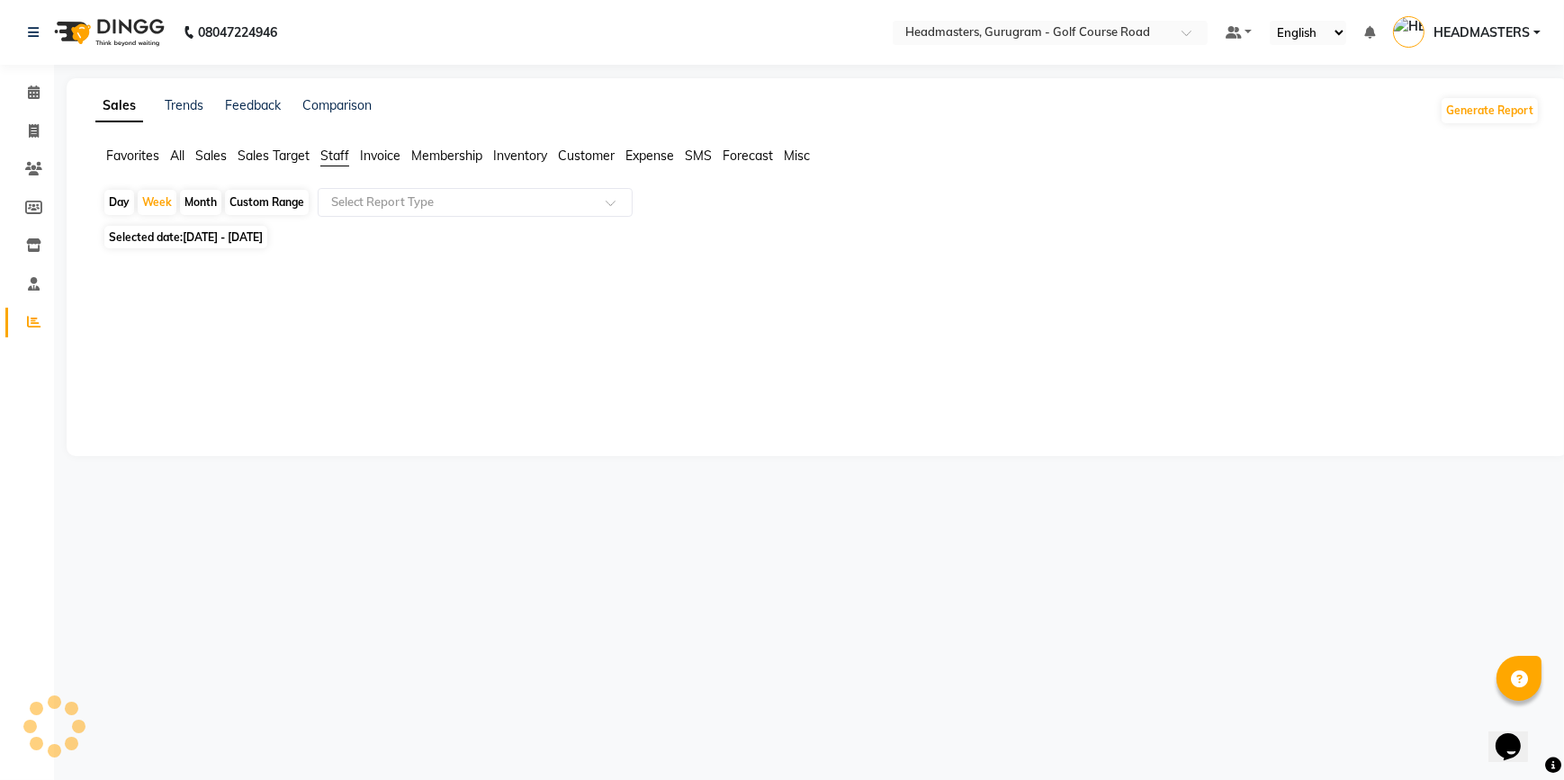
click at [206, 238] on span "[DATE] - [DATE]" at bounding box center [223, 237] width 80 height 14
select select "8"
select select "2025"
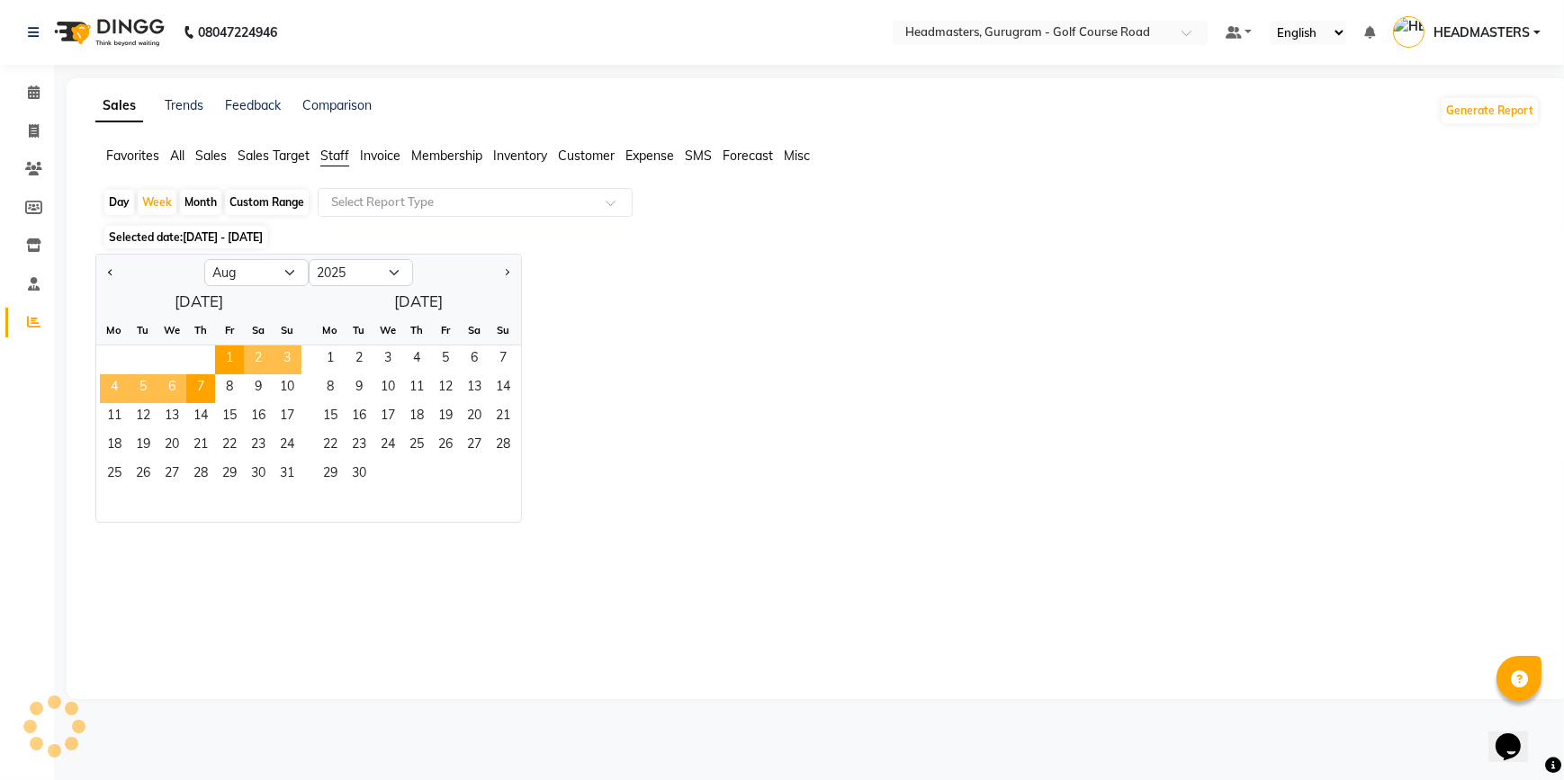
click at [210, 203] on div "Month" at bounding box center [200, 202] width 41 height 25
select select "8"
select select "2025"
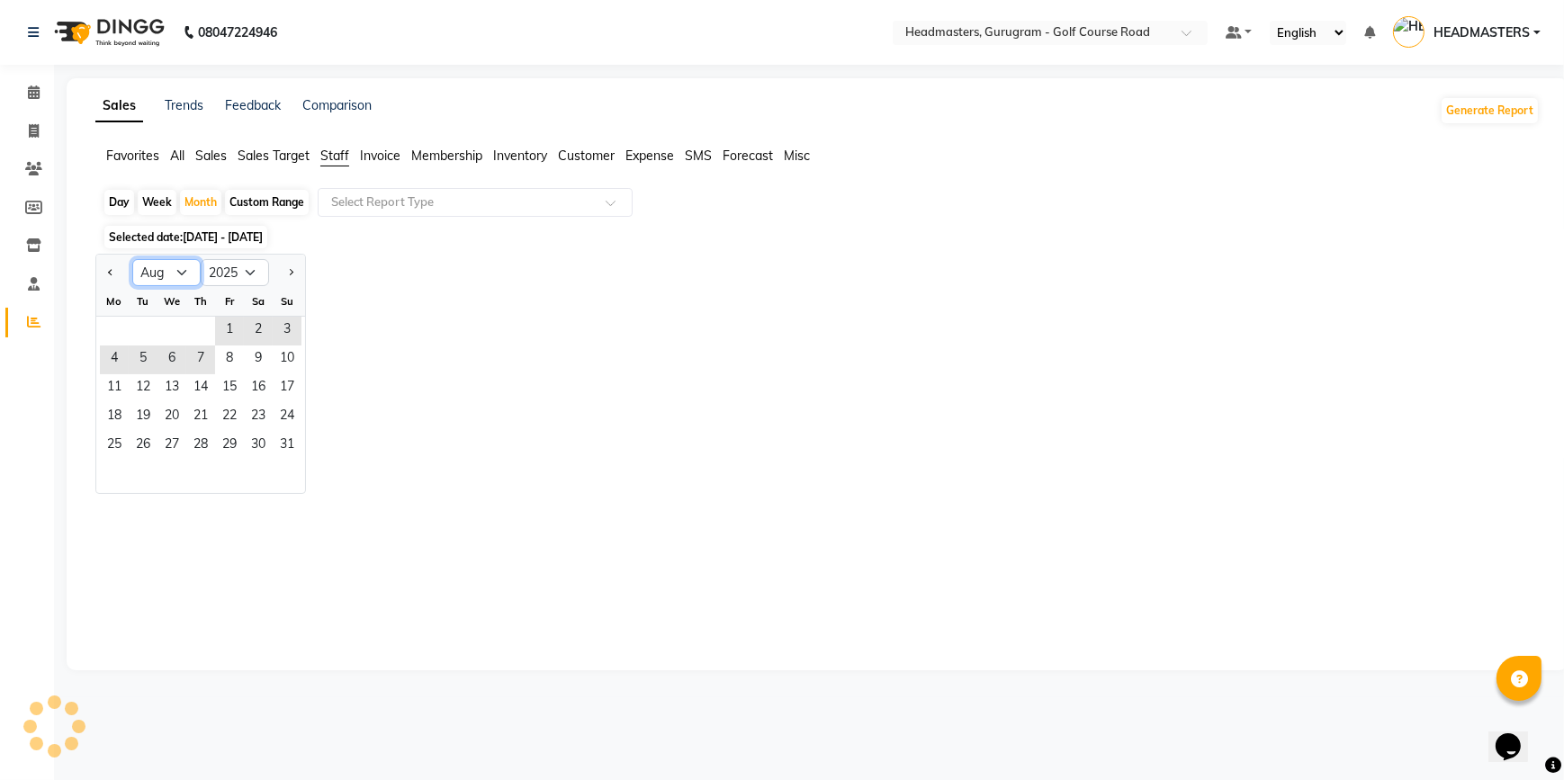
click at [175, 273] on select "Jan Feb Mar Apr May Jun [DATE] Aug Sep Oct Nov Dec" at bounding box center [166, 272] width 68 height 27
click at [132, 259] on select "Jan Feb Mar Apr May Jun [DATE] Aug Sep Oct Nov Dec" at bounding box center [166, 272] width 68 height 27
click at [224, 327] on span "1" at bounding box center [229, 331] width 29 height 29
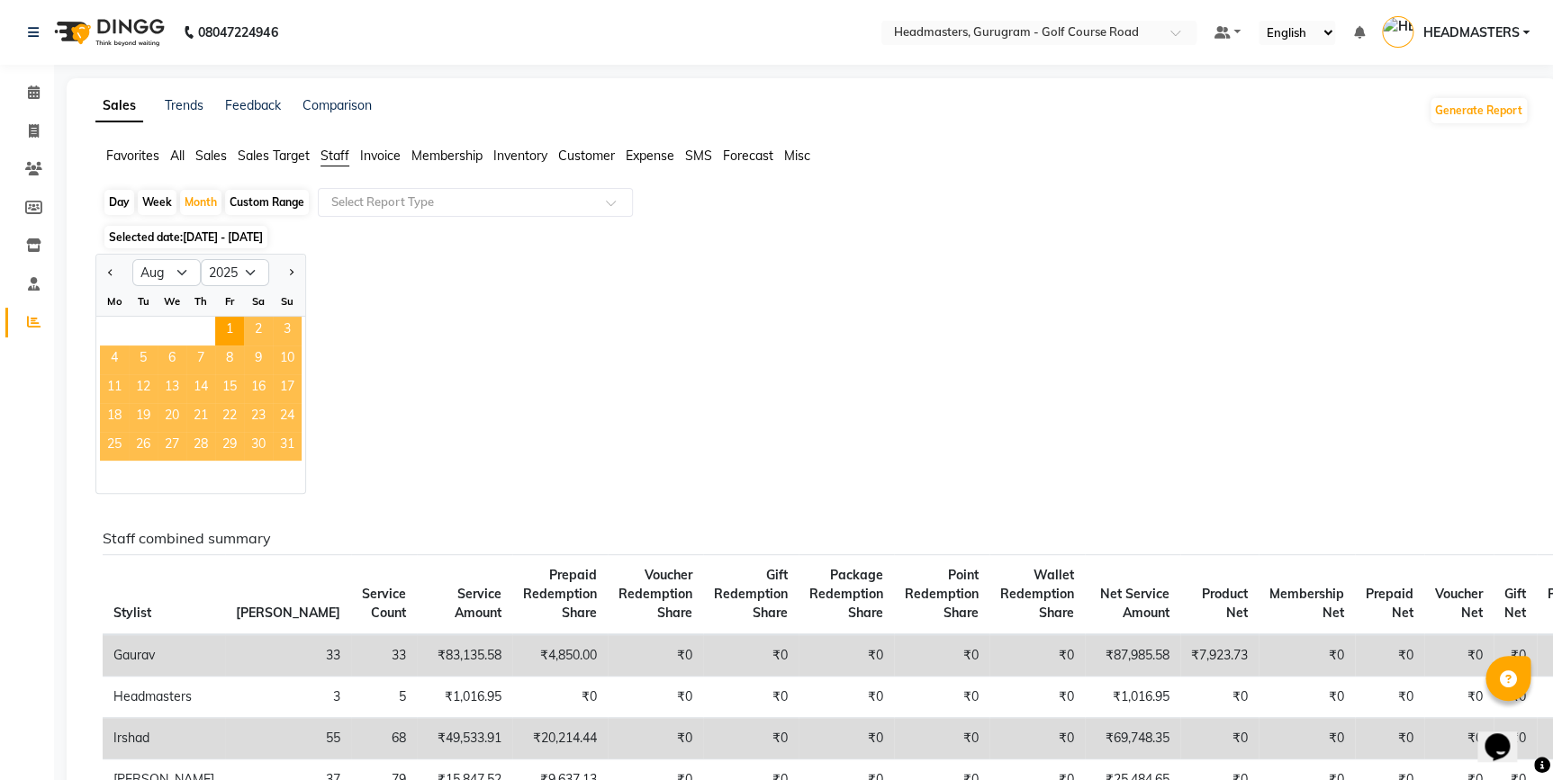
click at [285, 444] on span "31" at bounding box center [287, 446] width 29 height 29
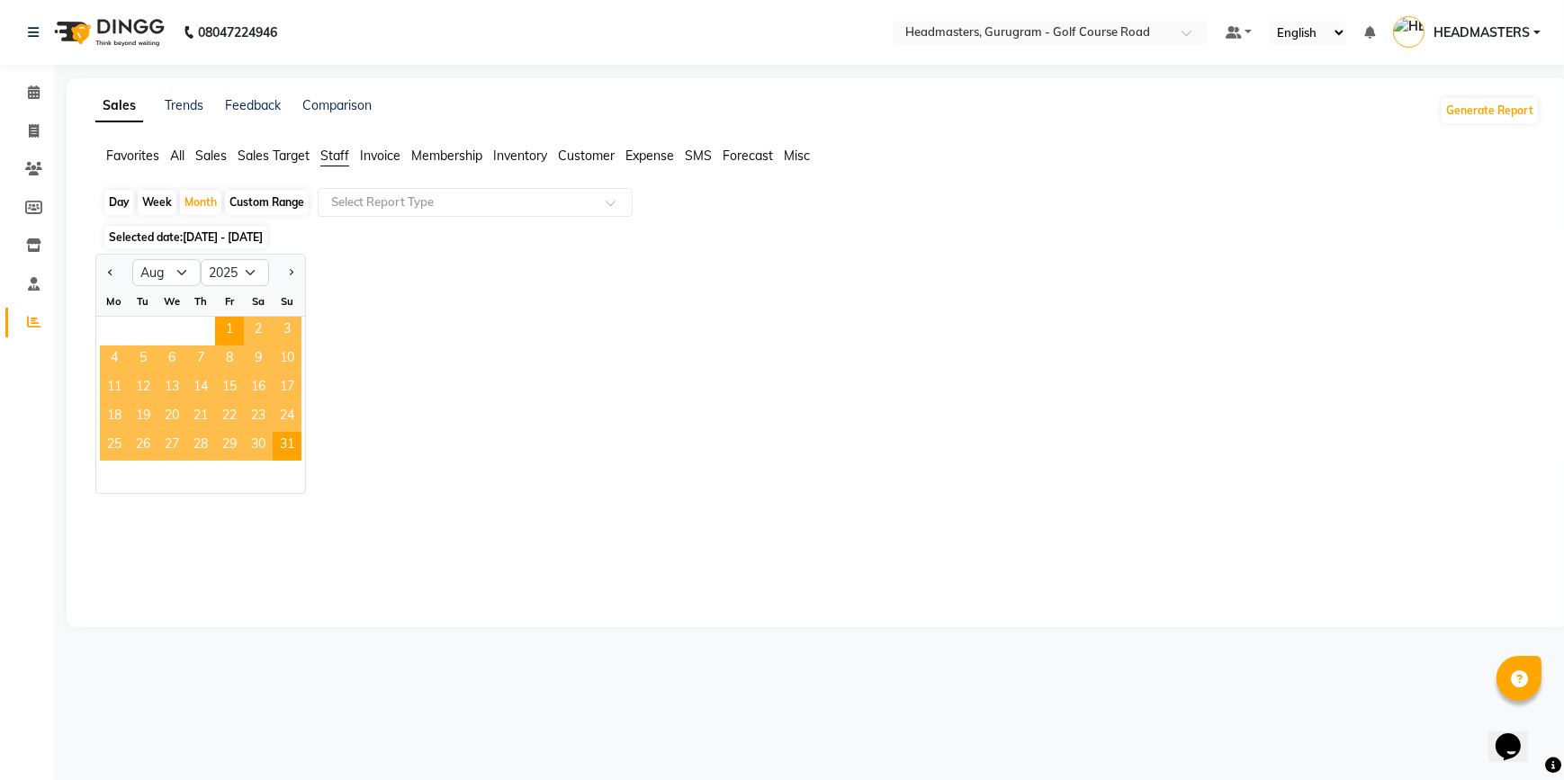
click at [530, 370] on div "Jan Feb Mar Apr May Jun [DATE] Aug Sep Oct Nov [DATE] 2016 2017 2018 2019 2020 …" at bounding box center [817, 374] width 1445 height 240
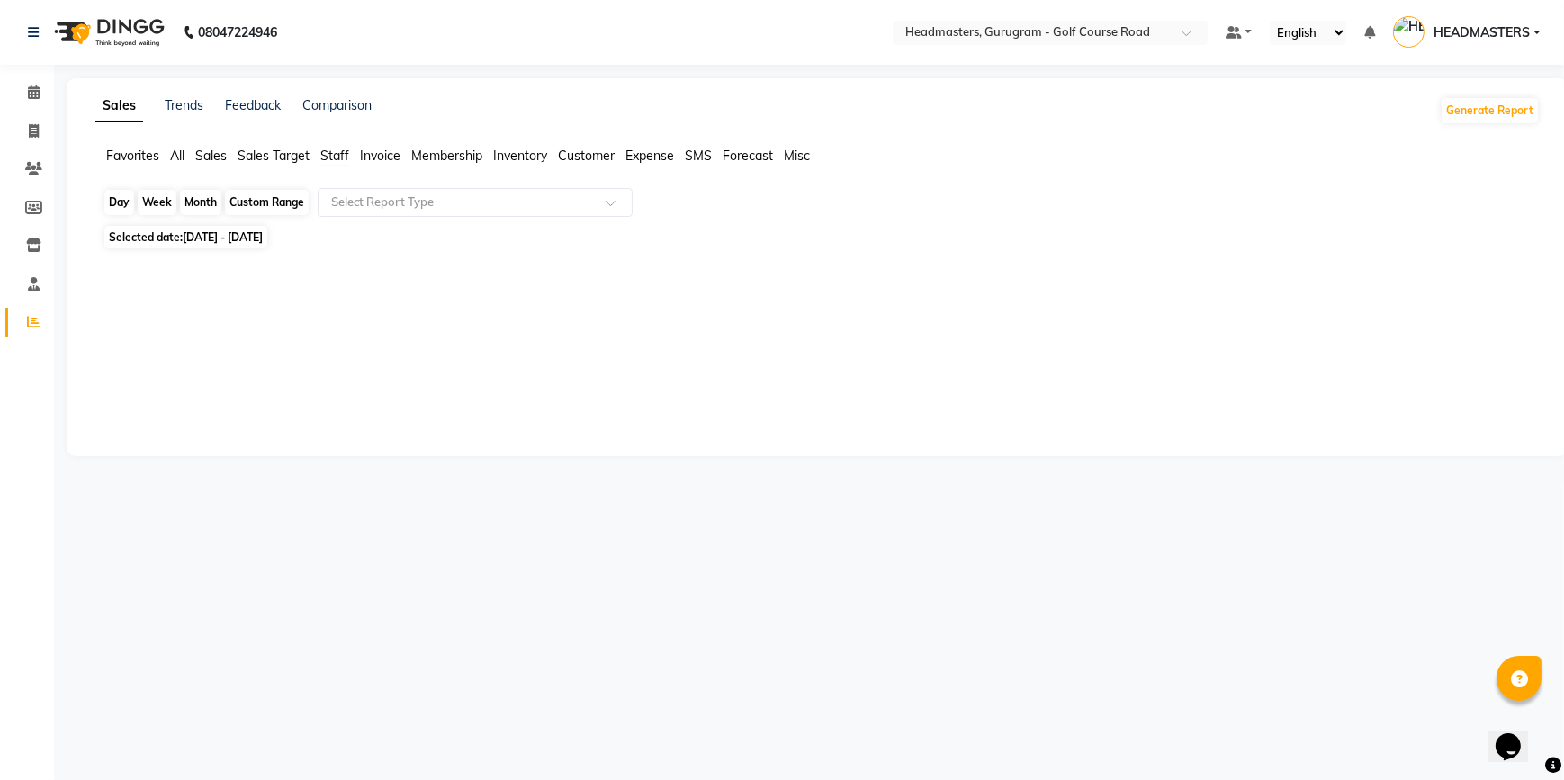
click at [212, 199] on div "Month" at bounding box center [200, 202] width 41 height 25
select select "8"
select select "2025"
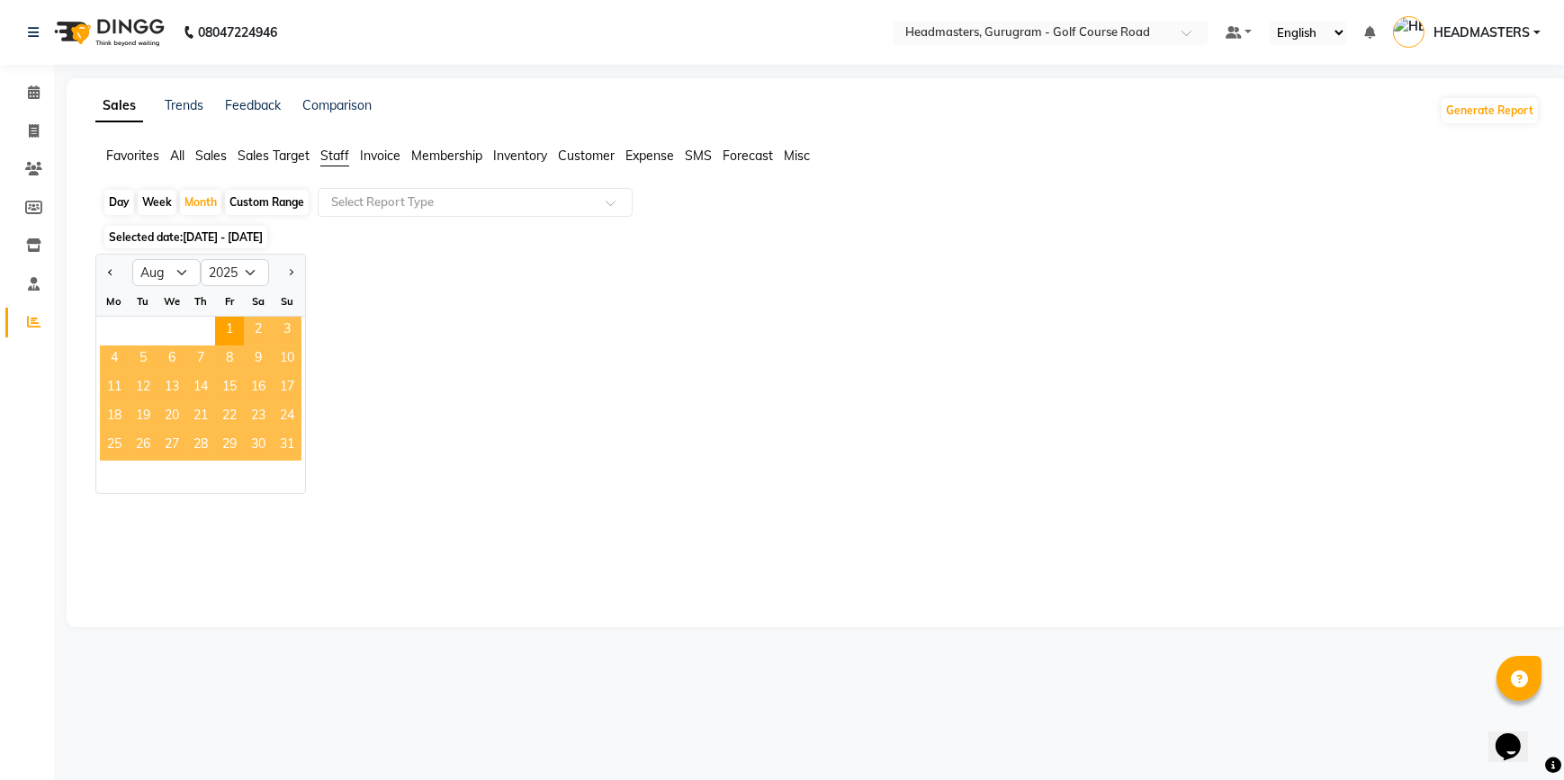
click at [288, 451] on span "31" at bounding box center [287, 446] width 29 height 29
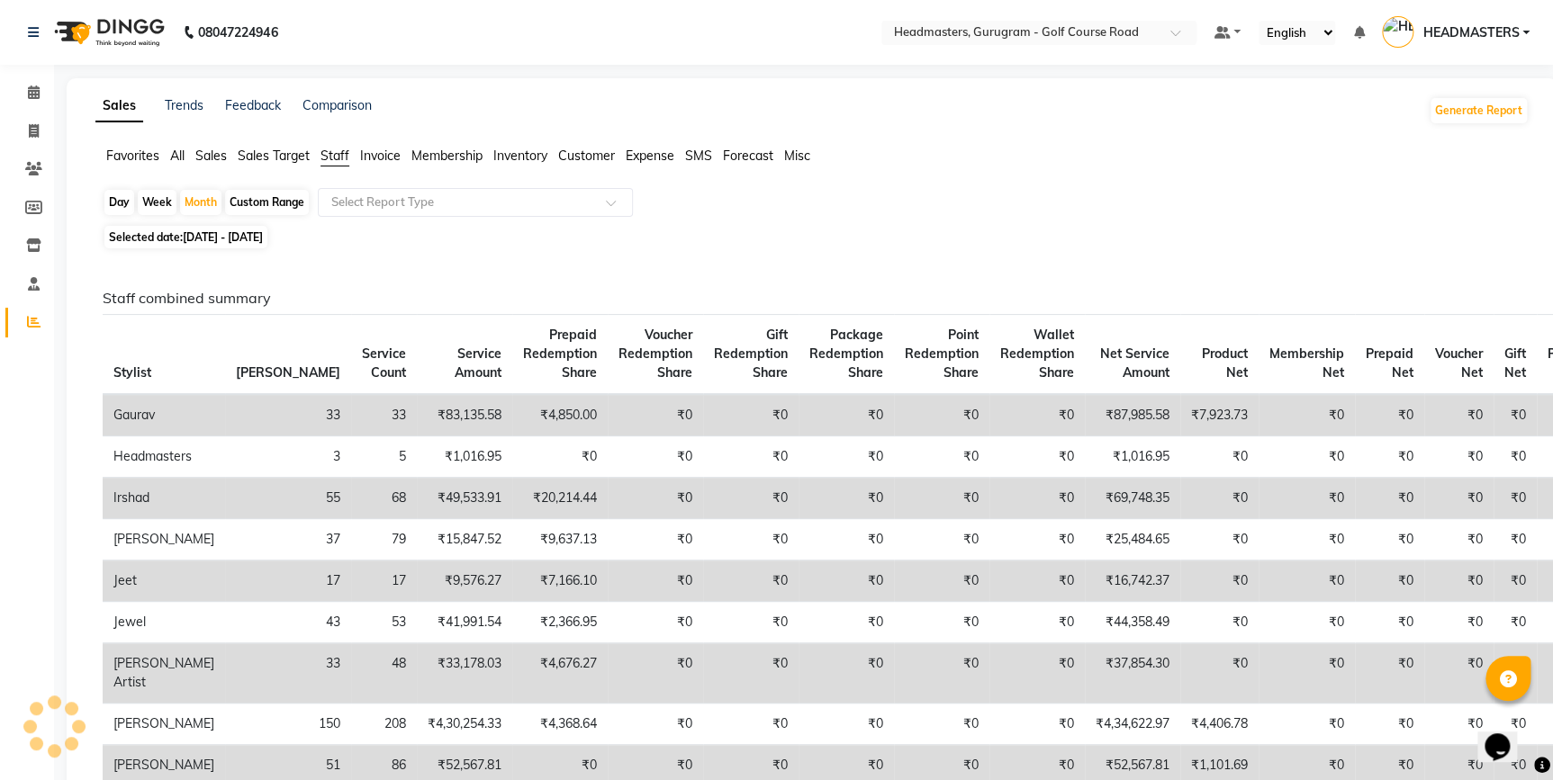
click at [179, 162] on span "All" at bounding box center [177, 156] width 14 height 16
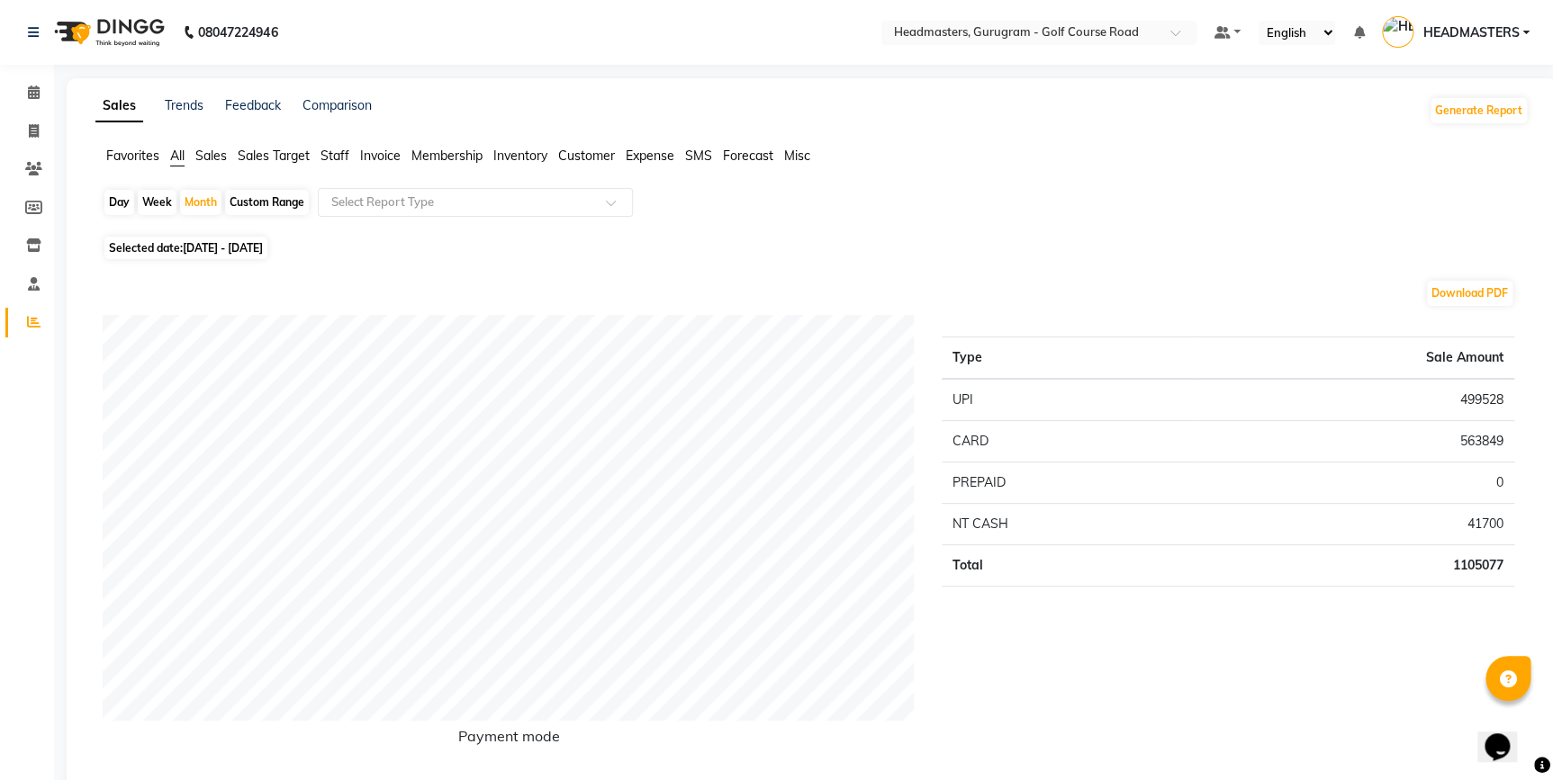
click at [213, 149] on span "Sales" at bounding box center [211, 156] width 32 height 16
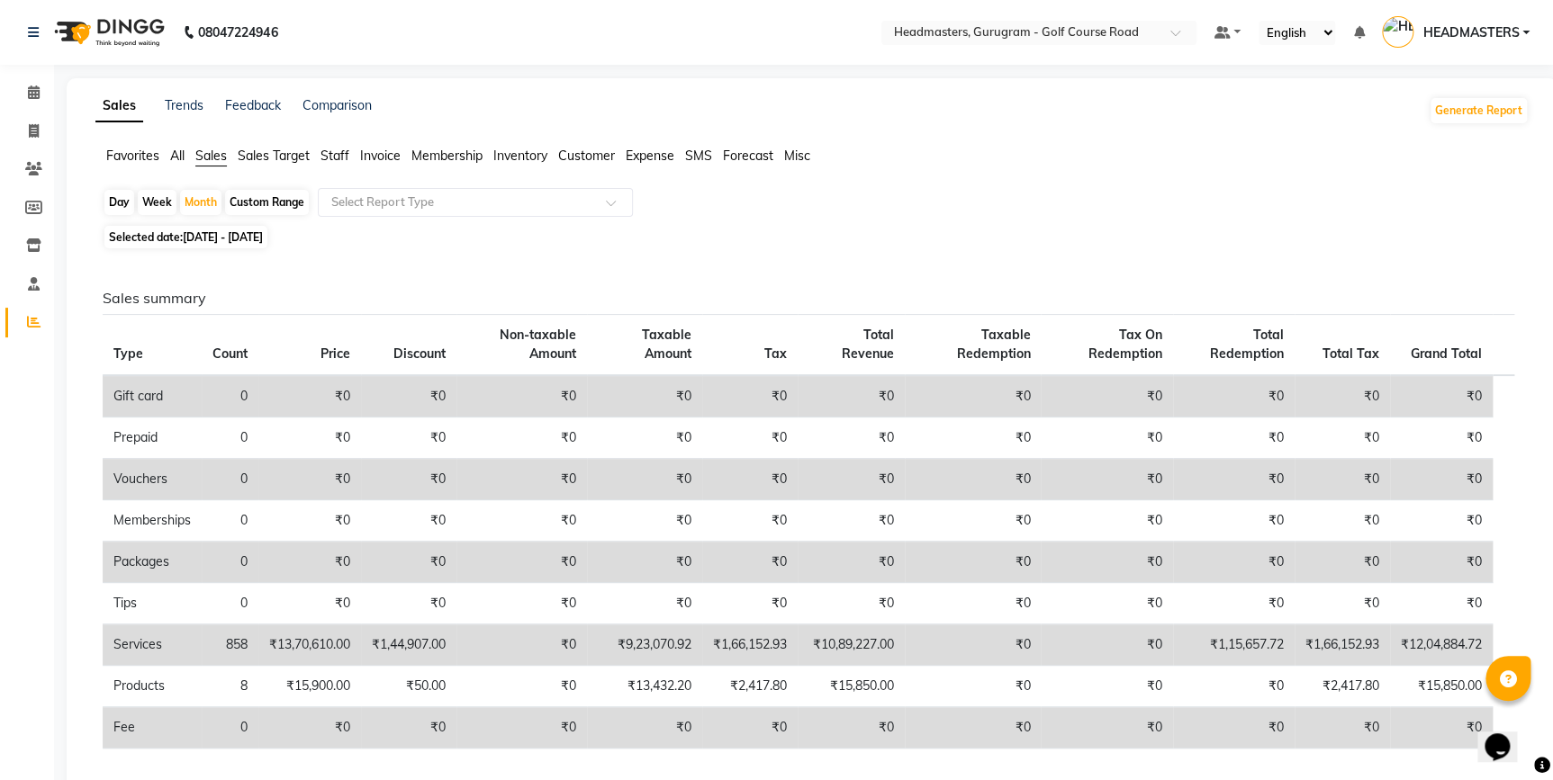
click at [167, 156] on ul "Favorites All Sales Sales Target Staff Invoice Membership Inventory Customer Ex…" at bounding box center [811, 157] width 1433 height 20
click at [25, 181] on link "Clients" at bounding box center [26, 170] width 43 height 30
